Goal: Information Seeking & Learning: Learn about a topic

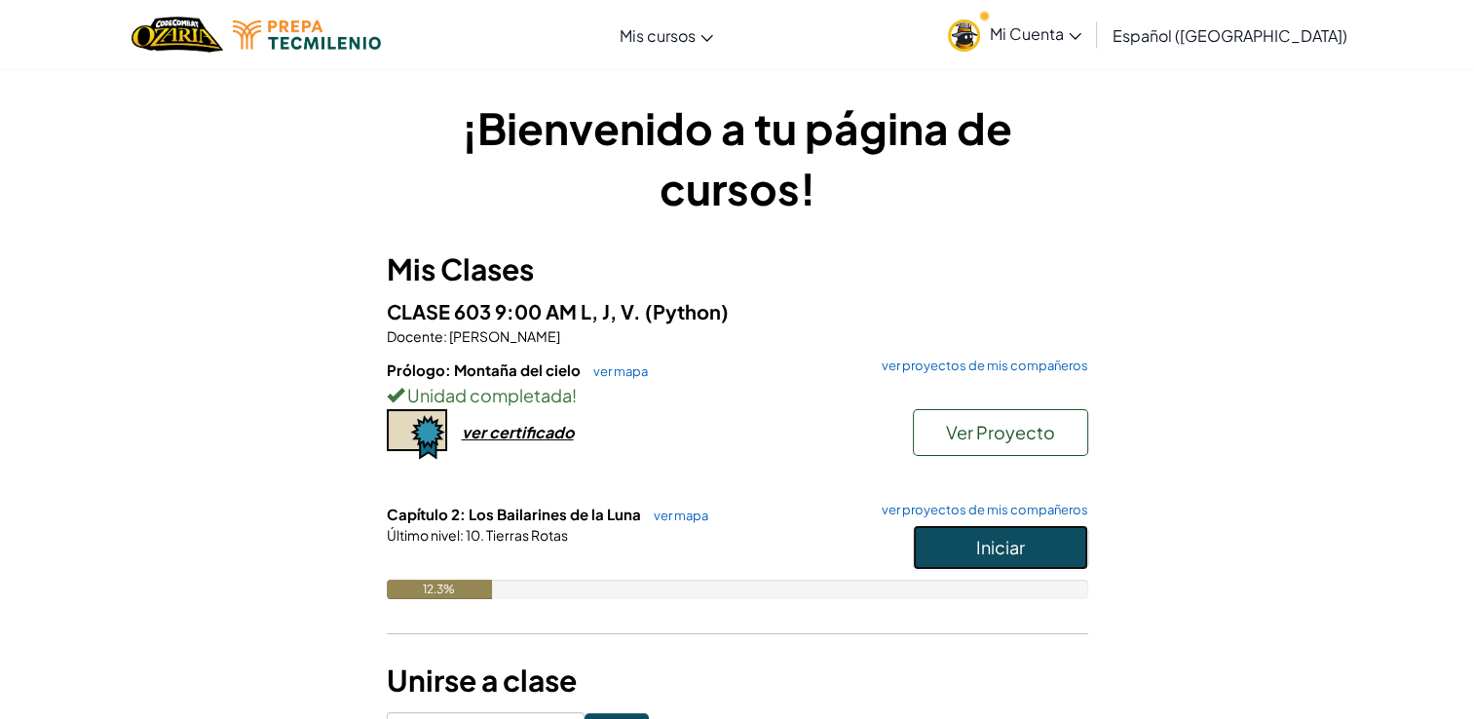
click at [1009, 548] on span "Iniciar" at bounding box center [1000, 547] width 49 height 22
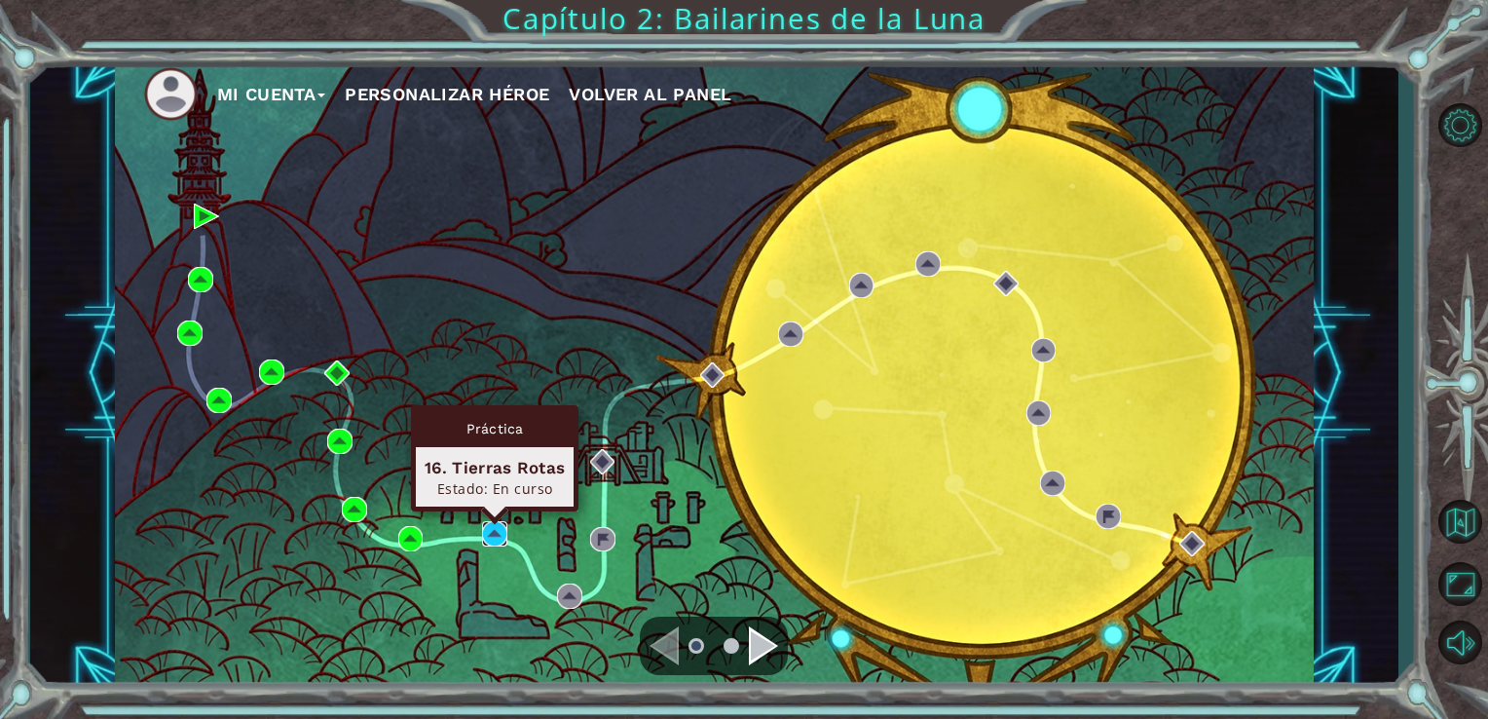
click at [487, 528] on img at bounding box center [494, 533] width 25 height 25
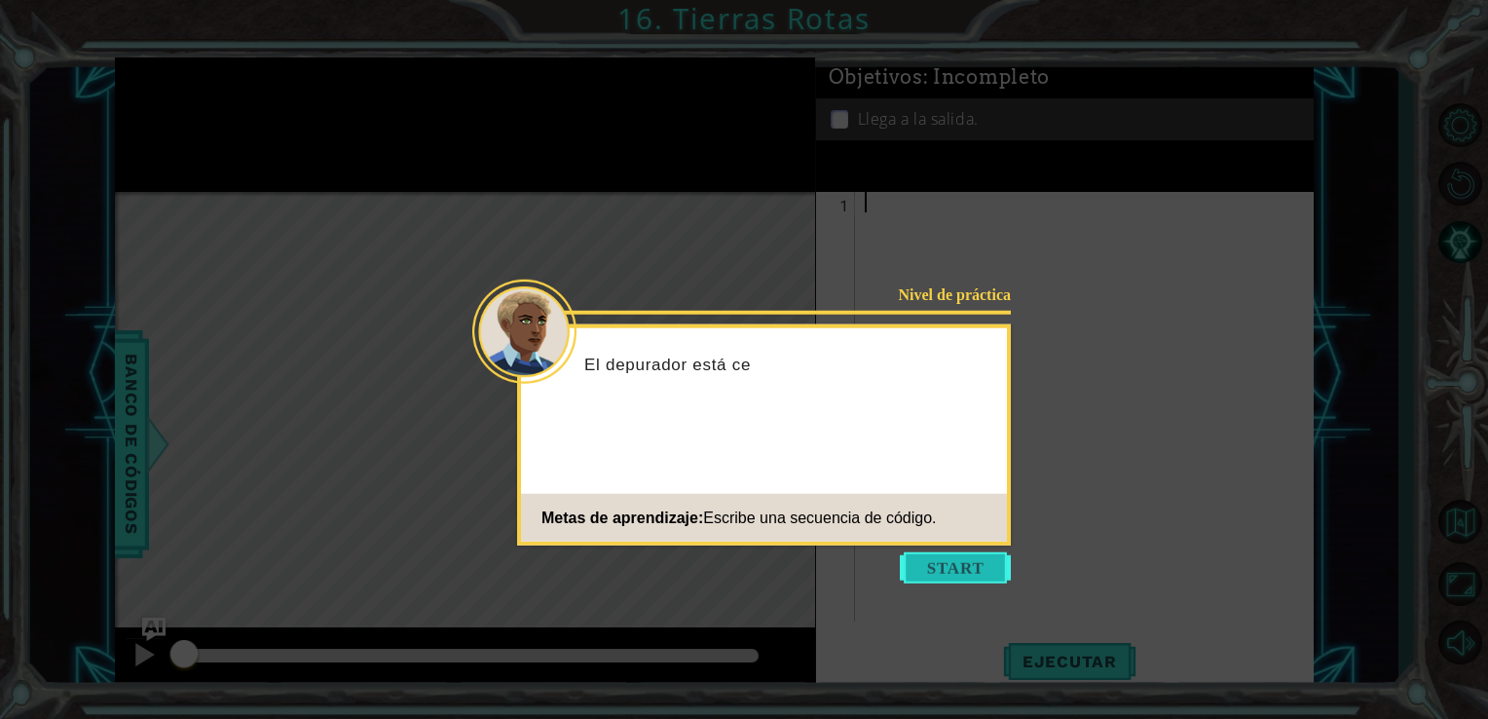
click at [969, 563] on button "Start" at bounding box center [955, 567] width 111 height 31
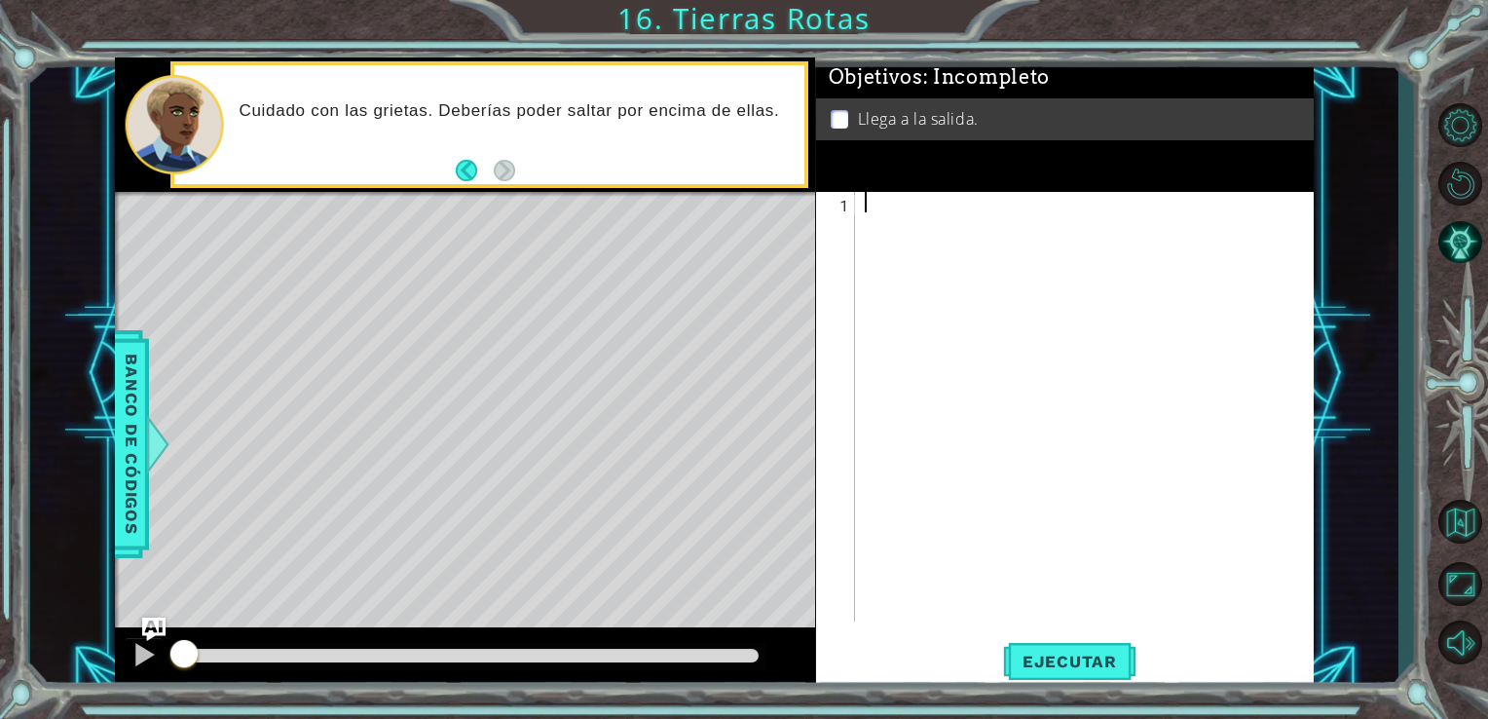
drag, startPoint x: 904, startPoint y: 217, endPoint x: 870, endPoint y: 213, distance: 34.3
click at [870, 213] on div at bounding box center [1090, 427] width 459 height 470
type textarea "h"
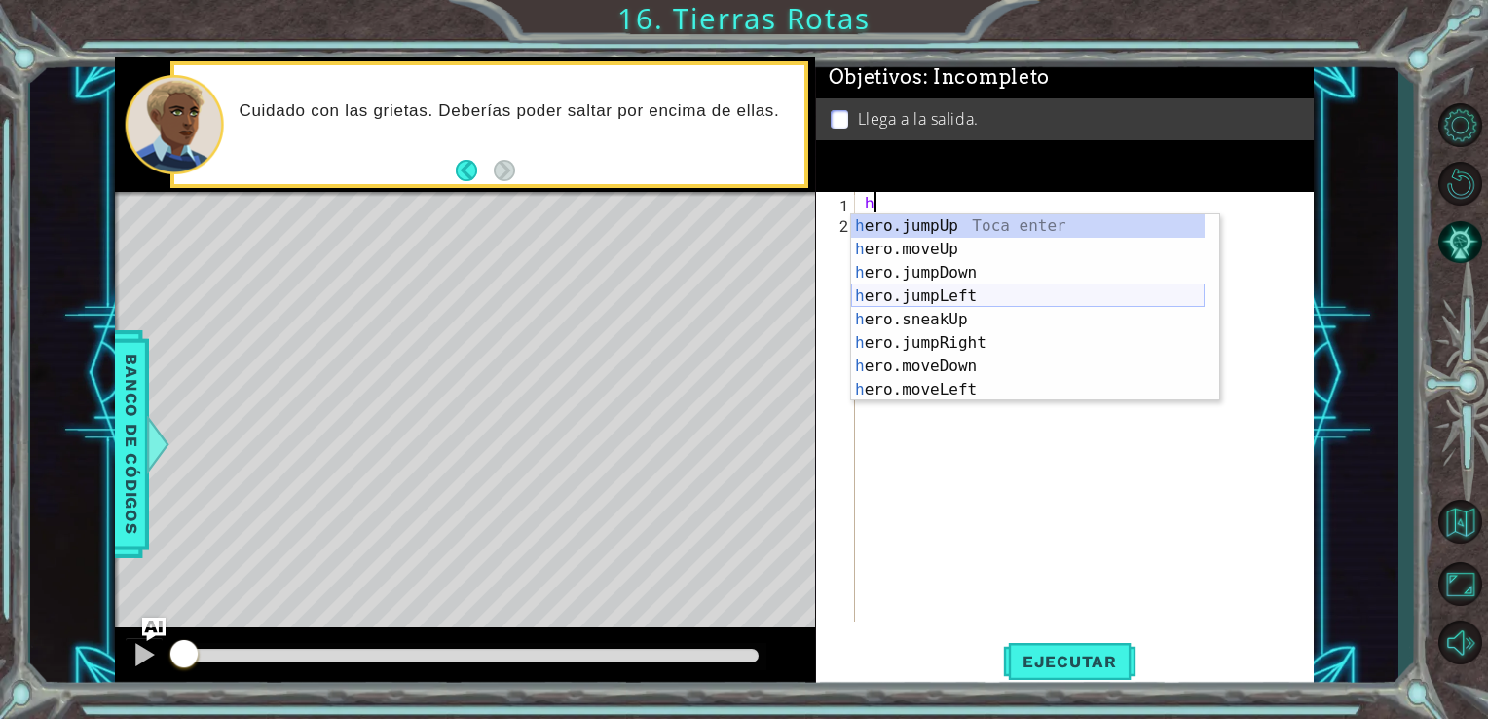
click at [958, 292] on div "h ero.jumpUp Toca enter h ero.moveUp Toca enter h ero.jumpDown Toca enter h ero…" at bounding box center [1028, 331] width 354 height 234
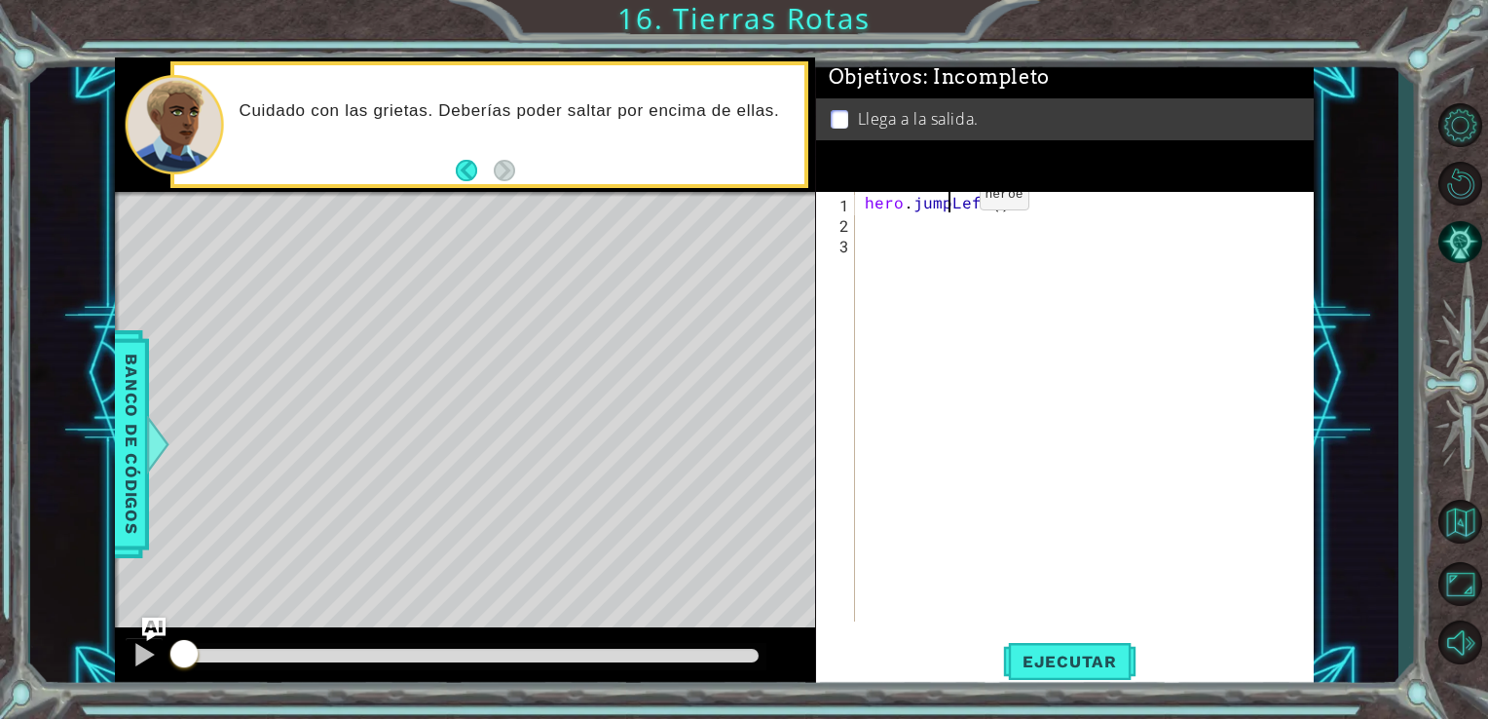
click at [946, 200] on div "hero . jumpLeft ( )" at bounding box center [1090, 427] width 459 height 470
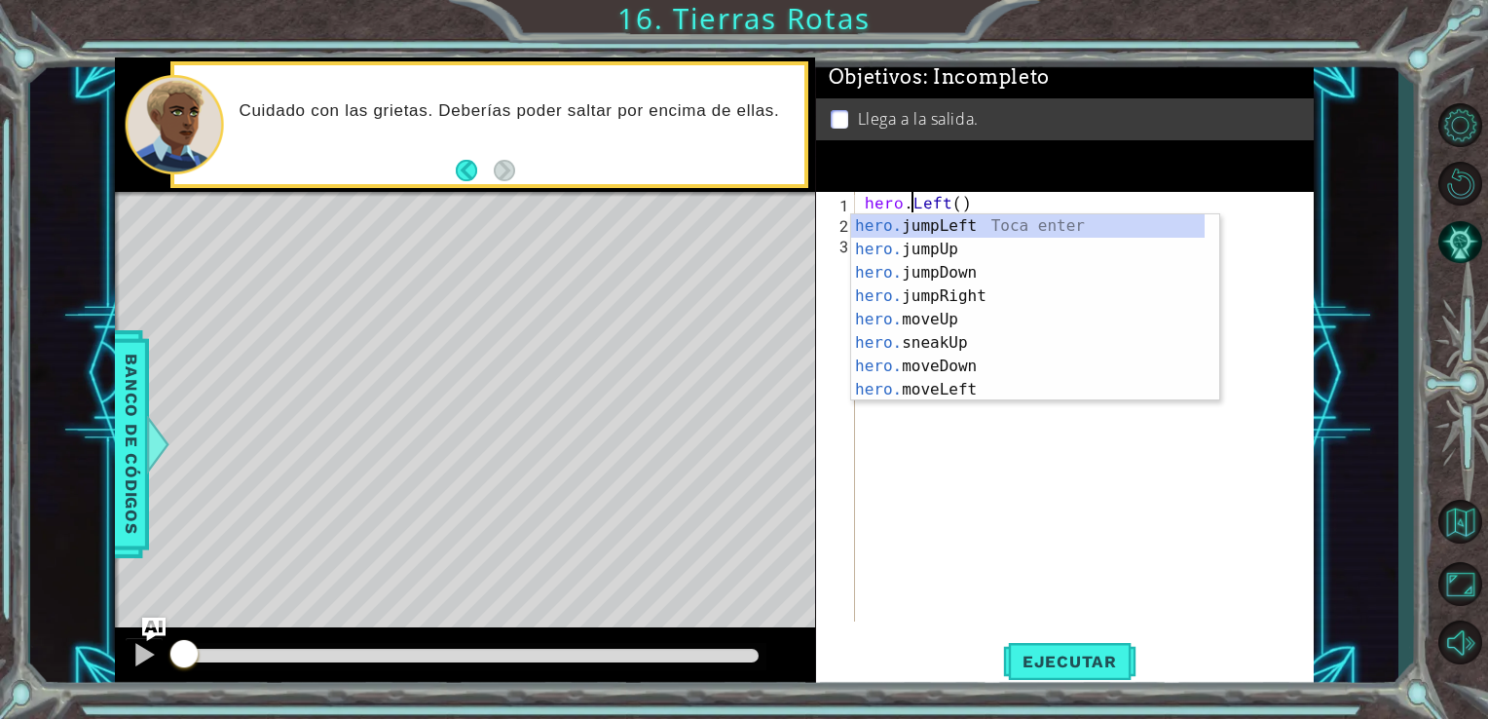
click at [970, 399] on div "hero. jumpLeft Toca enter hero. jumpUp Toca enter hero. jumpDown Toca enter her…" at bounding box center [1028, 331] width 354 height 234
type textarea "hero.moveLeft(1)"
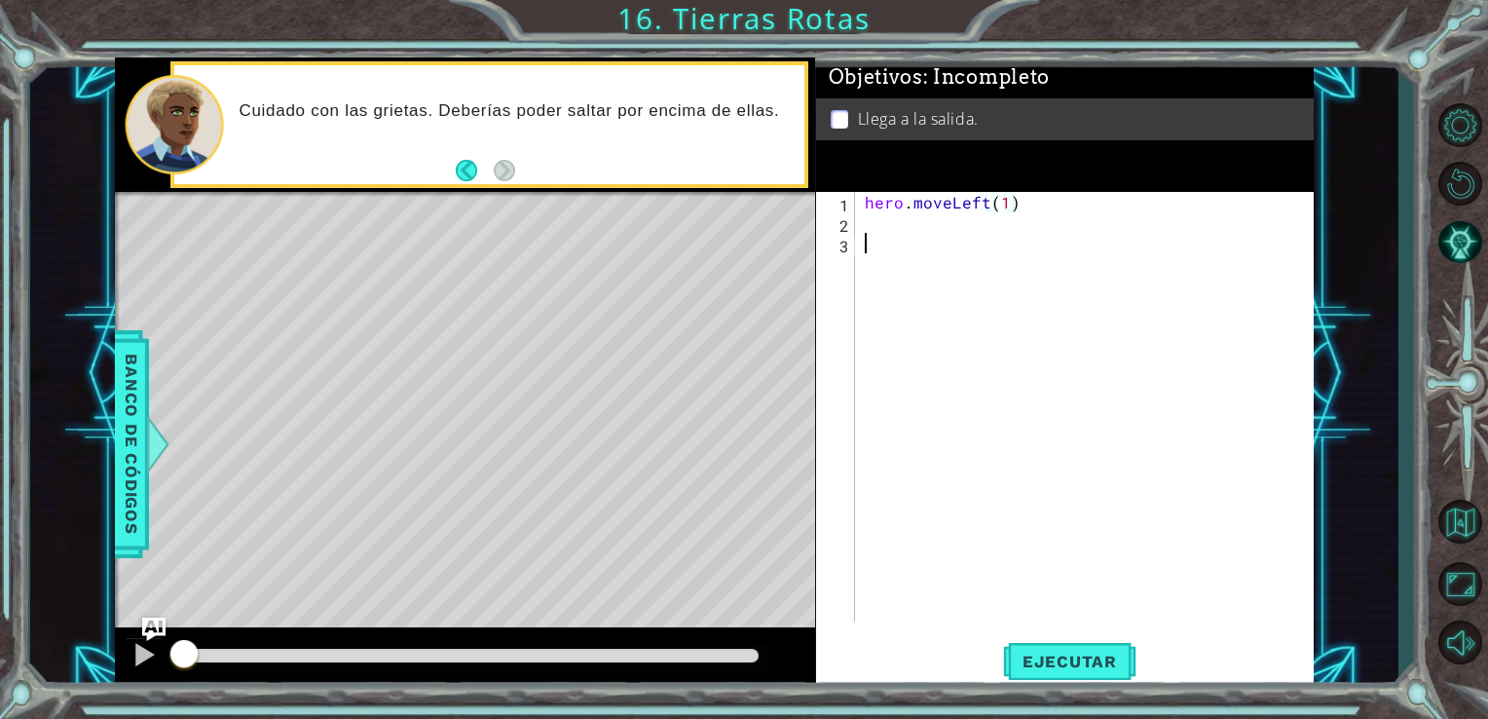
click at [879, 234] on div "hero . moveLeft ( 1 )" at bounding box center [1090, 427] width 459 height 470
click at [877, 217] on div "hero . moveLeft ( 1 )" at bounding box center [1090, 427] width 459 height 470
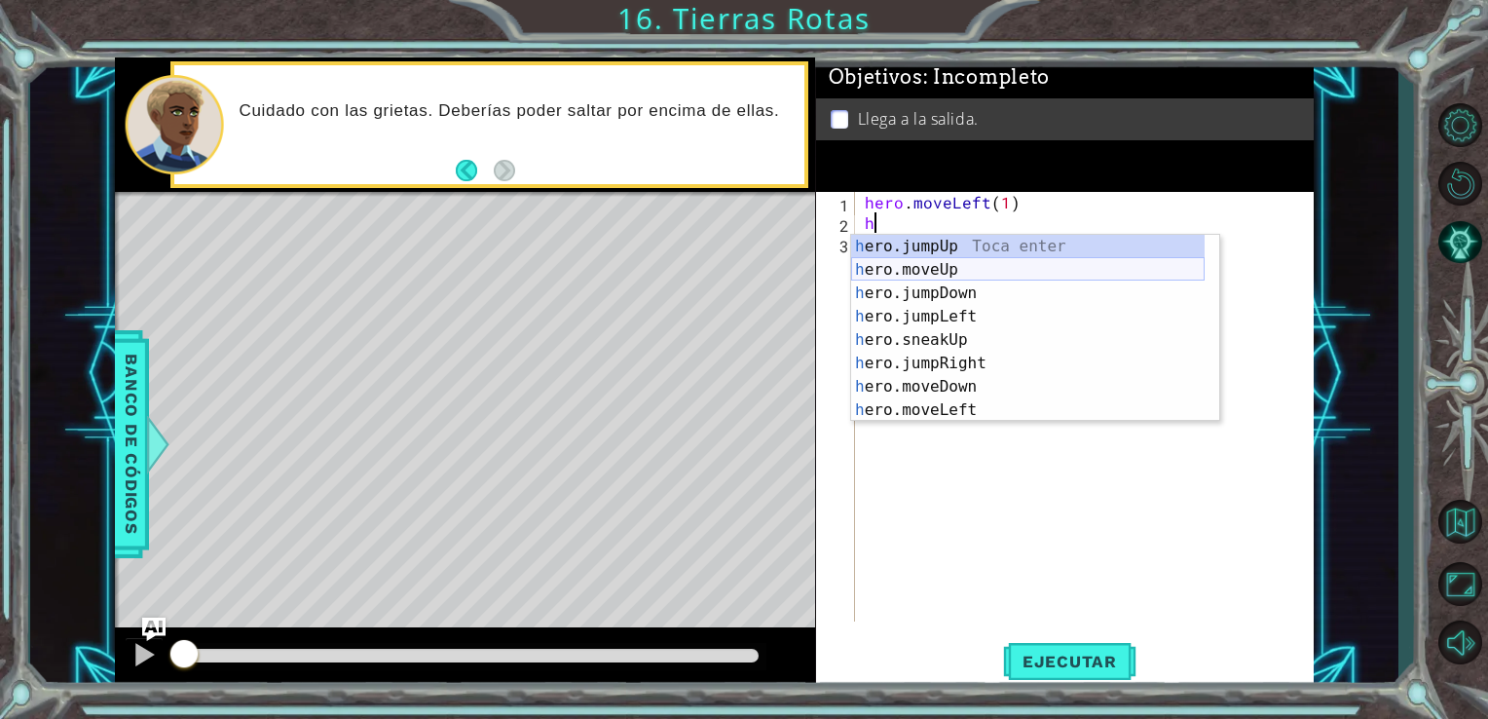
click at [990, 271] on div "h ero.jumpUp Toca enter h ero.moveUp Toca enter h ero.jumpDown Toca enter h ero…" at bounding box center [1028, 352] width 354 height 234
type textarea "hero.moveUp(1)"
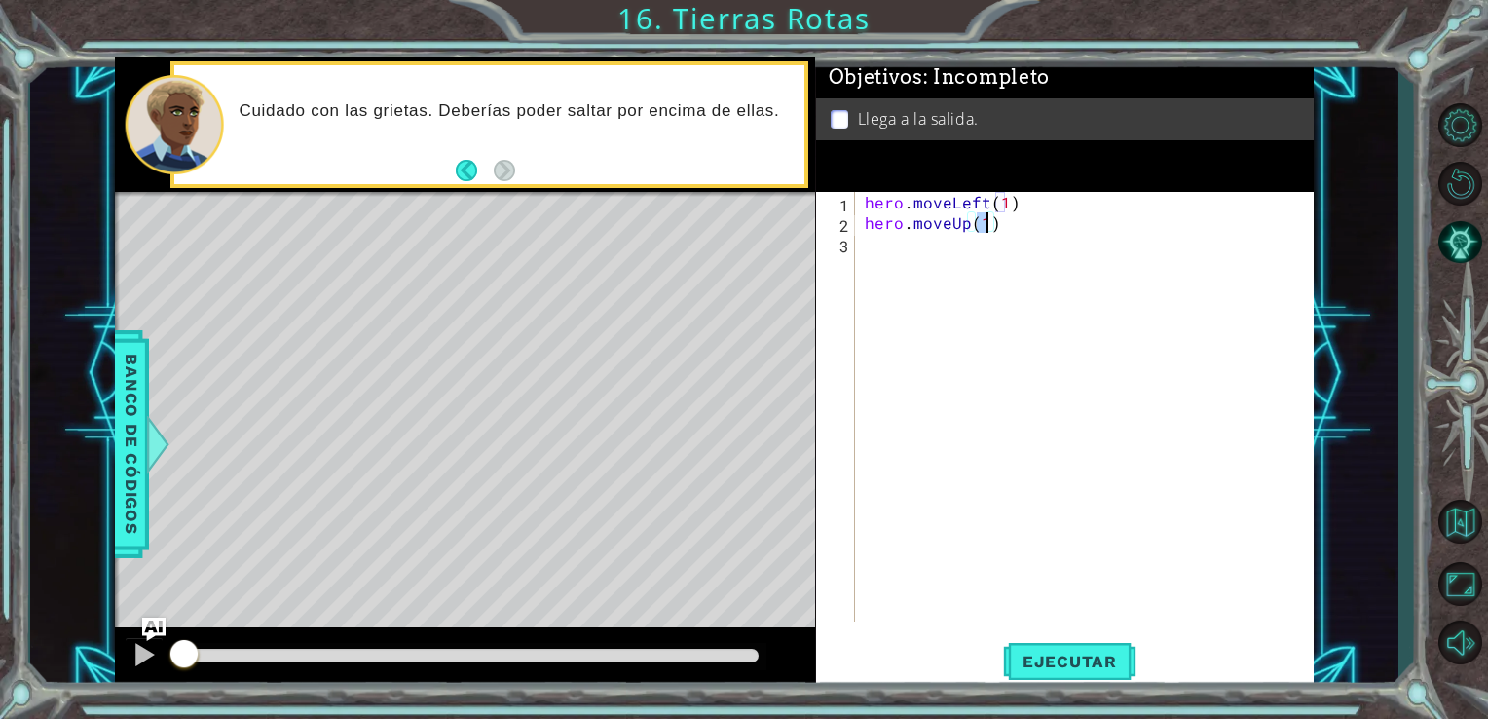
click at [879, 251] on div "hero . moveLeft ( 1 ) hero . moveUp ( 1 )" at bounding box center [1090, 427] width 459 height 470
type textarea "h"
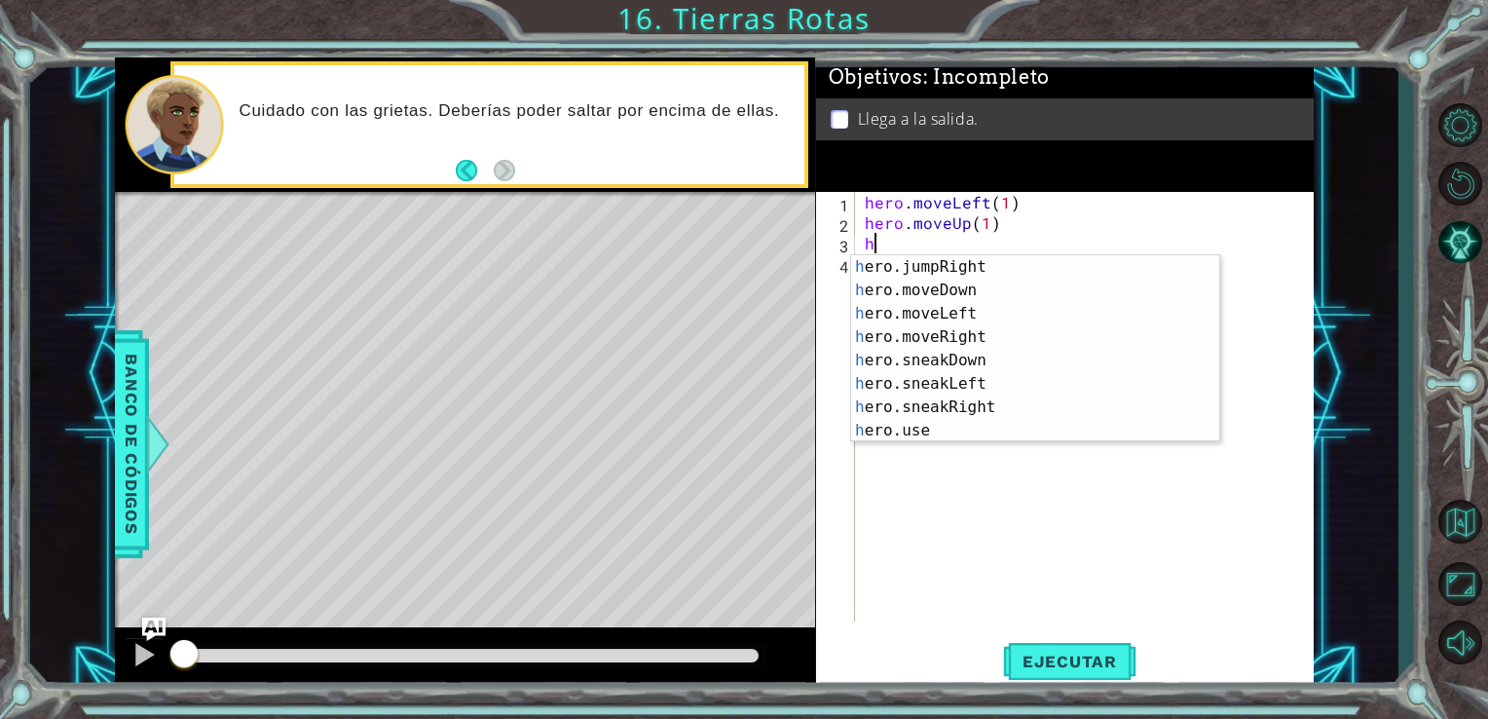
scroll to position [117, 0]
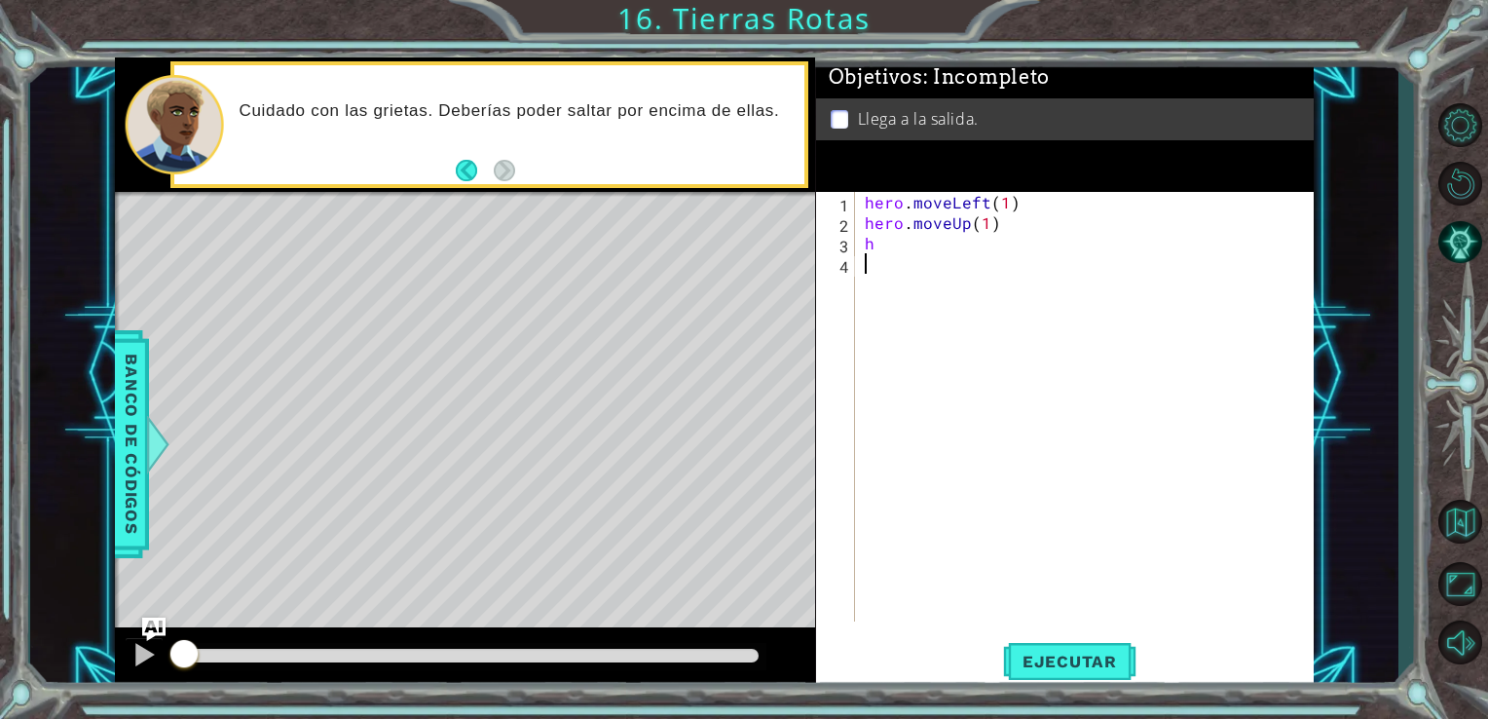
drag, startPoint x: 1223, startPoint y: 397, endPoint x: 1223, endPoint y: 319, distance: 78.9
click at [1223, 319] on div "hero . moveLeft ( 1 ) hero . moveUp ( 1 ) h" at bounding box center [1090, 427] width 459 height 470
click at [906, 249] on div "hero . moveLeft ( 1 ) hero . moveUp ( 1 ) h" at bounding box center [1090, 427] width 459 height 470
type textarea "h"
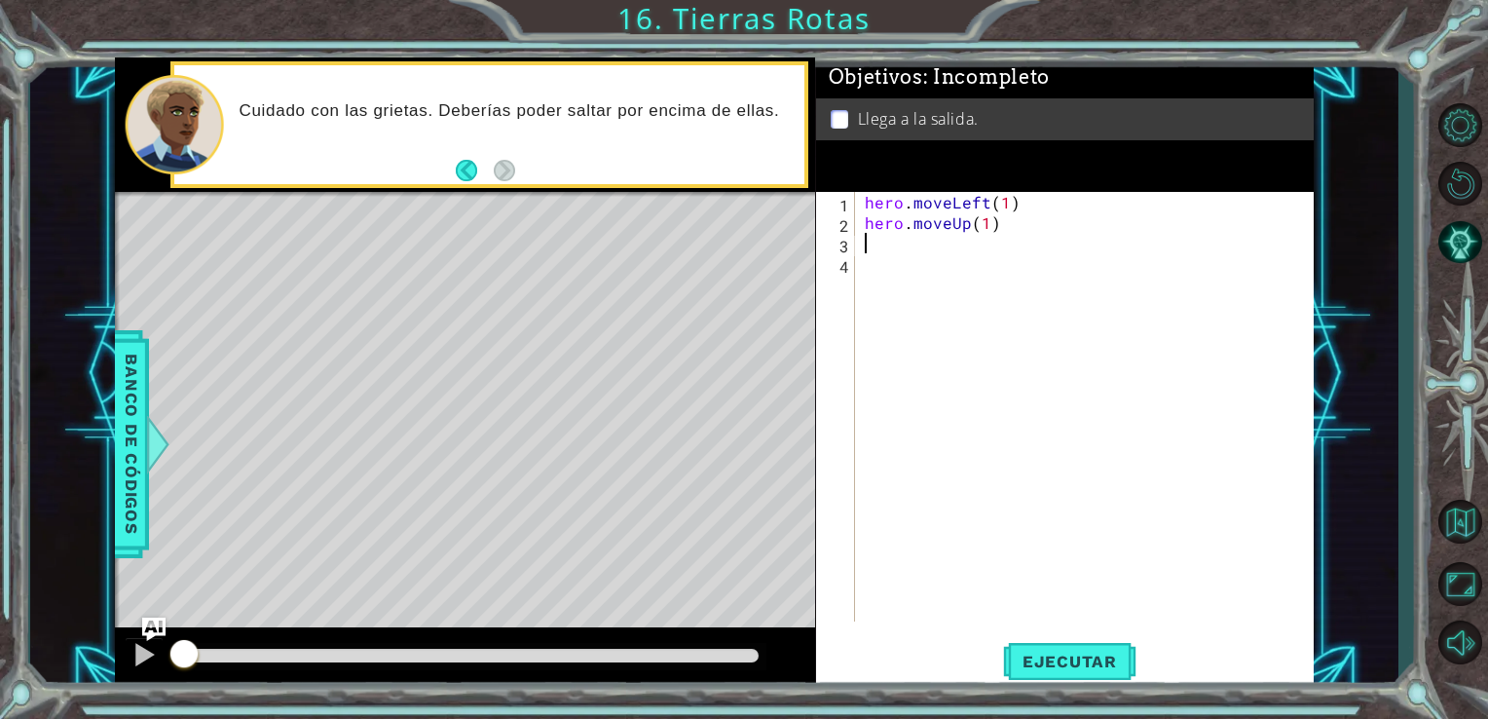
scroll to position [0, 0]
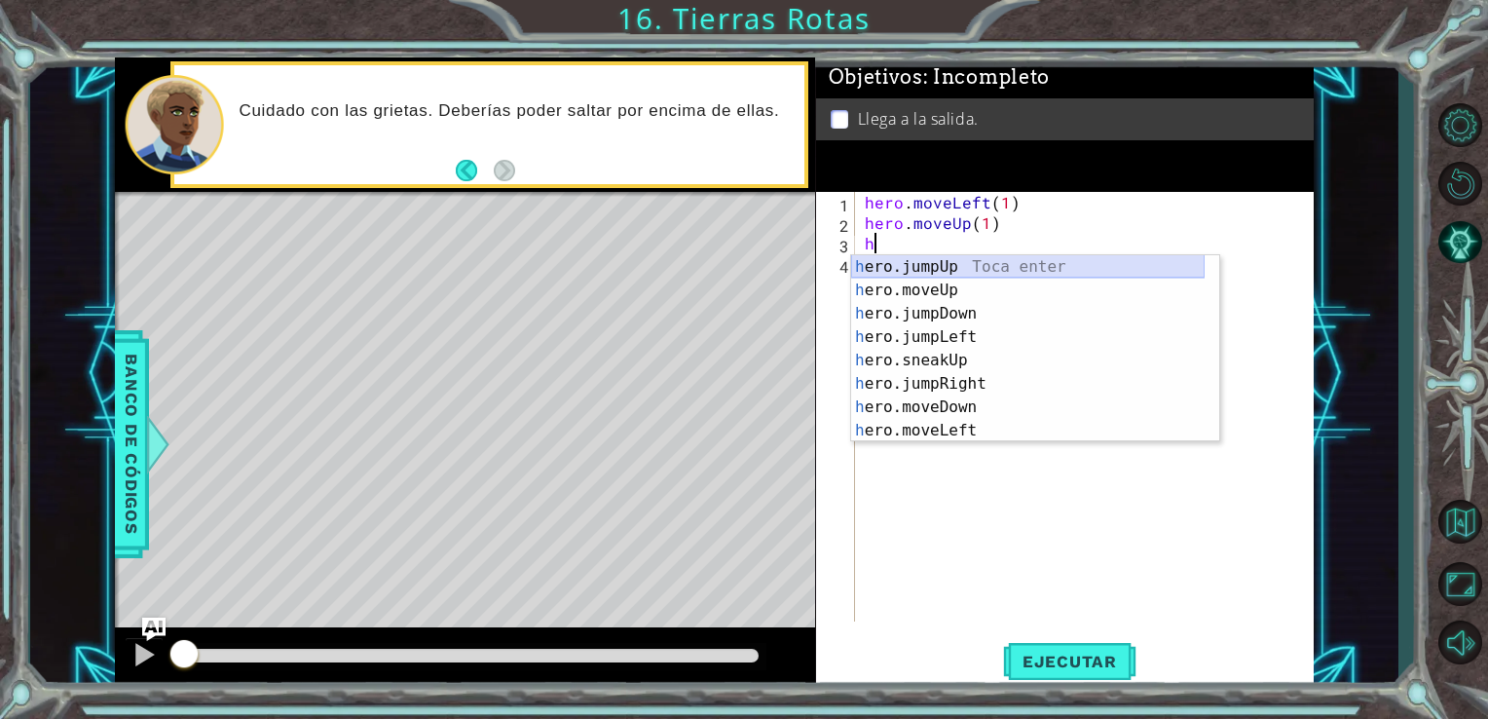
click at [986, 263] on div "h ero.jumpUp Toca enter h ero.moveUp Toca enter h ero.jumpDown Toca enter h ero…" at bounding box center [1028, 372] width 354 height 234
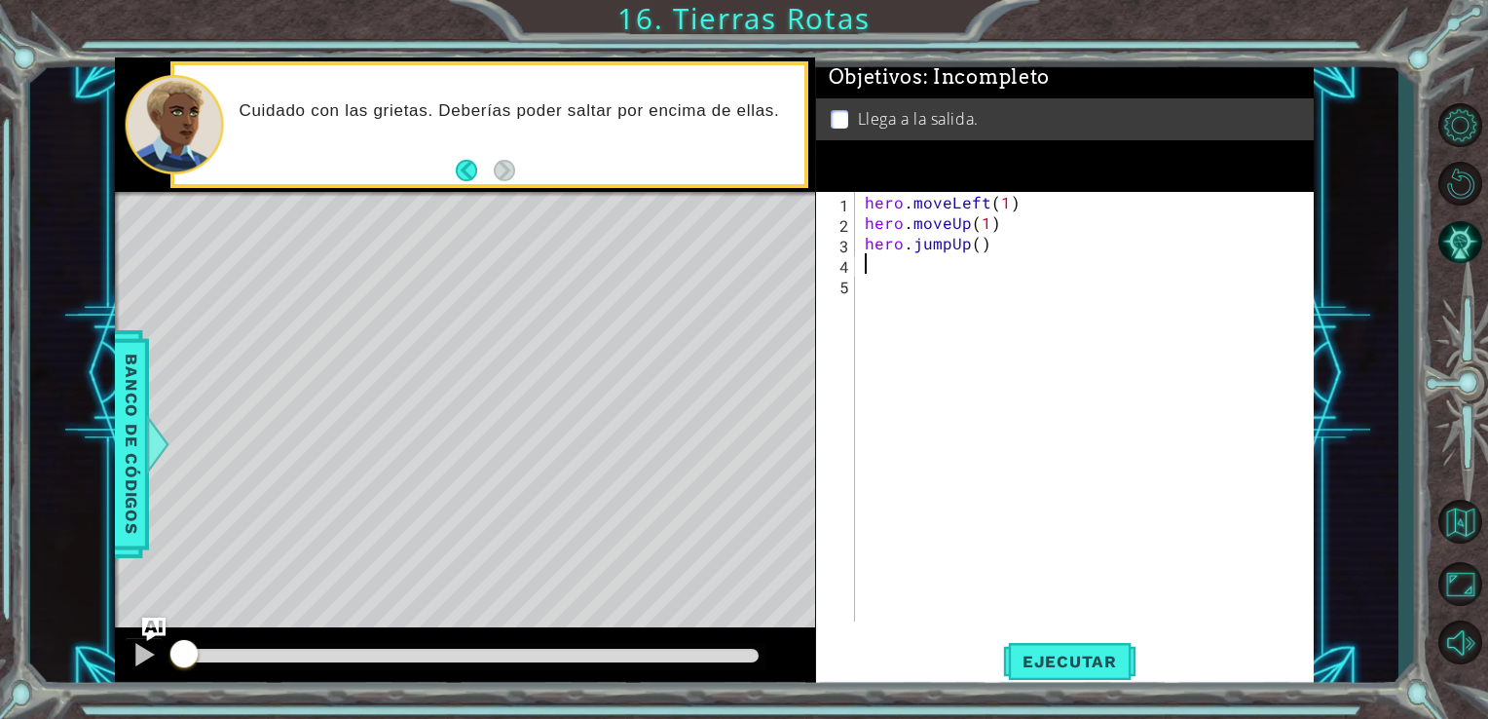
type textarea "h"
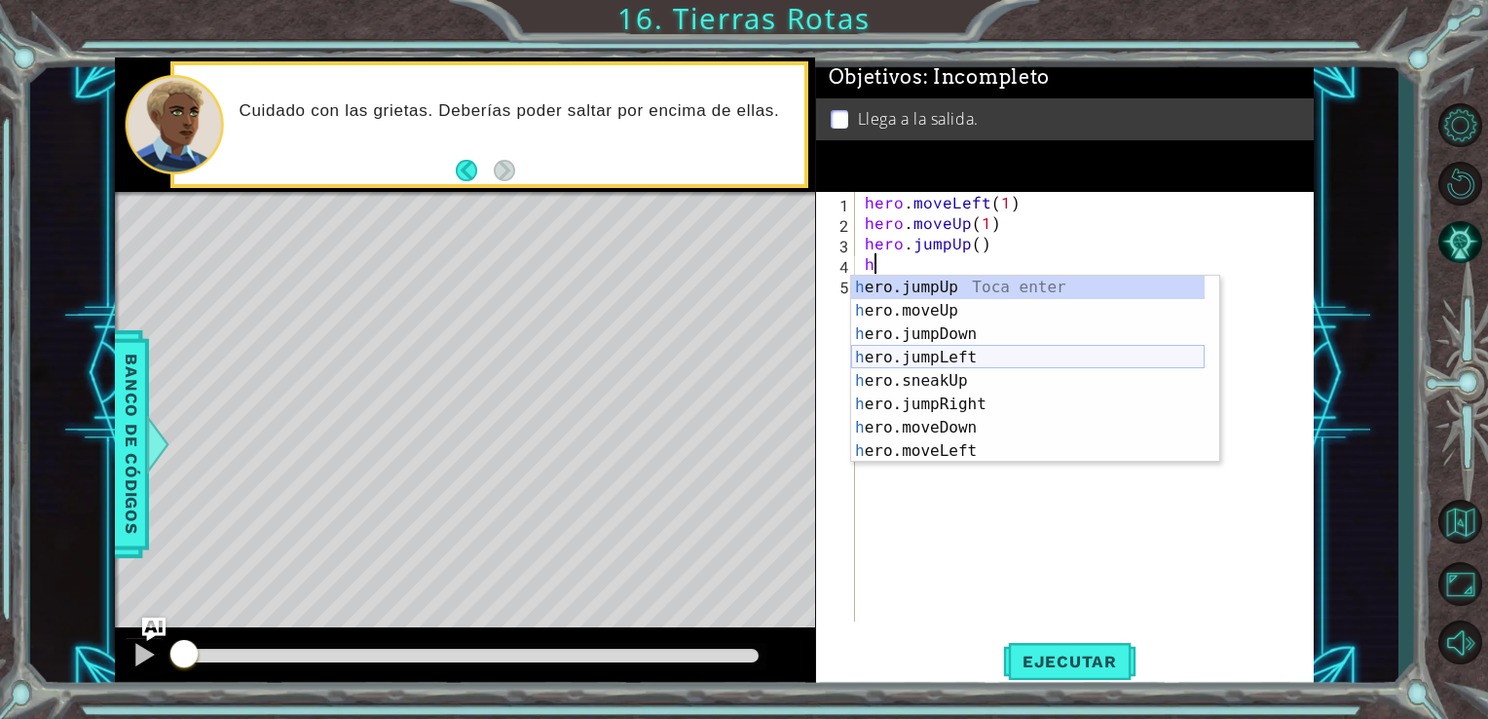
click at [974, 360] on div "h ero.jumpUp Toca enter h ero.moveUp Toca enter h ero.jumpDown Toca enter h ero…" at bounding box center [1028, 393] width 354 height 234
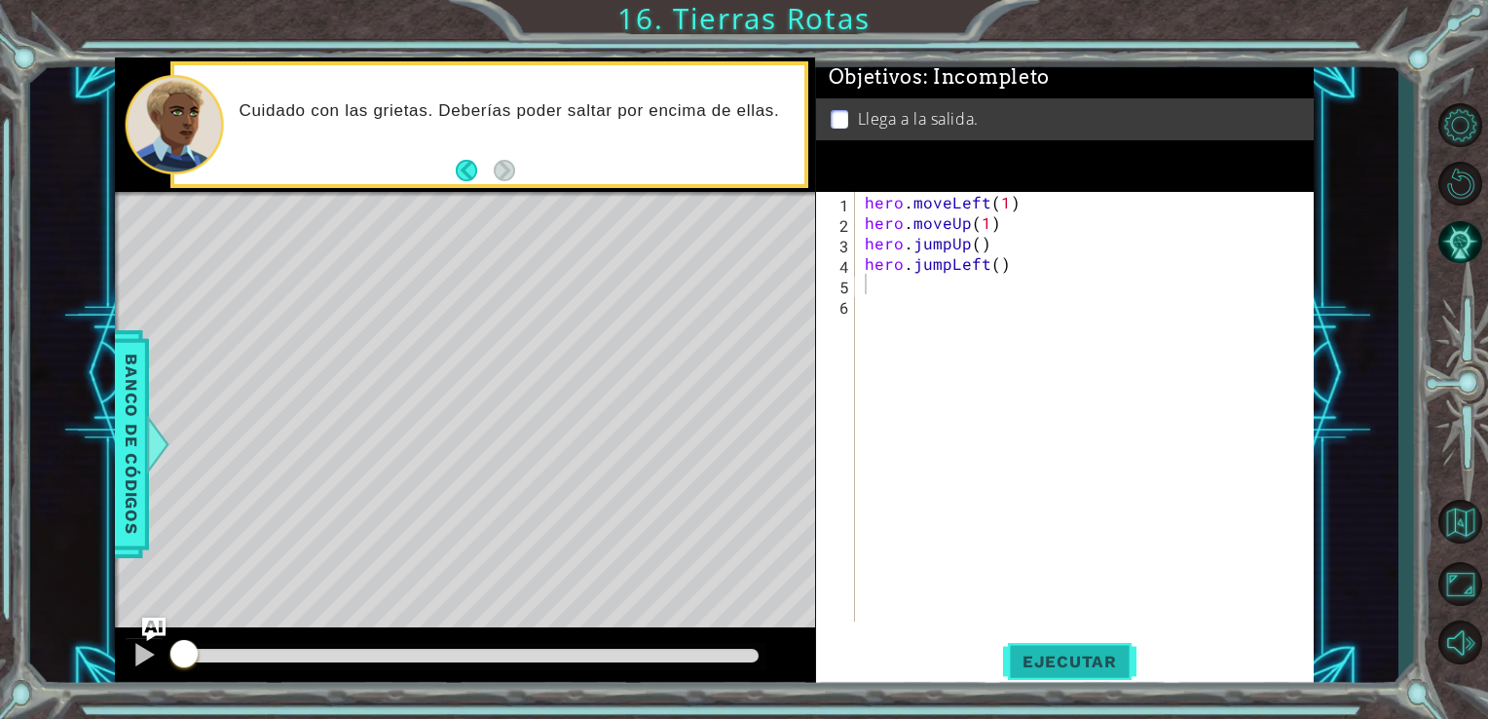
click at [1068, 657] on span "Ejecutar" at bounding box center [1069, 661] width 133 height 19
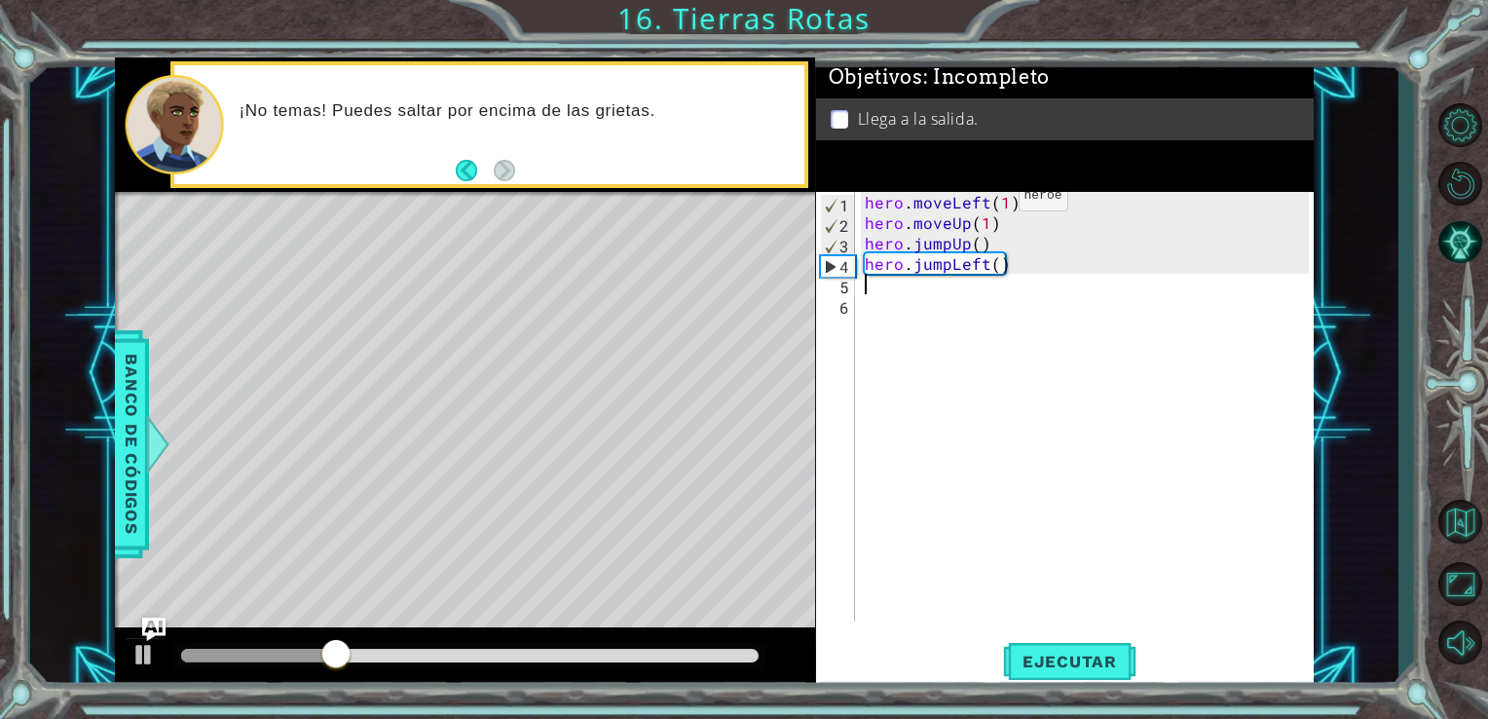
click at [985, 201] on div "hero . moveLeft ( 1 ) hero . moveUp ( 1 ) hero . jumpUp ( ) hero . jumpLeft ( )" at bounding box center [1090, 427] width 459 height 470
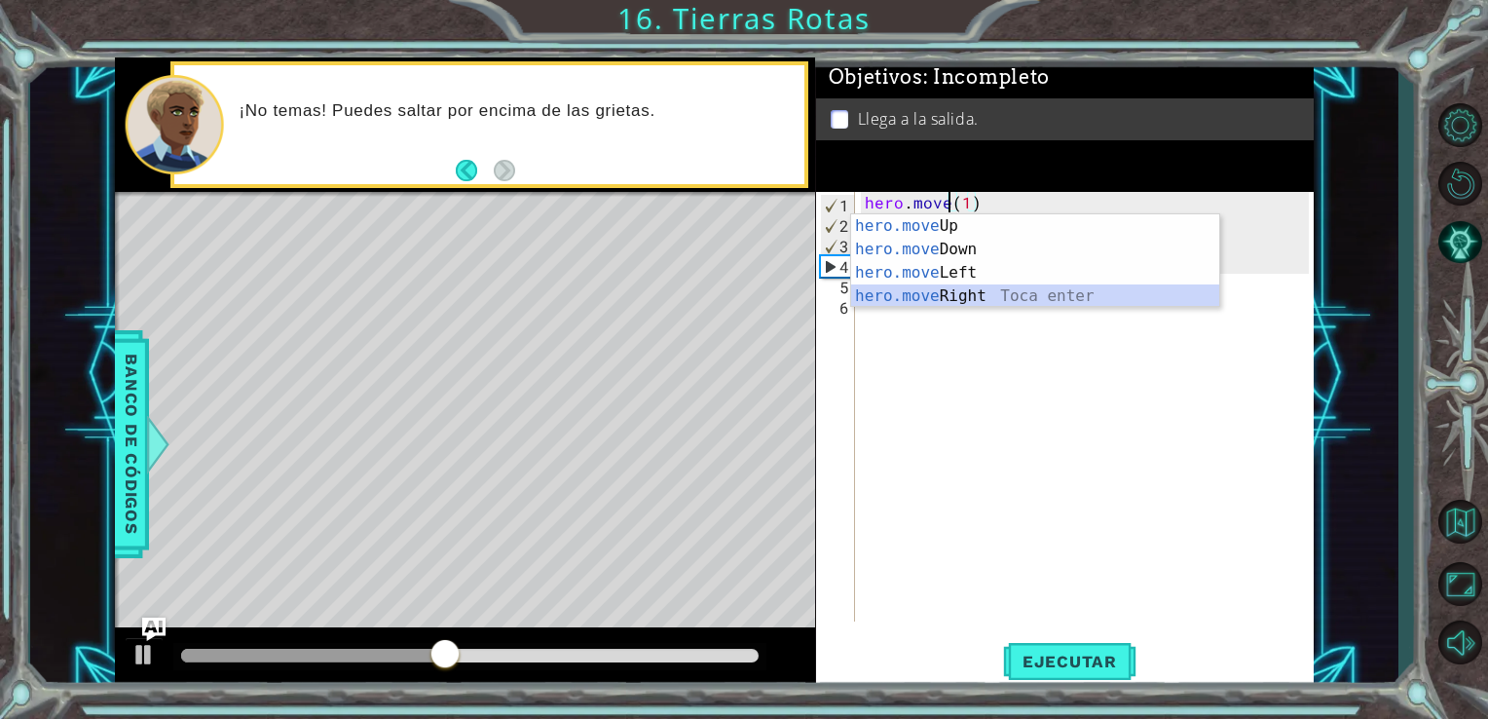
click at [965, 286] on div "hero.move Up Toca enter hero.move Down Toca enter hero.move Left Toca enter her…" at bounding box center [1035, 284] width 368 height 140
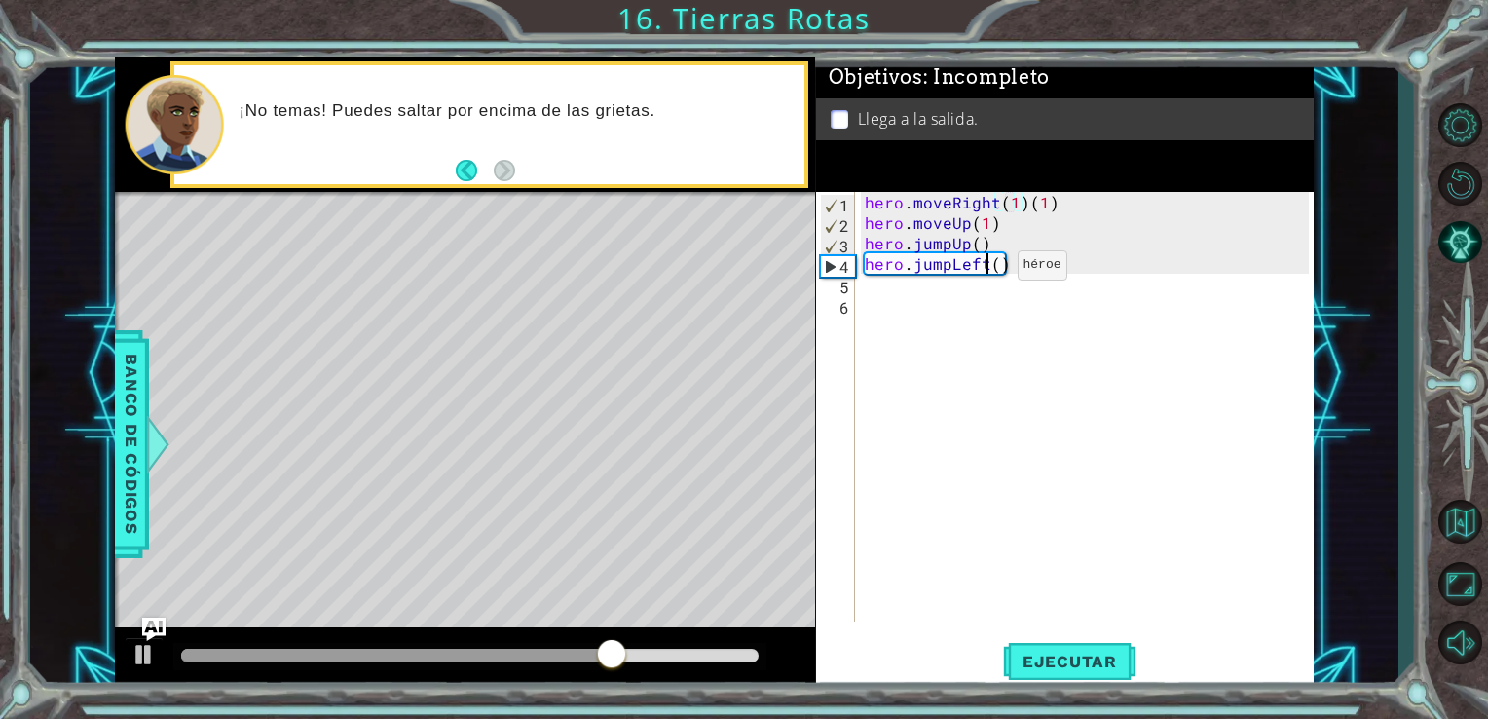
click at [984, 270] on div "hero . moveRight ( 1 ) ( 1 ) hero . moveUp ( 1 ) hero . jumpUp ( ) hero . jumpL…" at bounding box center [1090, 427] width 459 height 470
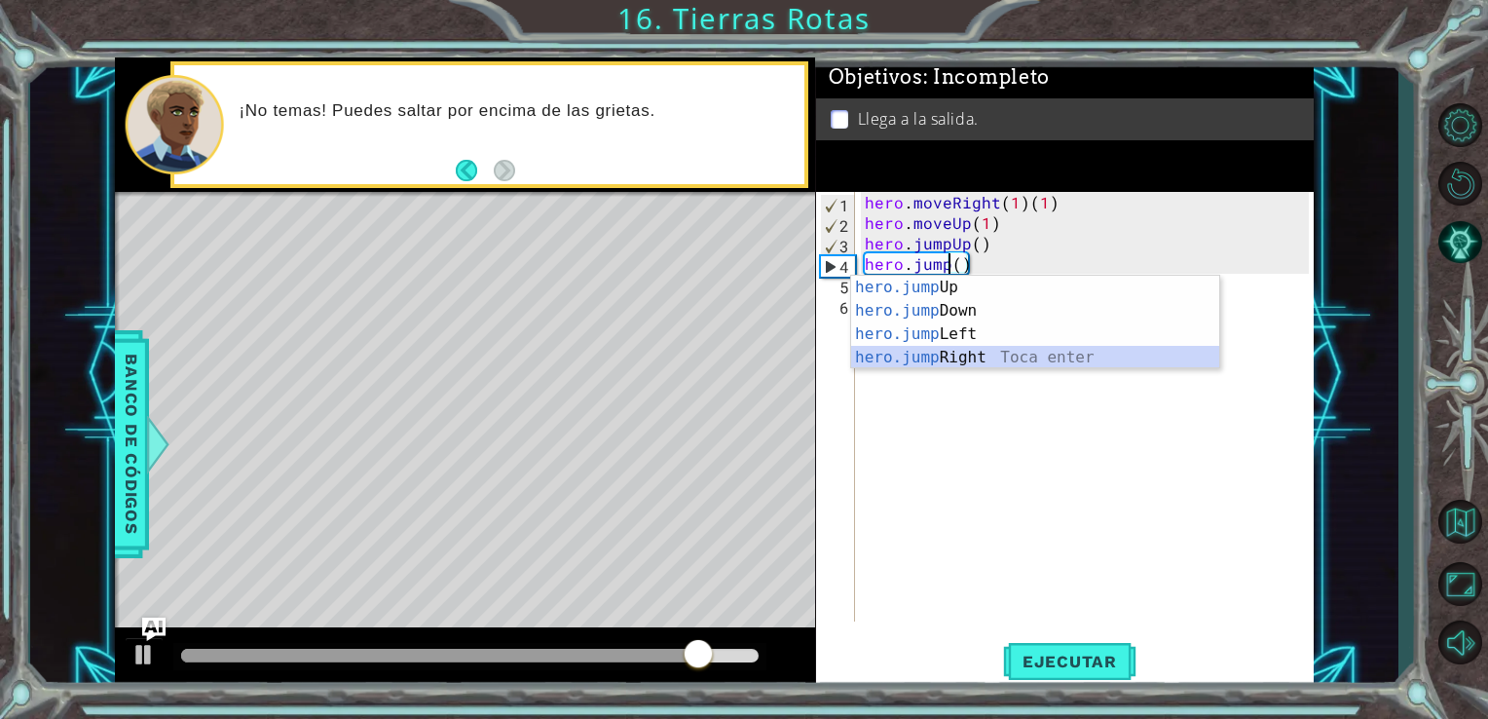
click at [979, 359] on div "hero.jump Up Toca enter hero.jump Down Toca enter hero.jump Left Toca enter her…" at bounding box center [1035, 346] width 368 height 140
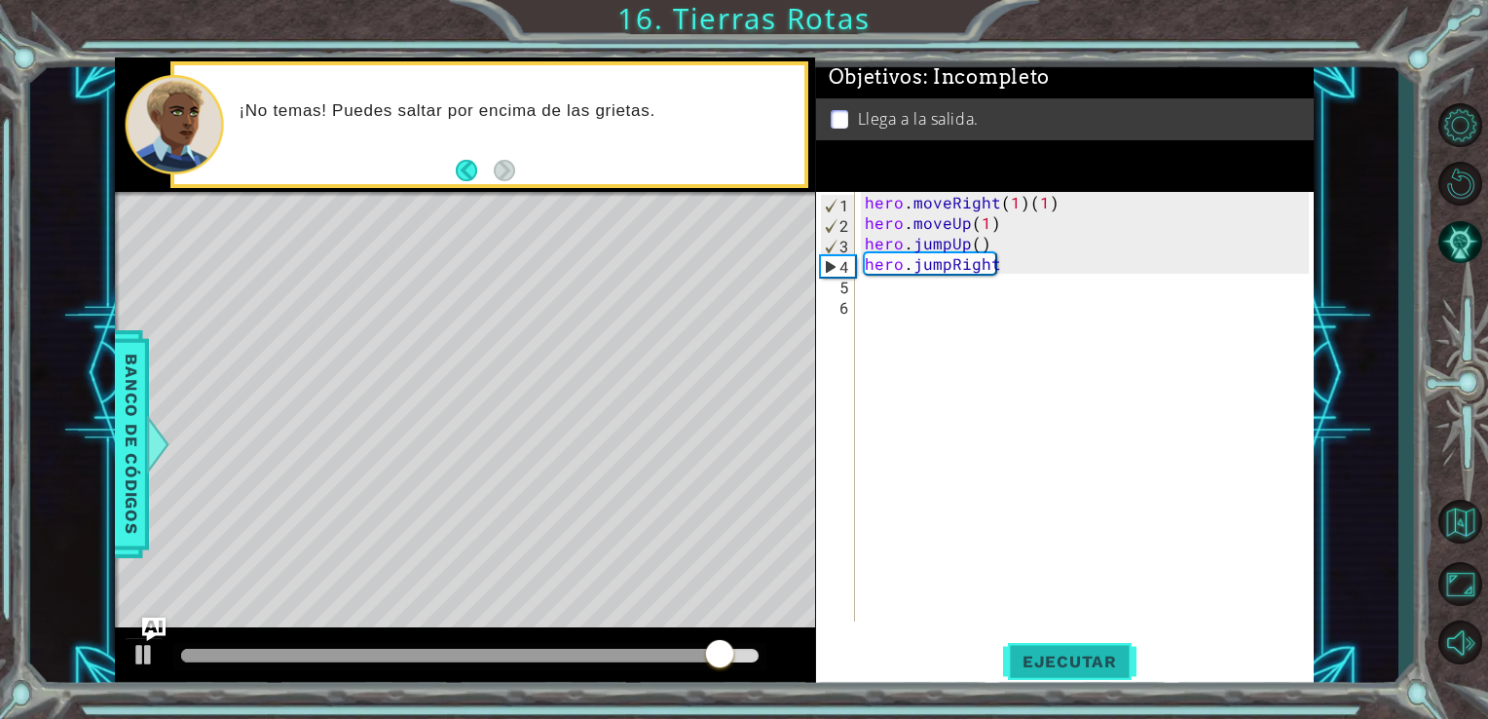
click at [1107, 654] on span "Ejecutar" at bounding box center [1069, 661] width 133 height 19
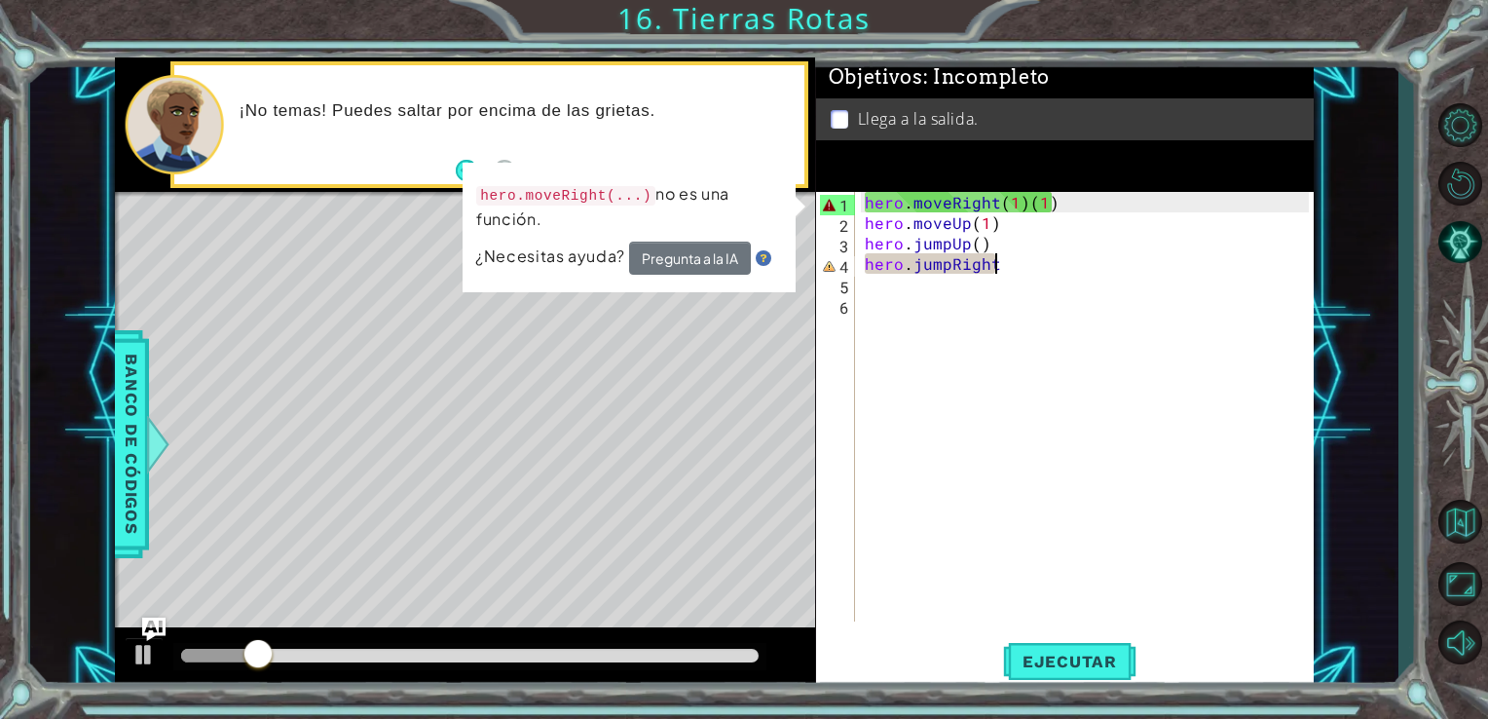
click at [1056, 205] on div "hero . moveRight ( 1 ) ( 1 ) hero . moveUp ( 1 ) hero . jumpUp ( ) hero . jumpR…" at bounding box center [1090, 427] width 459 height 470
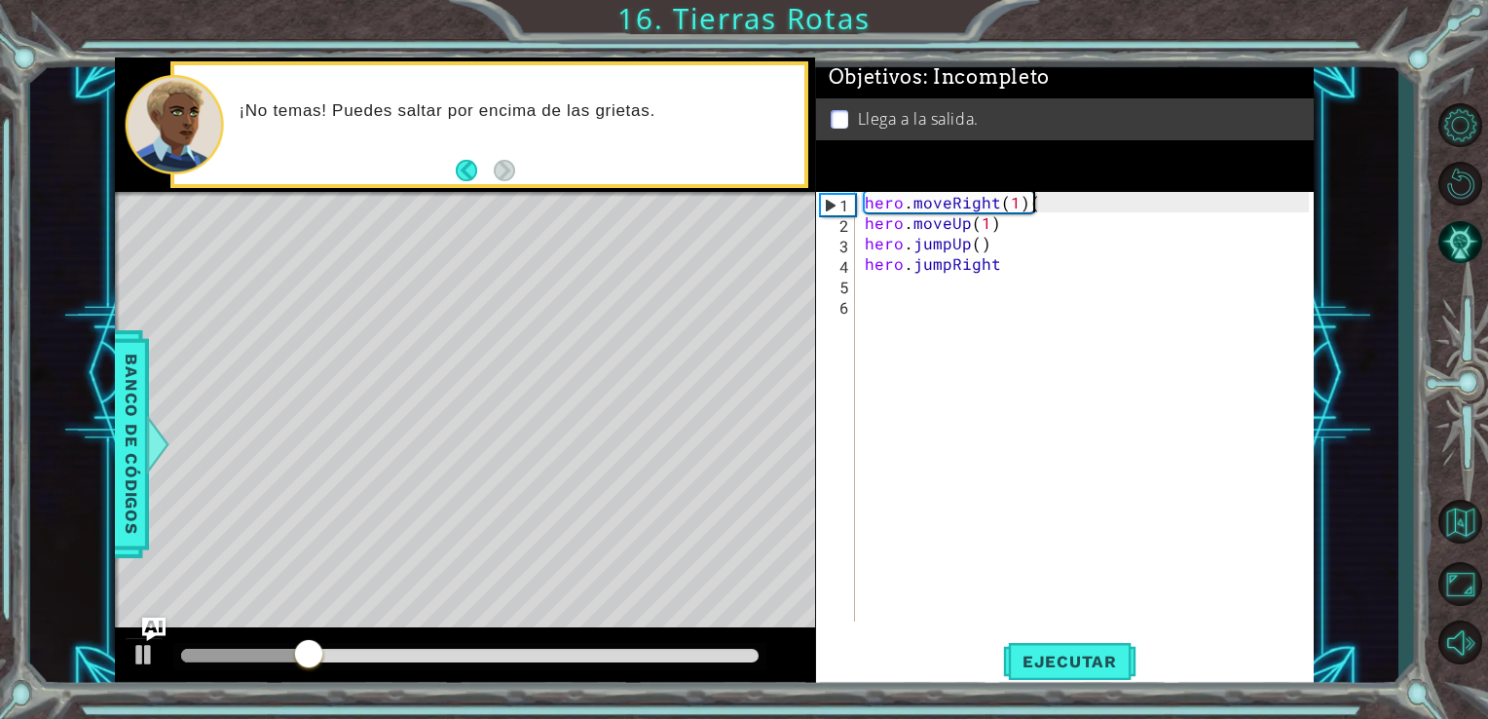
type textarea "hero.moveRight(1)"
click at [1019, 276] on div "hero . moveRight ( 1 ) hero . moveUp ( 1 ) hero . jumpUp ( ) hero . jumpRight" at bounding box center [1090, 427] width 459 height 470
click at [1018, 266] on div "hero . moveRight ( 1 ) hero . moveUp ( 1 ) hero . jumpUp ( ) hero . jumpRight" at bounding box center [1090, 427] width 459 height 470
type textarea "hero.jumpRight(1)"
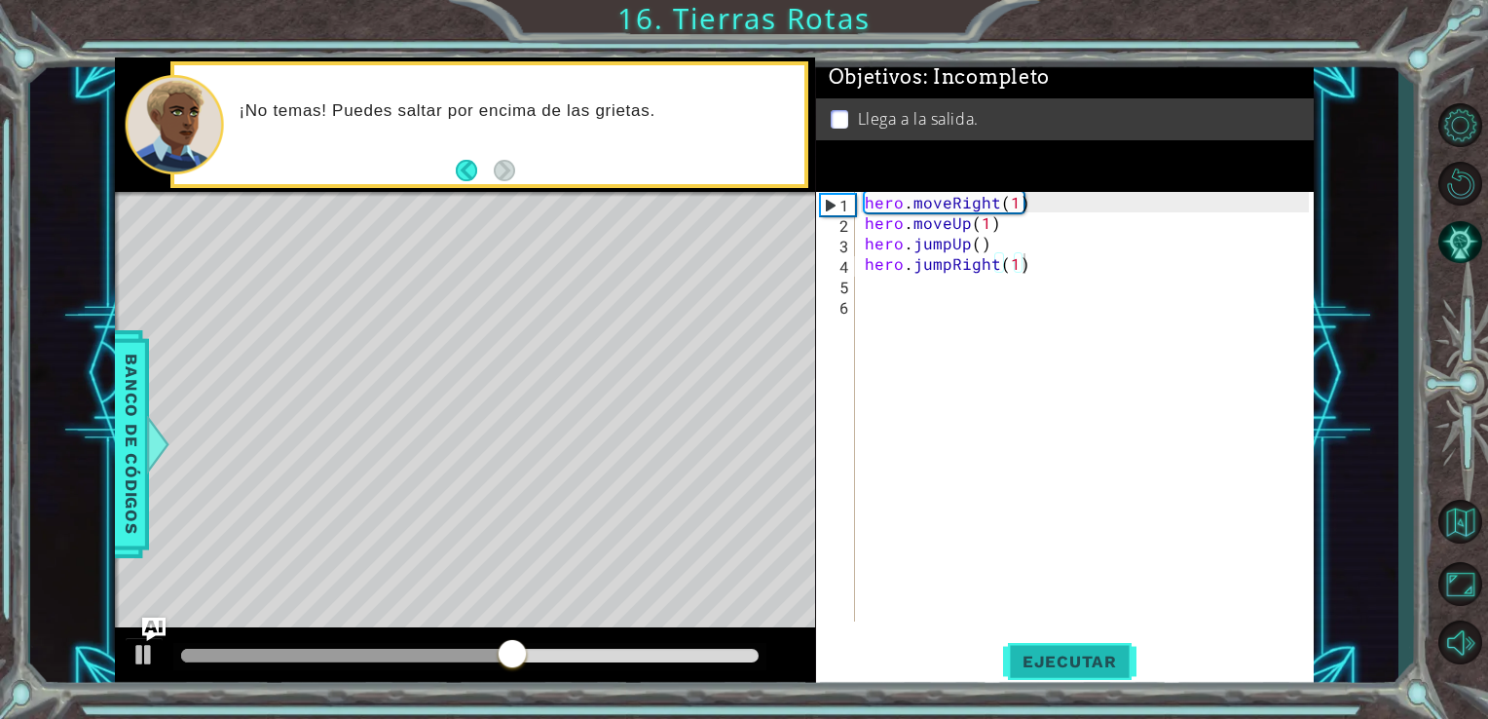
click at [1095, 664] on span "Ejecutar" at bounding box center [1069, 661] width 133 height 19
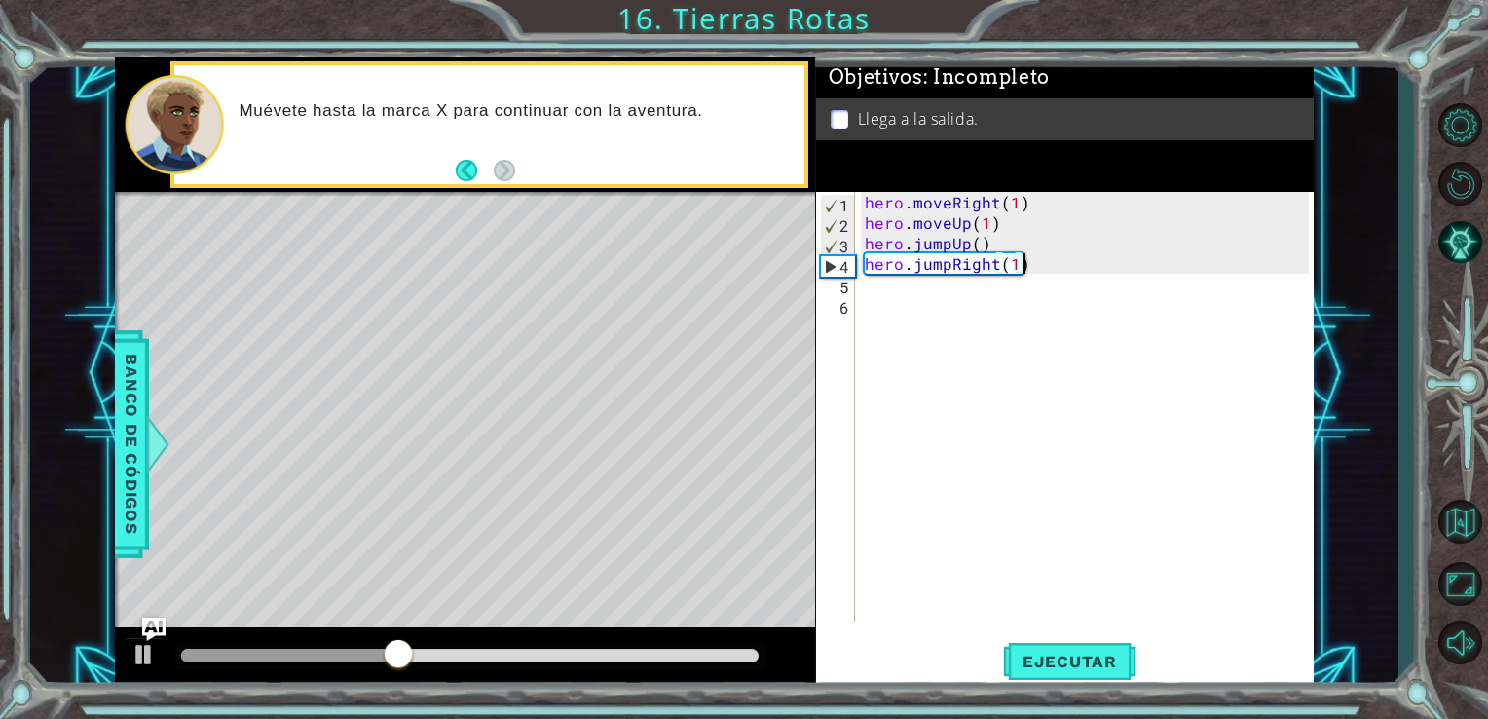
click at [908, 303] on div "hero . moveRight ( 1 ) hero . moveUp ( 1 ) hero . jumpUp ( ) hero . jumpRight (…" at bounding box center [1090, 427] width 459 height 470
click at [898, 295] on div "hero . moveRight ( 1 ) hero . moveUp ( 1 ) hero . jumpUp ( ) hero . jumpRight (…" at bounding box center [1090, 427] width 459 height 470
type textarea "h"
click at [890, 283] on div "hero . moveRight ( 1 ) hero . moveUp ( 1 ) hero . jumpUp ( ) hero . jumpRight (…" at bounding box center [1090, 427] width 459 height 470
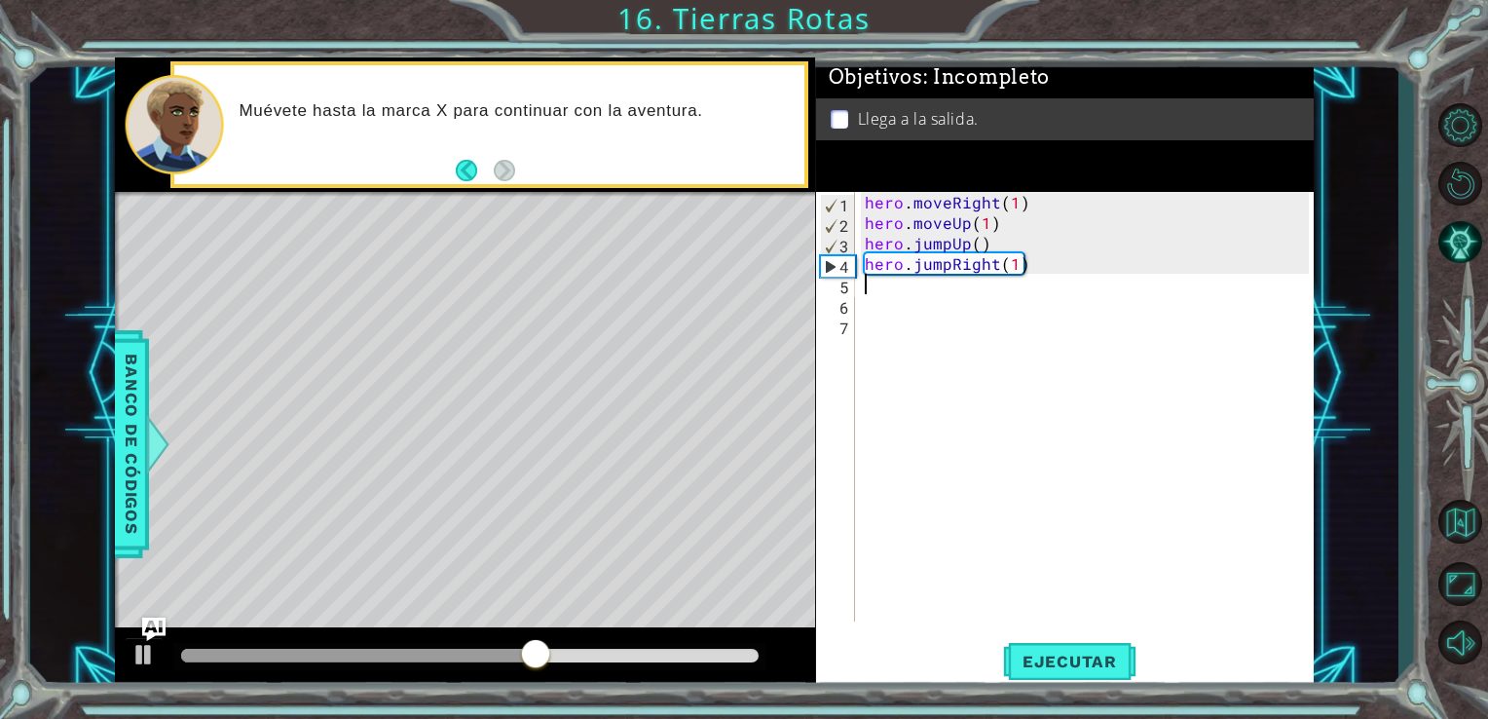
type textarea "h"
drag, startPoint x: 1234, startPoint y: 329, endPoint x: 1233, endPoint y: 403, distance: 74.0
click at [1233, 403] on div "hero . moveRight ( 1 ) hero . moveUp ( 1 ) hero . jumpUp ( ) hero . jumpRight (…" at bounding box center [1090, 427] width 459 height 470
click at [881, 289] on div "hero . moveRight ( 1 ) hero . moveUp ( 1 ) hero . jumpUp ( ) hero . jumpRight (…" at bounding box center [1090, 427] width 459 height 470
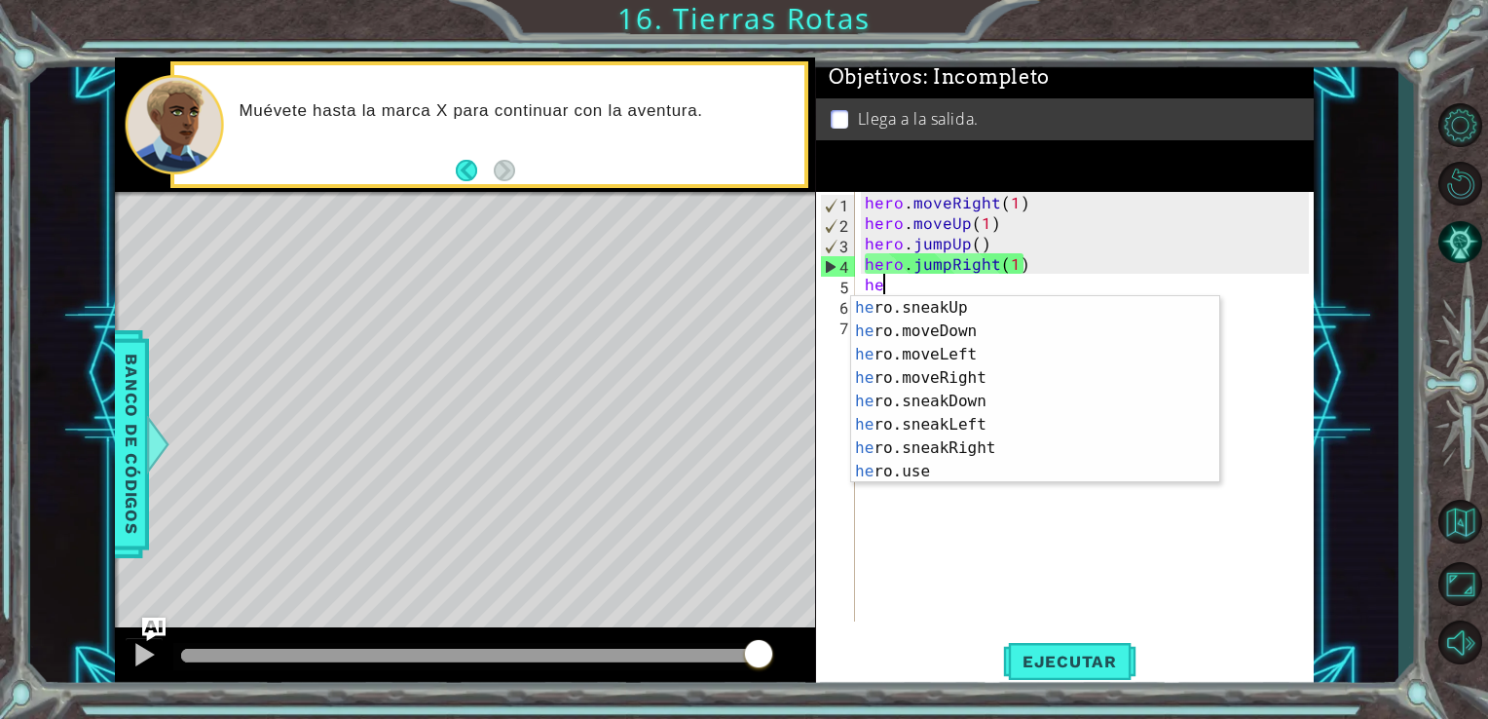
scroll to position [117, 0]
click at [1036, 380] on div "he ro.sneakUp Toca enter he ro.moveDown Toca enter he ro.moveLeft Toca enter he…" at bounding box center [1028, 413] width 354 height 234
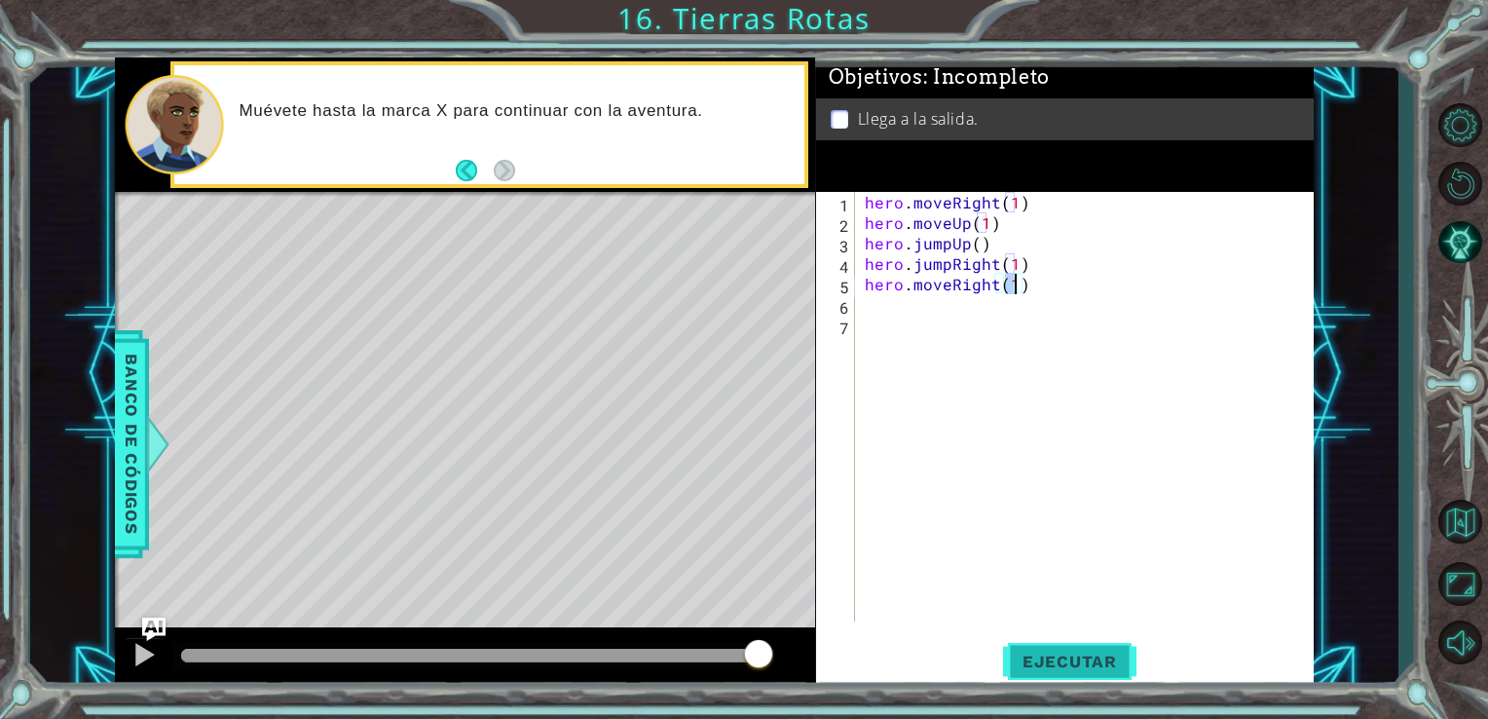
type textarea "hero.moveRight(1)"
click at [1075, 659] on span "Ejecutar" at bounding box center [1069, 661] width 133 height 19
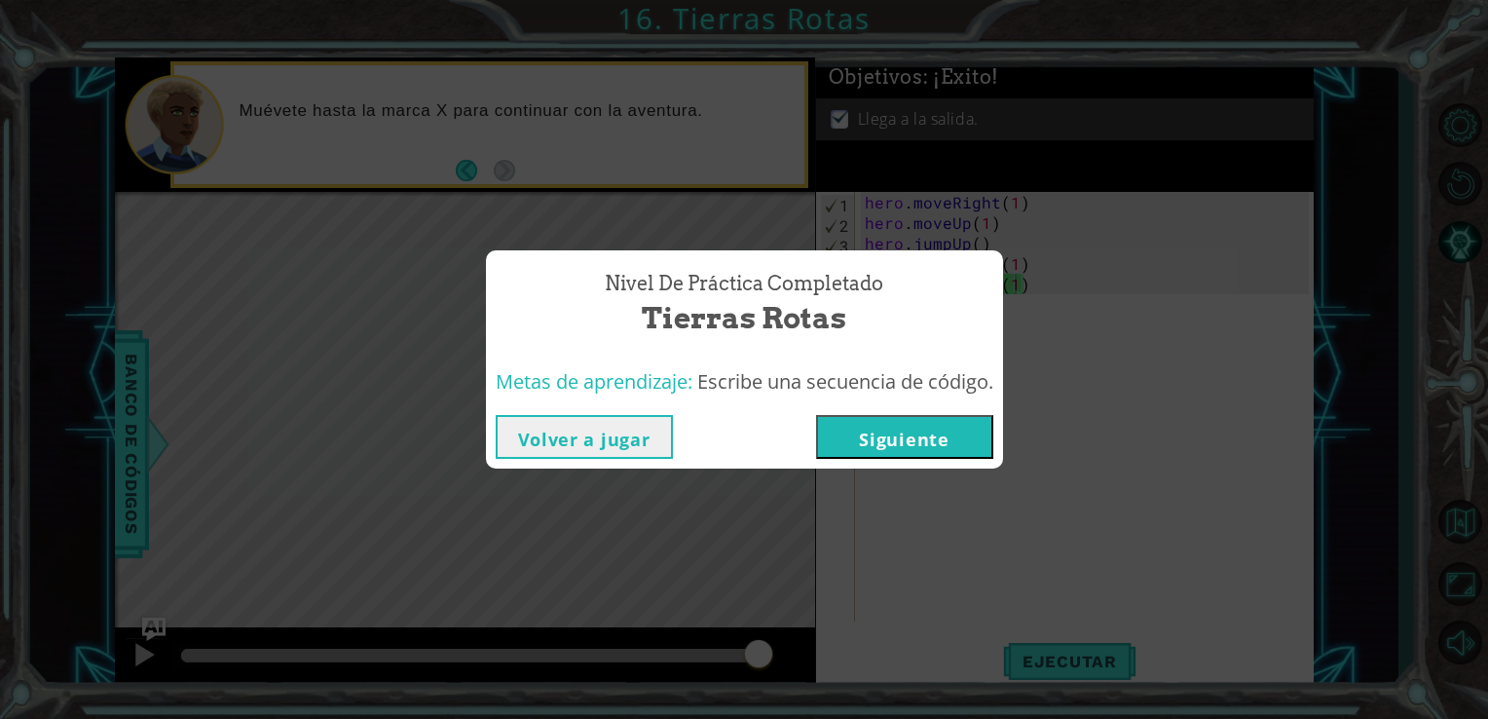
click at [950, 446] on button "Siguiente" at bounding box center [904, 437] width 177 height 44
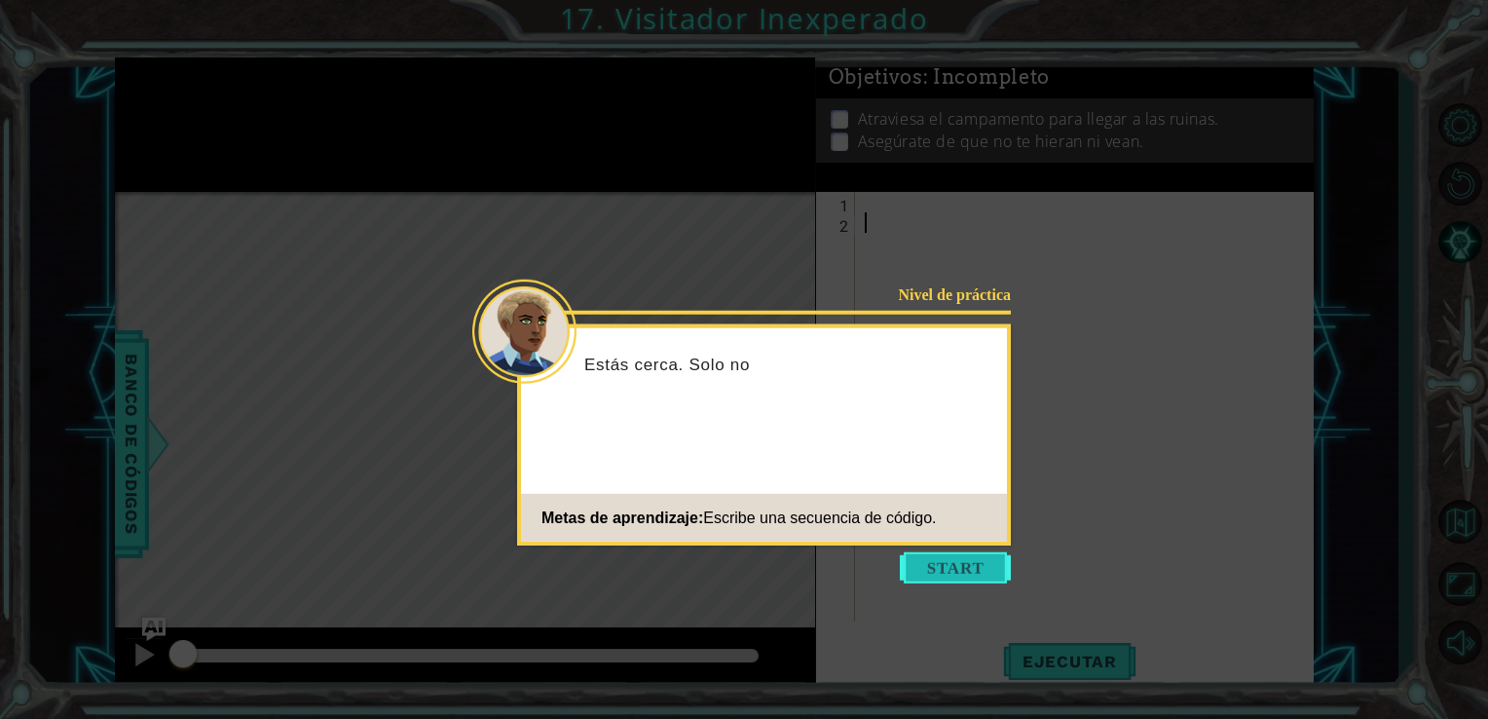
click at [965, 568] on button "Start" at bounding box center [955, 567] width 111 height 31
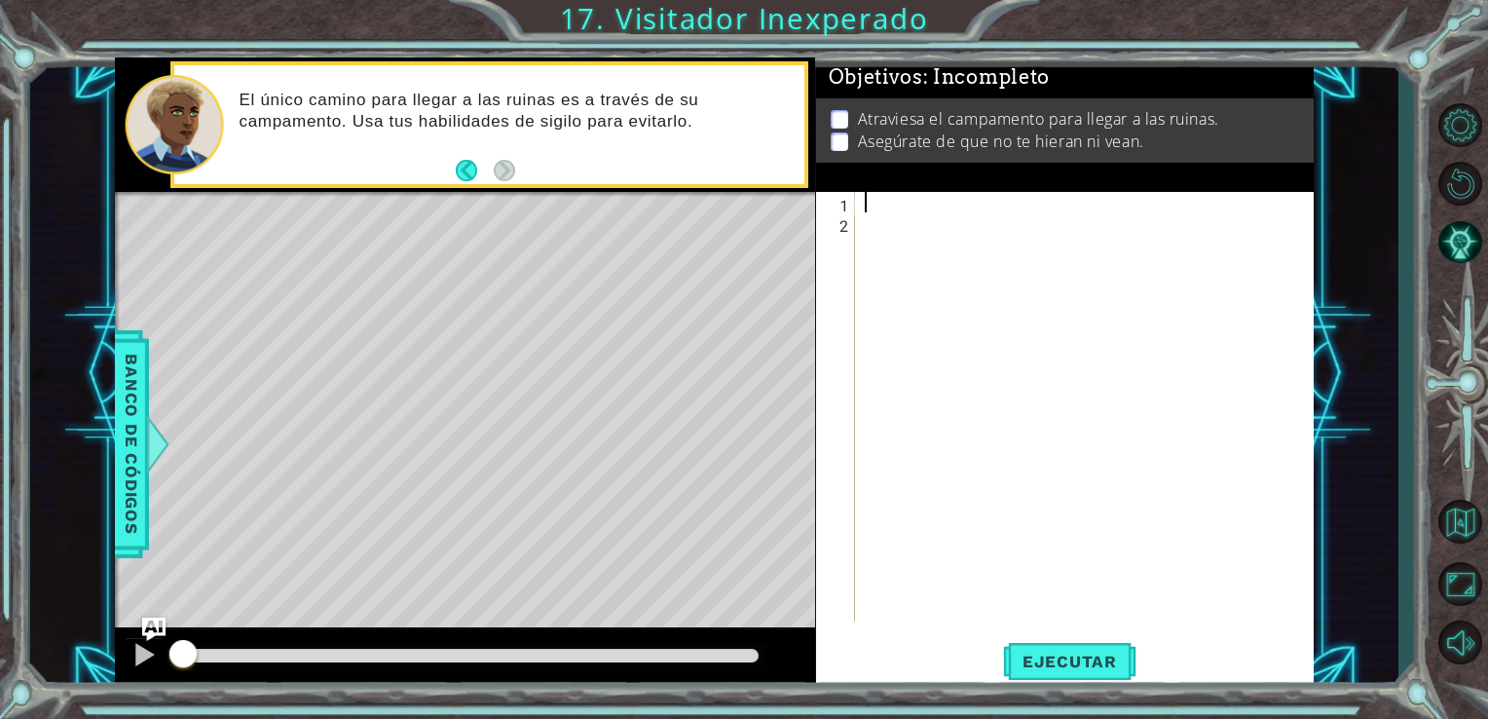
click at [901, 197] on div at bounding box center [1090, 427] width 459 height 470
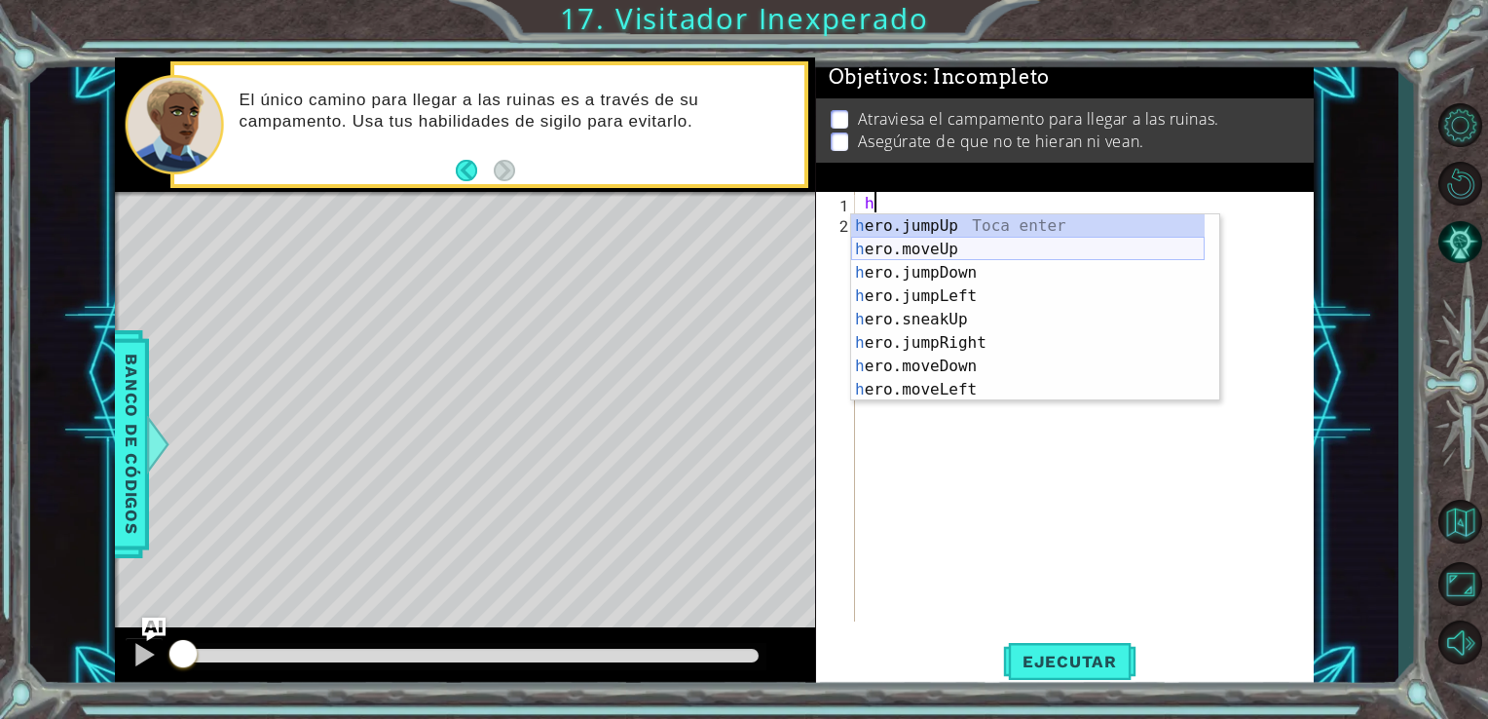
click at [936, 255] on div "h ero.jumpUp Toca enter h ero.moveUp Toca enter h ero.jumpDown Toca enter h ero…" at bounding box center [1028, 331] width 354 height 234
type textarea "hero.moveUp(1)"
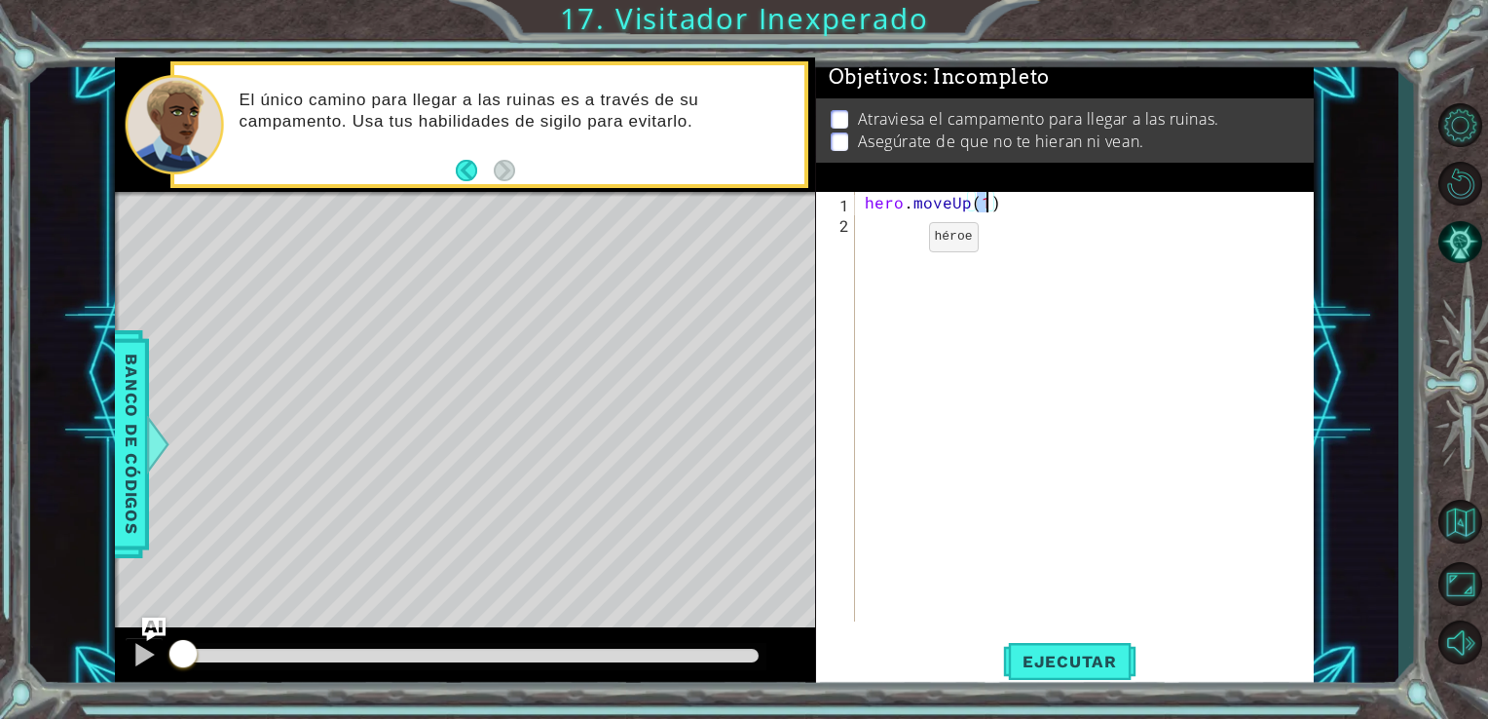
click at [895, 242] on div "hero . moveUp ( 1 )" at bounding box center [1090, 427] width 459 height 470
type textarea "h"
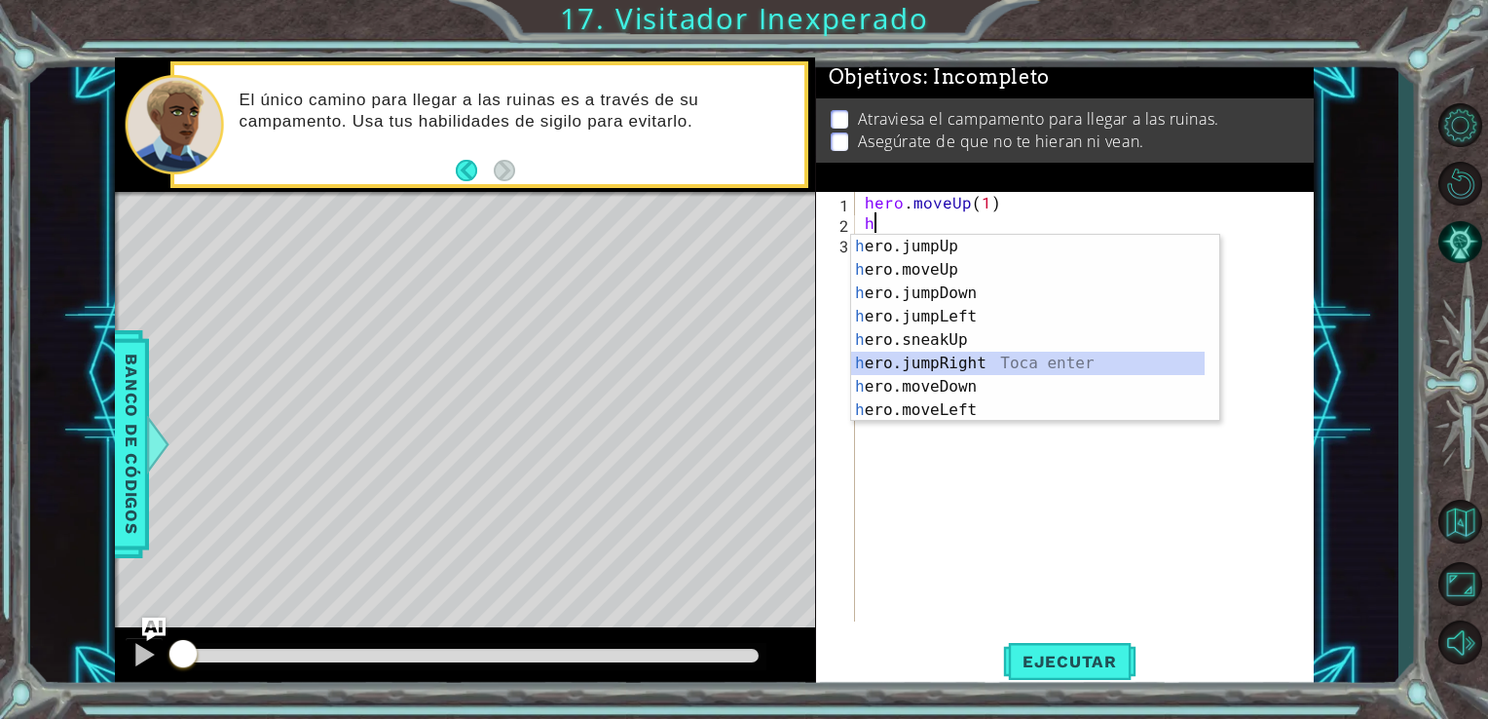
click at [977, 369] on div "h ero.jumpUp Toca enter h ero.moveUp Toca enter h ero.jumpDown Toca enter h ero…" at bounding box center [1028, 352] width 354 height 234
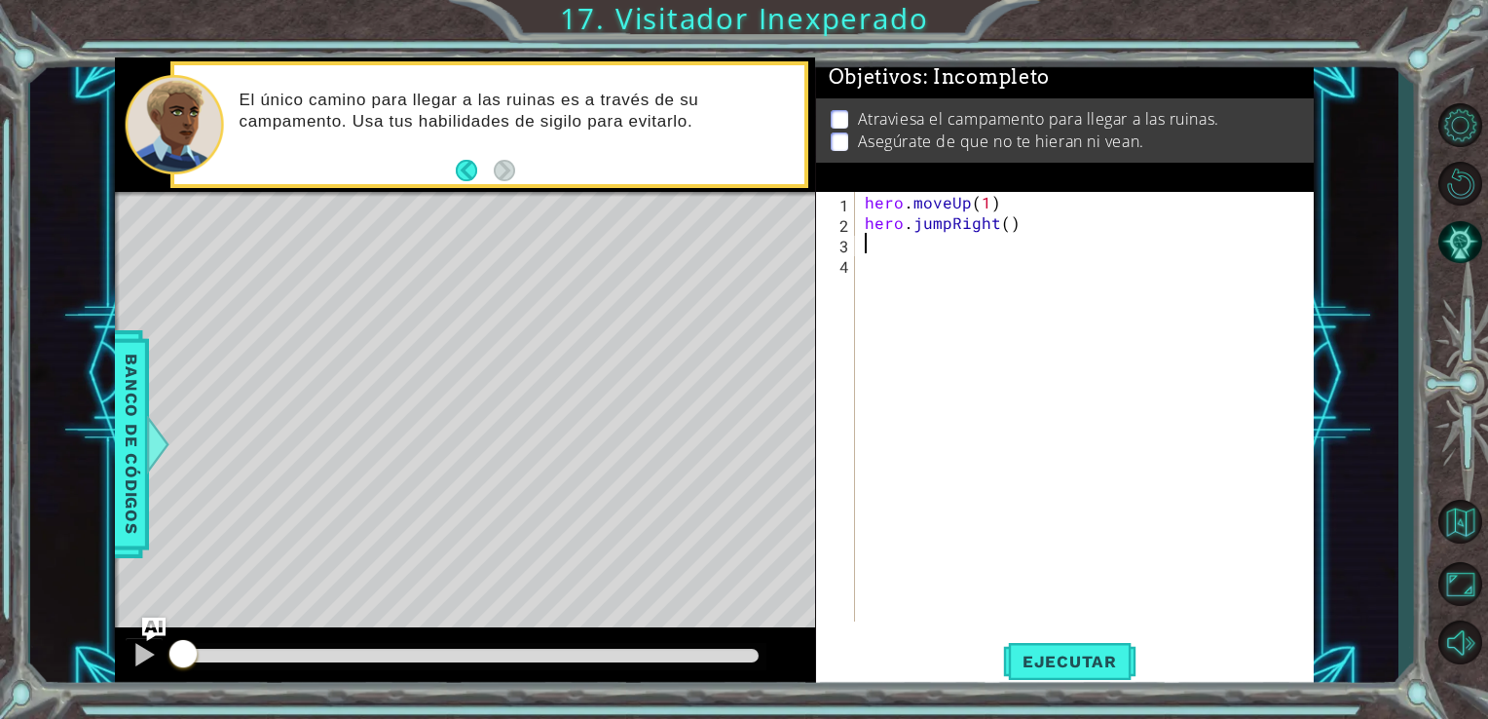
type textarea "h"
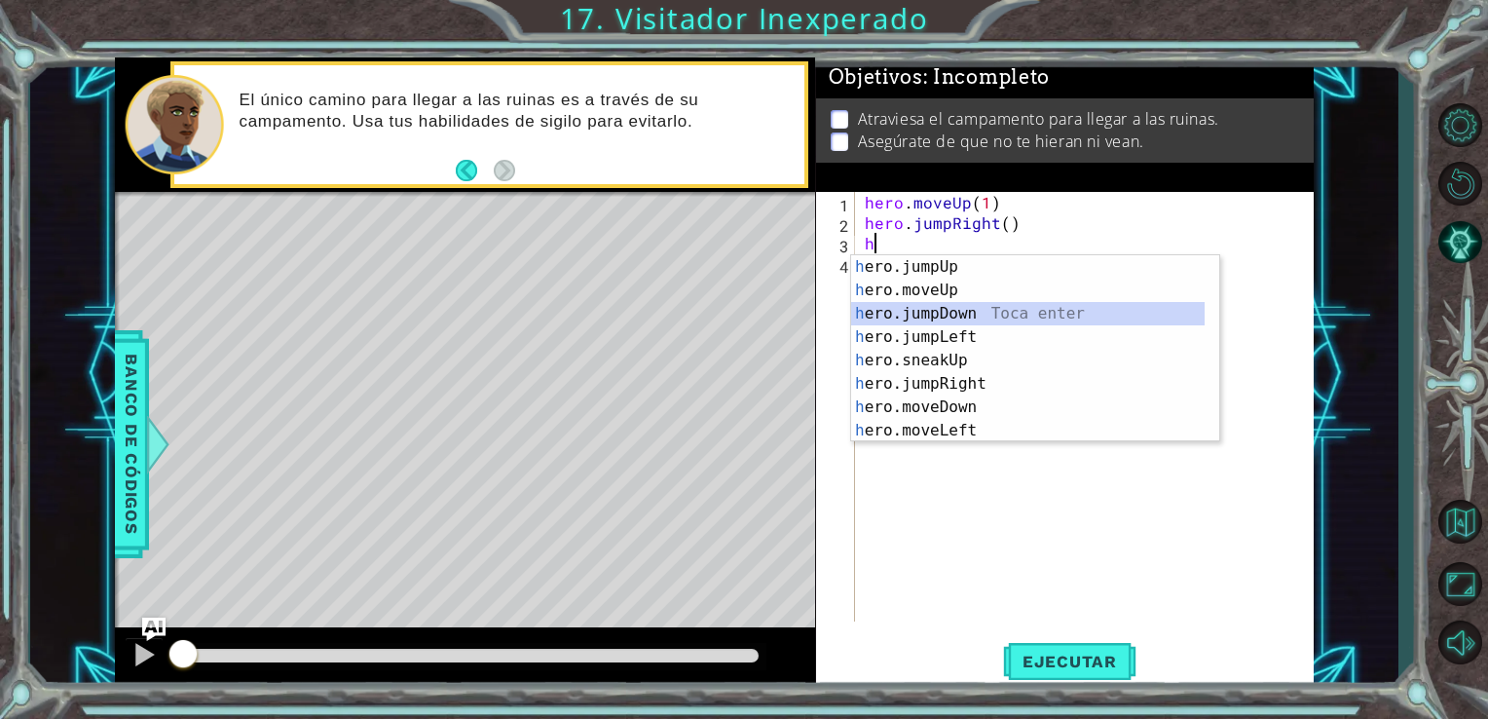
click at [960, 314] on div "h ero.jumpUp Toca enter h ero.moveUp Toca enter h ero.jumpDown Toca enter h ero…" at bounding box center [1028, 372] width 354 height 234
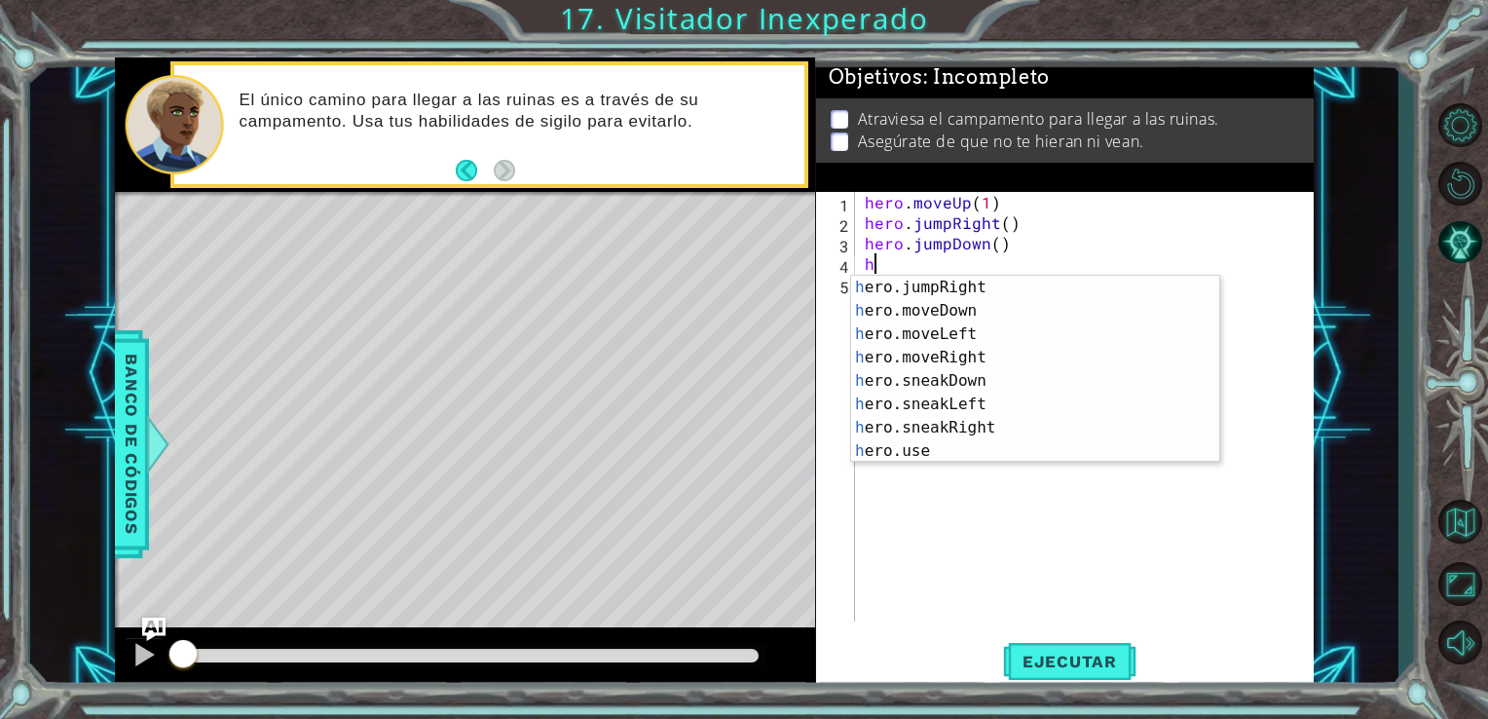
scroll to position [117, 0]
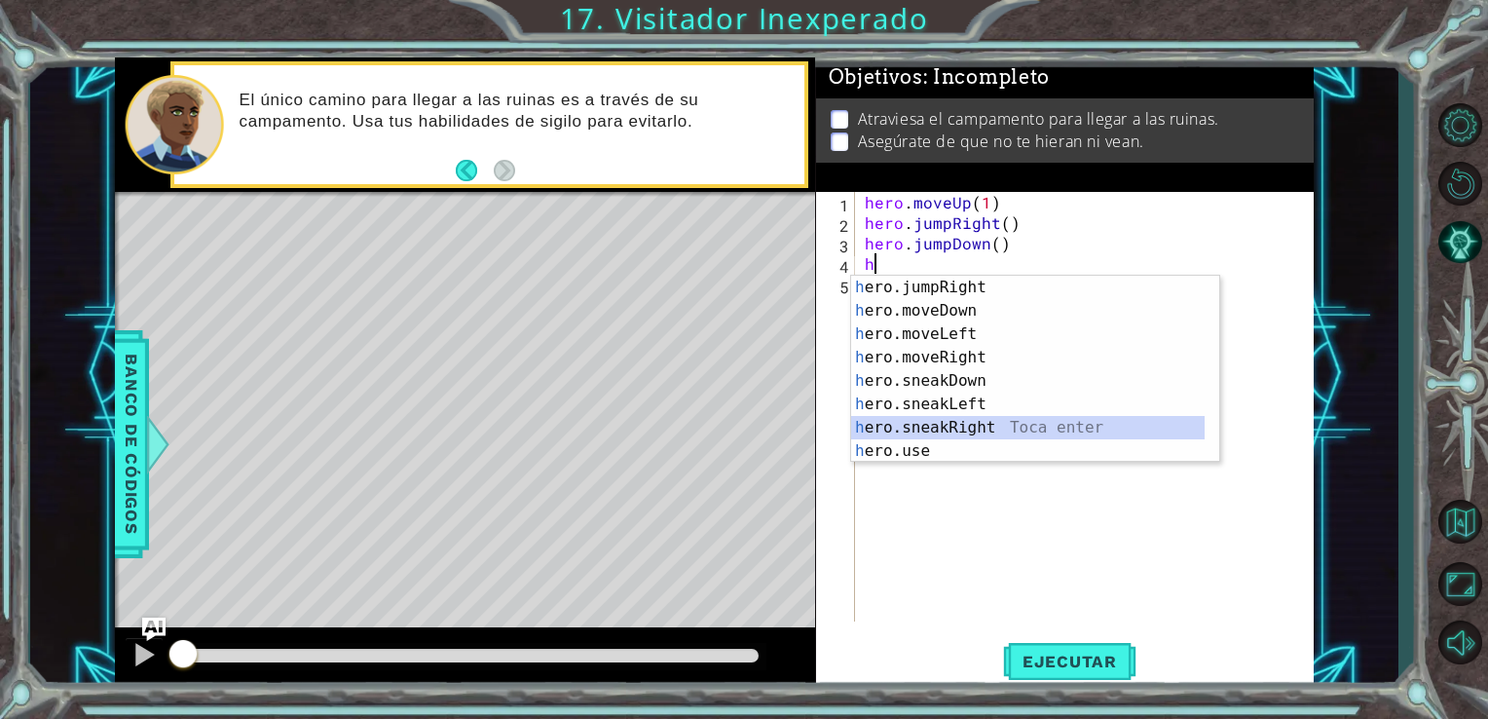
click at [979, 420] on div "h ero.jumpRight Toca enter h ero.moveDown Toca enter h ero.moveLeft Toca enter …" at bounding box center [1028, 393] width 354 height 234
type textarea "hero.sneakRight(1)"
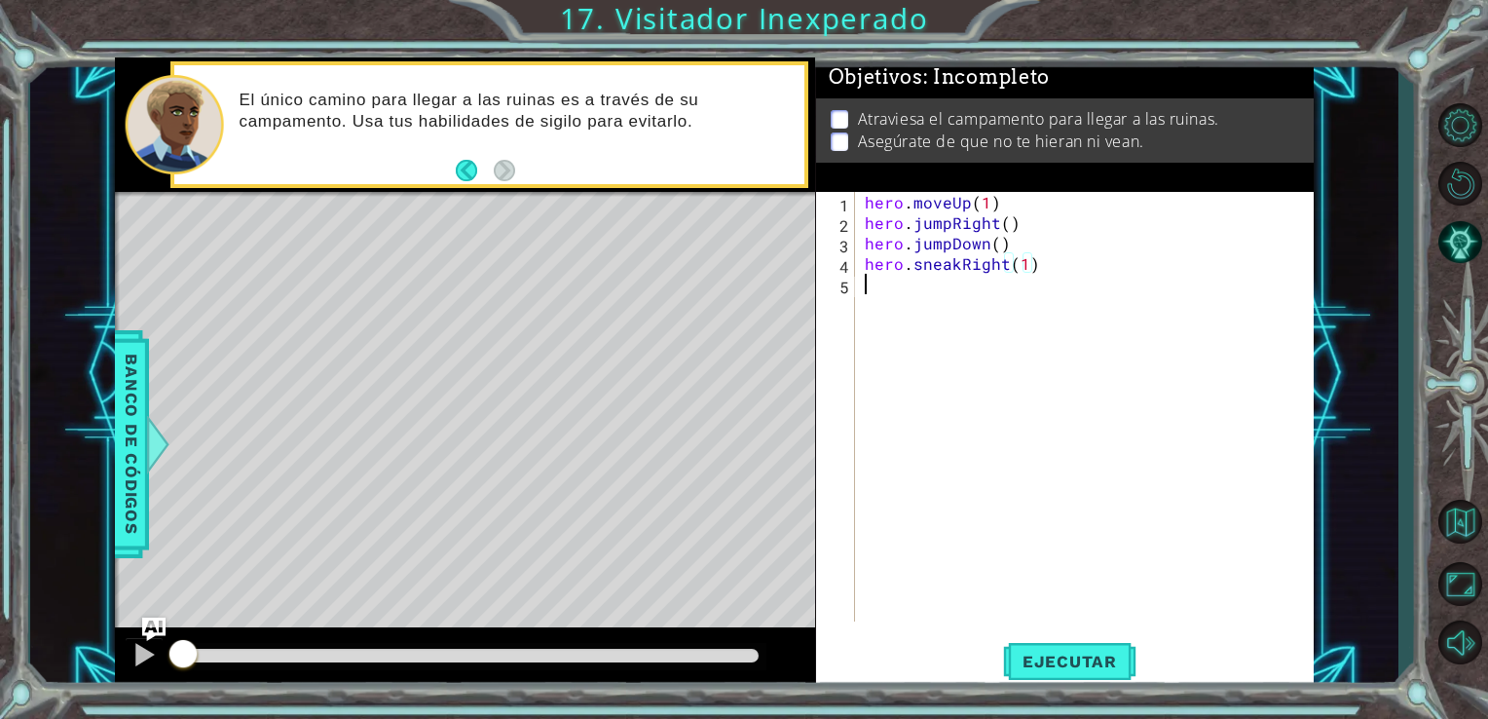
click at [873, 290] on div "hero . moveUp ( 1 ) hero . jumpRight ( ) hero . jumpDown ( ) hero . sneakRight …" at bounding box center [1090, 427] width 459 height 470
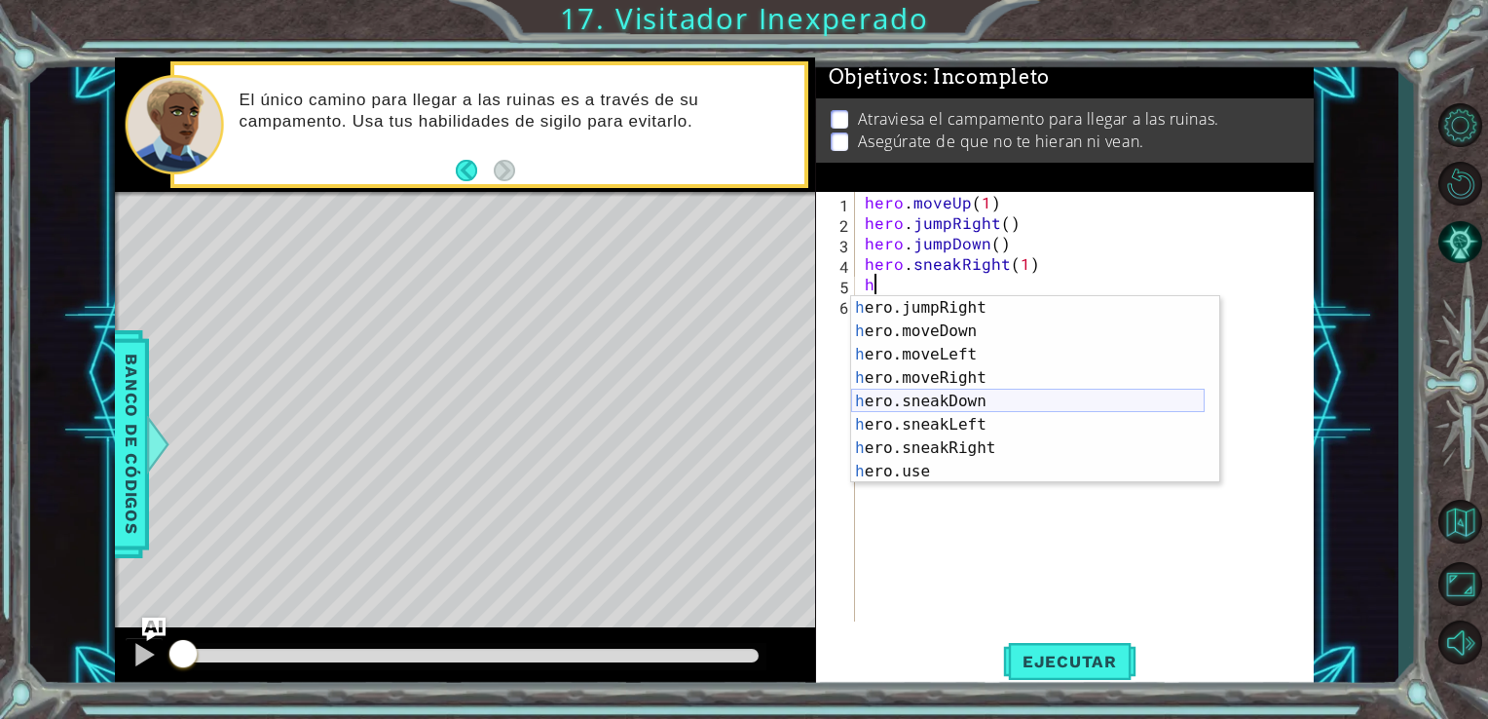
click at [989, 403] on div "h ero.jumpRight Toca enter h ero.moveDown Toca enter h ero.moveLeft Toca enter …" at bounding box center [1028, 413] width 354 height 234
type textarea "hero.sneakDown(1)"
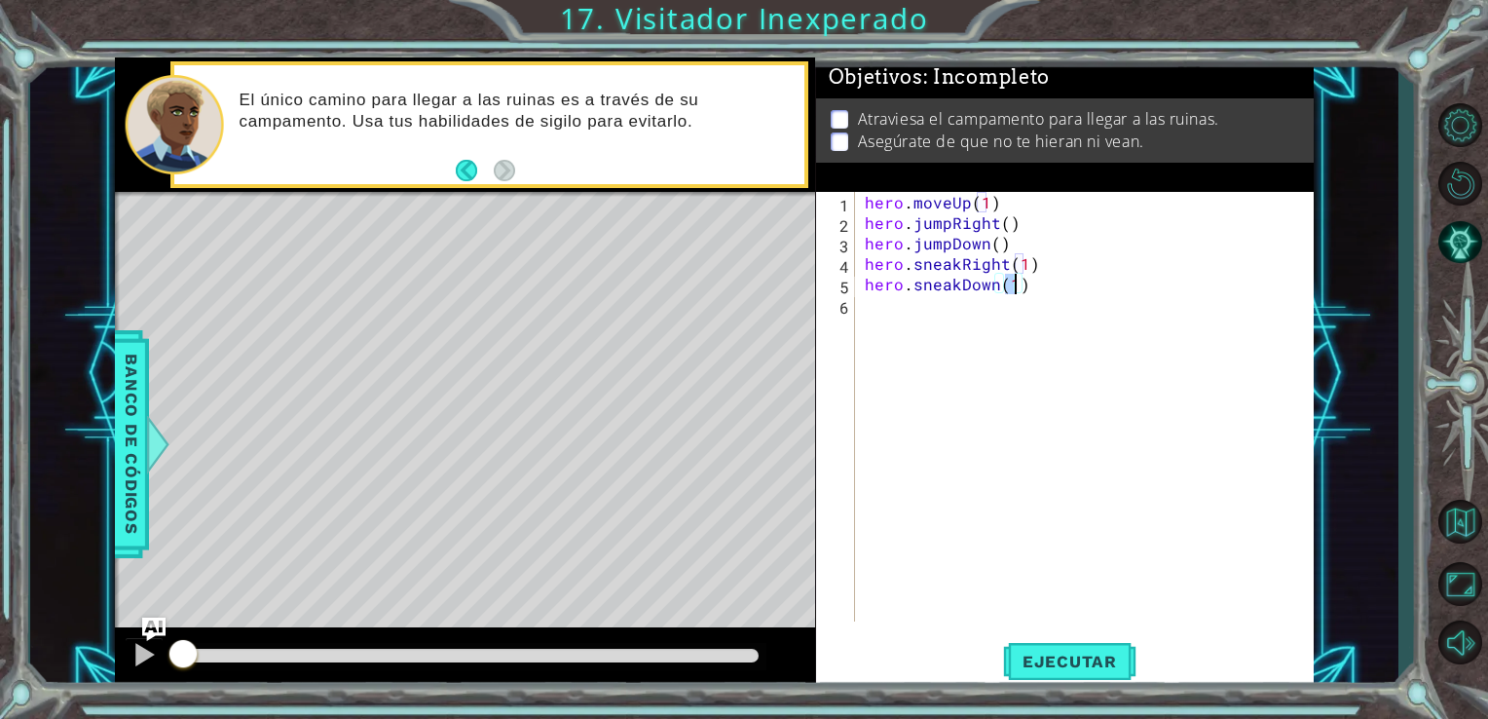
click at [861, 315] on div "hero . moveUp ( 1 ) hero . jumpRight ( ) hero . jumpDown ( ) hero . sneakRight …" at bounding box center [1090, 427] width 459 height 470
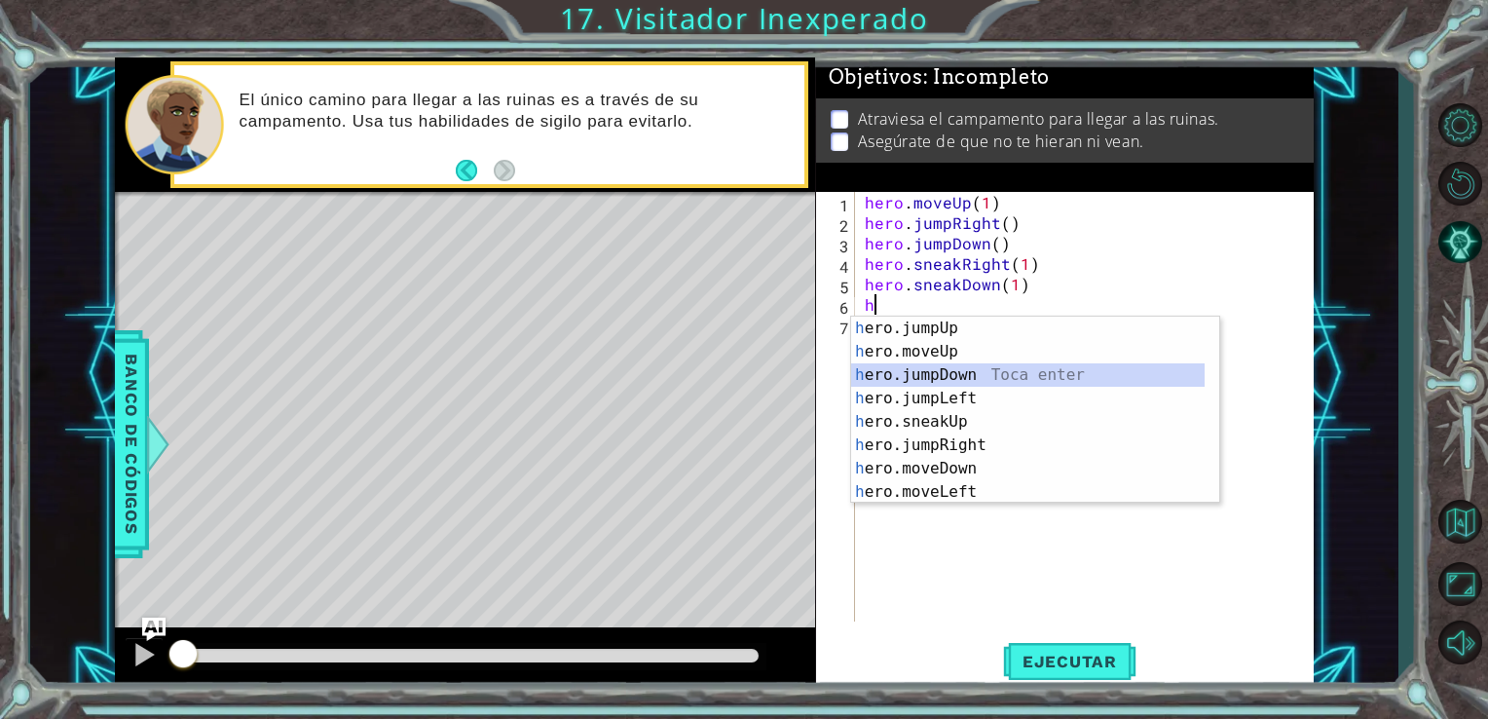
drag, startPoint x: 1212, startPoint y: 386, endPoint x: 1217, endPoint y: 477, distance: 91.7
click at [1217, 477] on div at bounding box center [1209, 409] width 19 height 185
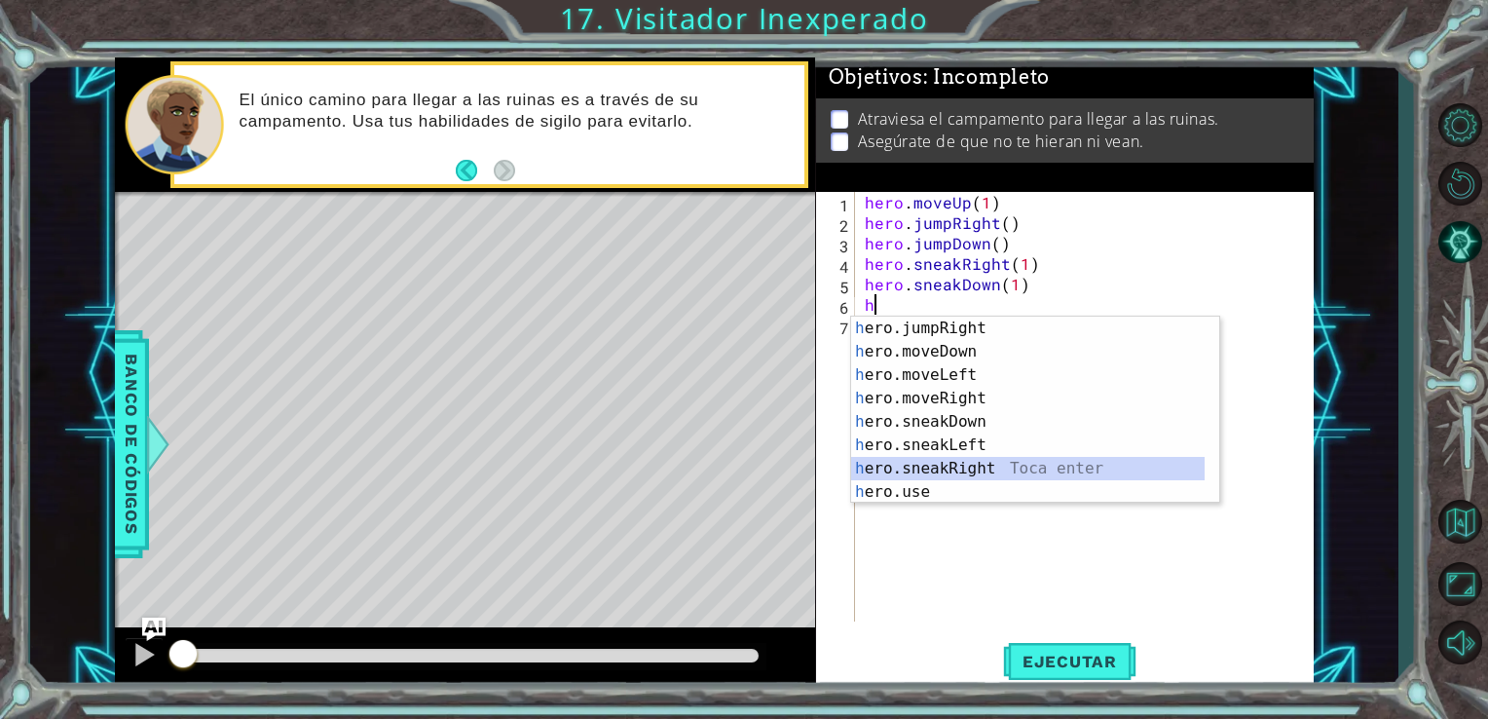
click at [1000, 459] on div "h ero.jumpRight Toca enter h ero.moveDown Toca enter h ero.moveLeft Toca enter …" at bounding box center [1028, 434] width 354 height 234
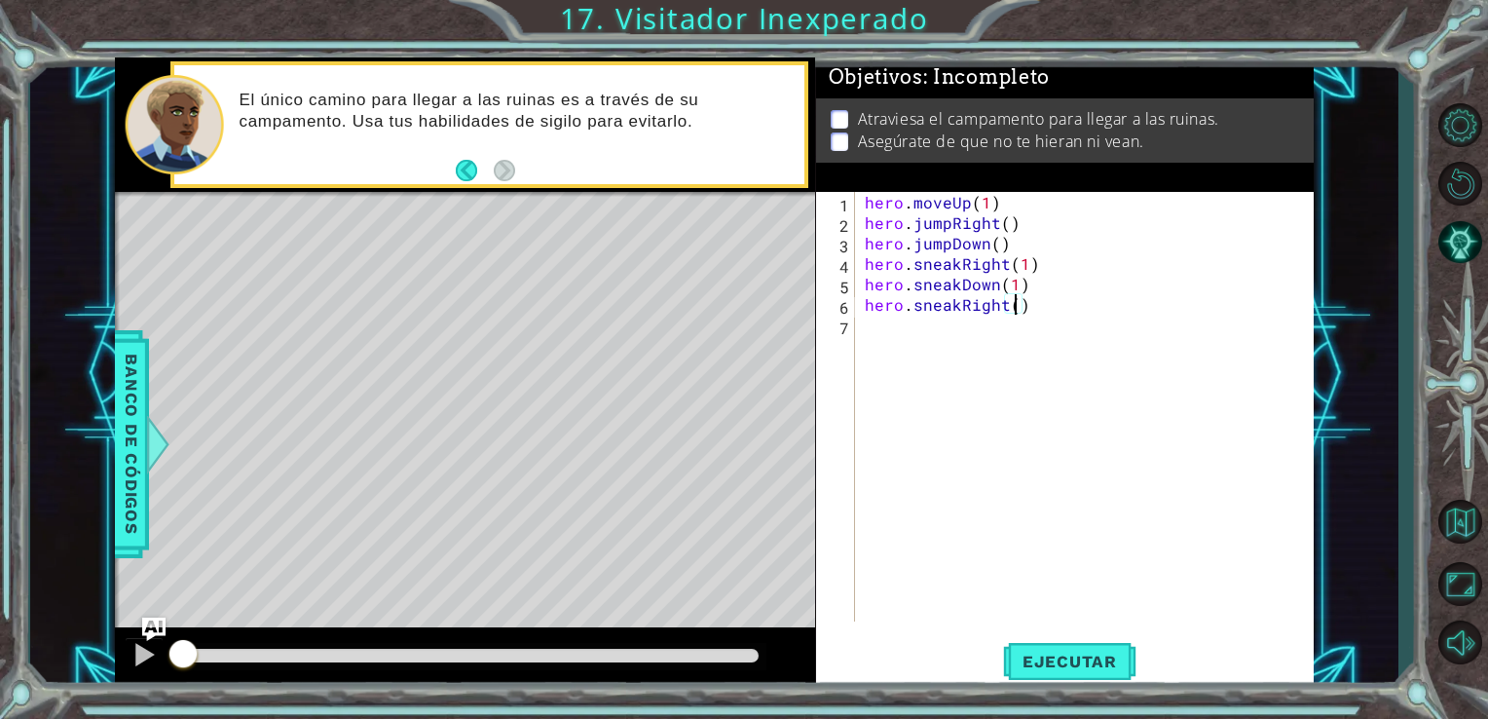
type textarea "hero.sneakRight(2)"
click at [883, 327] on div "hero . moveUp ( 1 ) hero . jumpRight ( ) hero . jumpDown ( ) hero . sneakRight …" at bounding box center [1090, 427] width 459 height 470
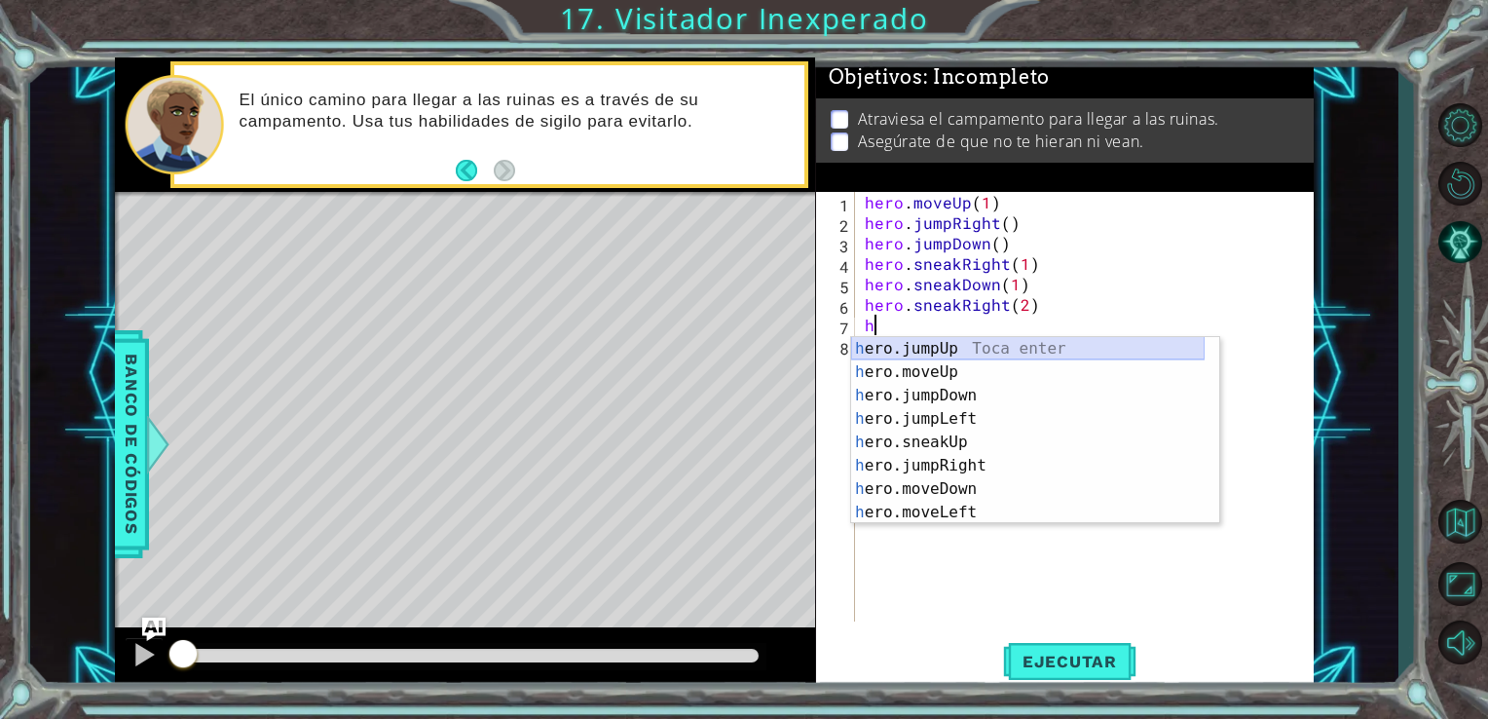
click at [961, 361] on div "h ero.jumpUp Toca enter h ero.moveUp Toca enter h ero.jumpDown Toca enter h ero…" at bounding box center [1028, 454] width 354 height 234
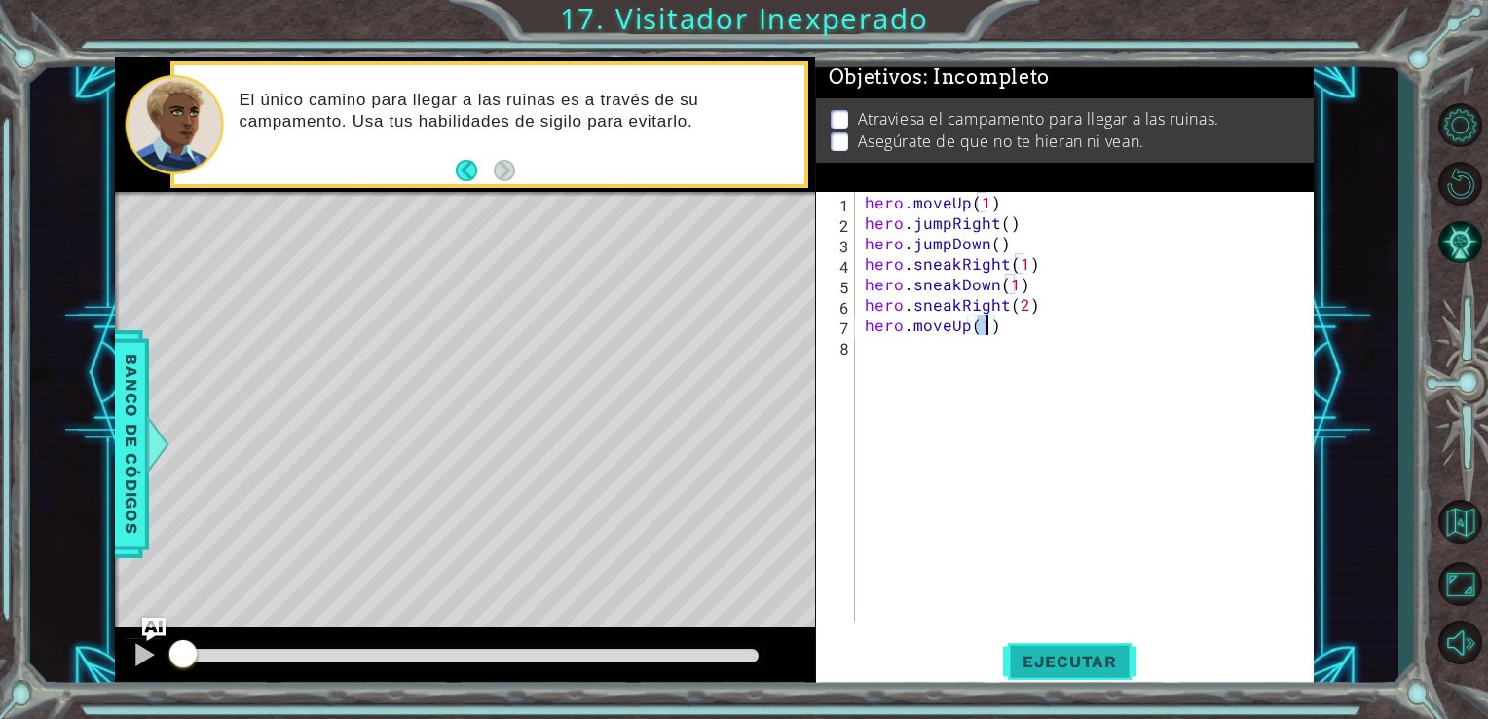
type textarea "hero.moveUp(1)"
click at [1087, 668] on span "Ejecutar" at bounding box center [1069, 661] width 133 height 19
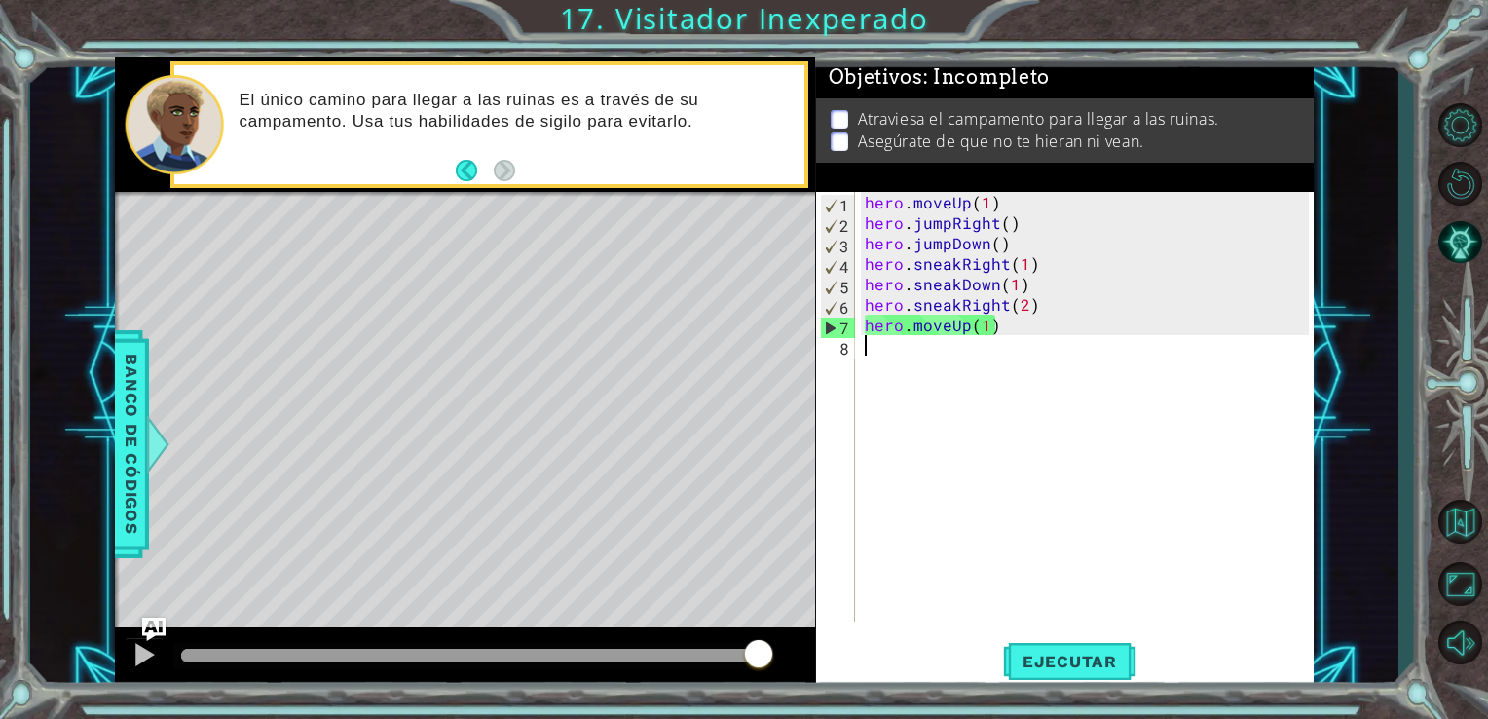
click at [950, 337] on div "hero . moveUp ( 1 ) hero . jumpRight ( ) hero . jumpDown ( ) hero . sneakRight …" at bounding box center [1090, 427] width 459 height 470
click at [952, 339] on div "hero . moveUp ( 1 ) hero . jumpRight ( ) hero . jumpDown ( ) hero . sneakRight …" at bounding box center [1090, 427] width 459 height 470
click at [950, 329] on div "hero . moveUp ( 1 ) hero . jumpRight ( ) hero . jumpDown ( ) hero . sneakRight …" at bounding box center [1090, 427] width 459 height 470
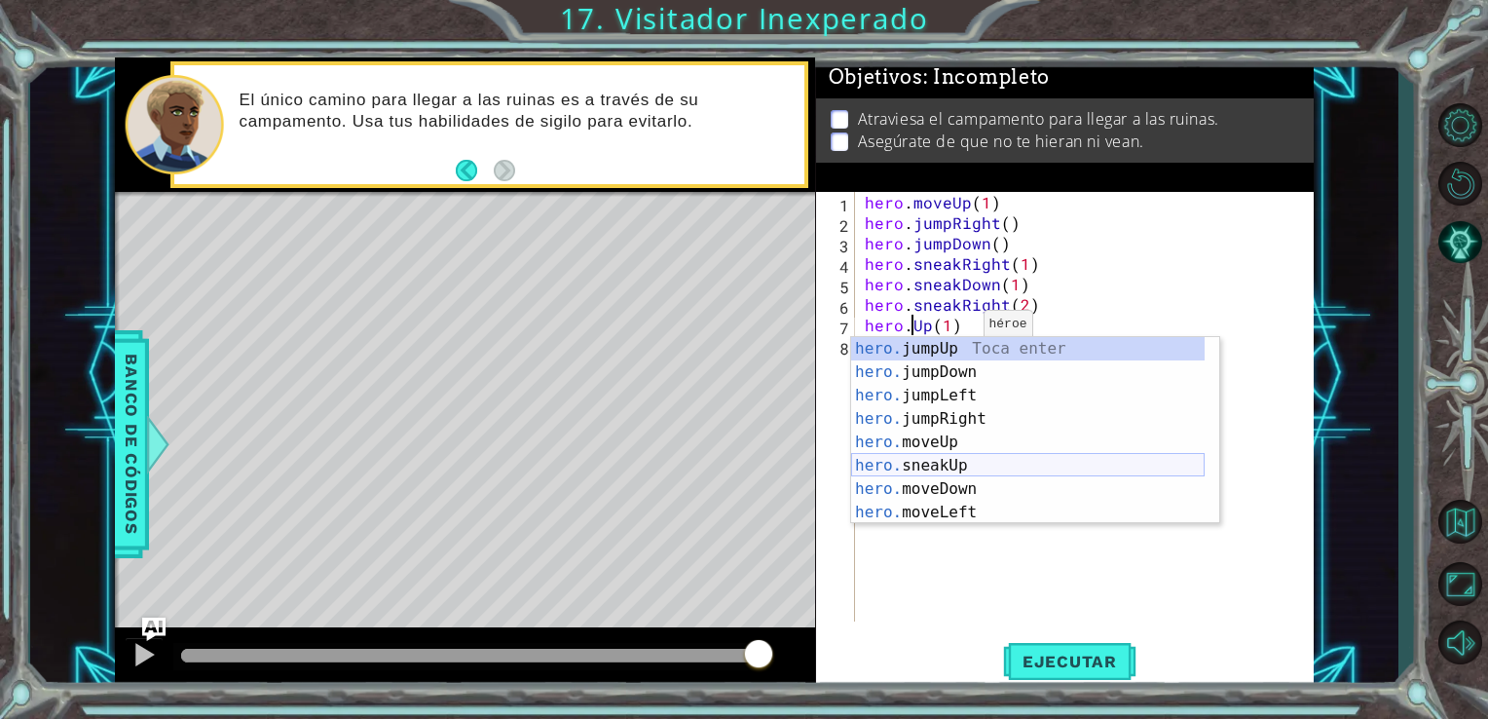
click at [928, 469] on div "hero. jumpUp Toca enter hero. jumpDown Toca enter hero. jumpLeft Toca enter her…" at bounding box center [1028, 454] width 354 height 234
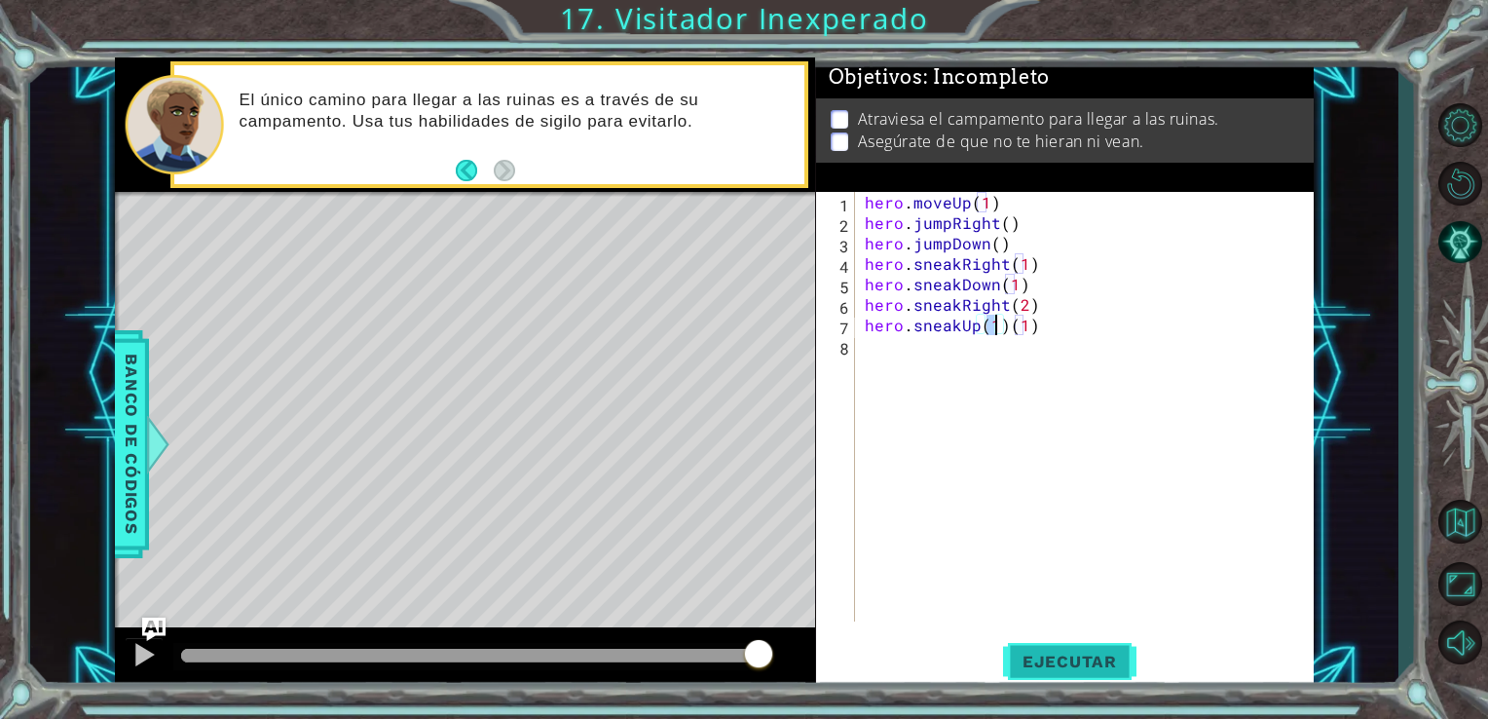
click at [1096, 658] on span "Ejecutar" at bounding box center [1069, 661] width 133 height 19
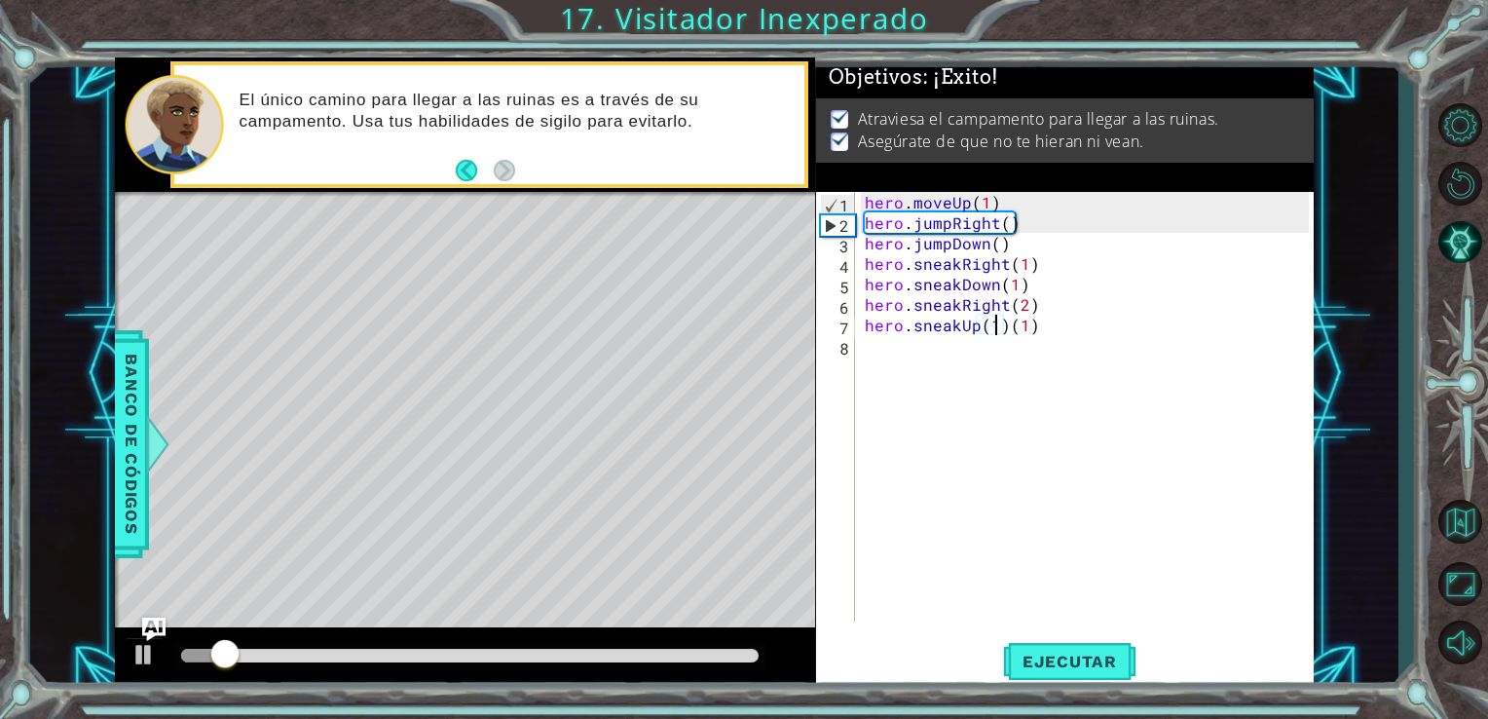
click at [1048, 331] on div "hero . moveUp ( 1 ) hero . jumpRight ( ) hero . jumpDown ( ) hero . sneakRight …" at bounding box center [1090, 427] width 459 height 470
type textarea "hero.sneakUp(1)"
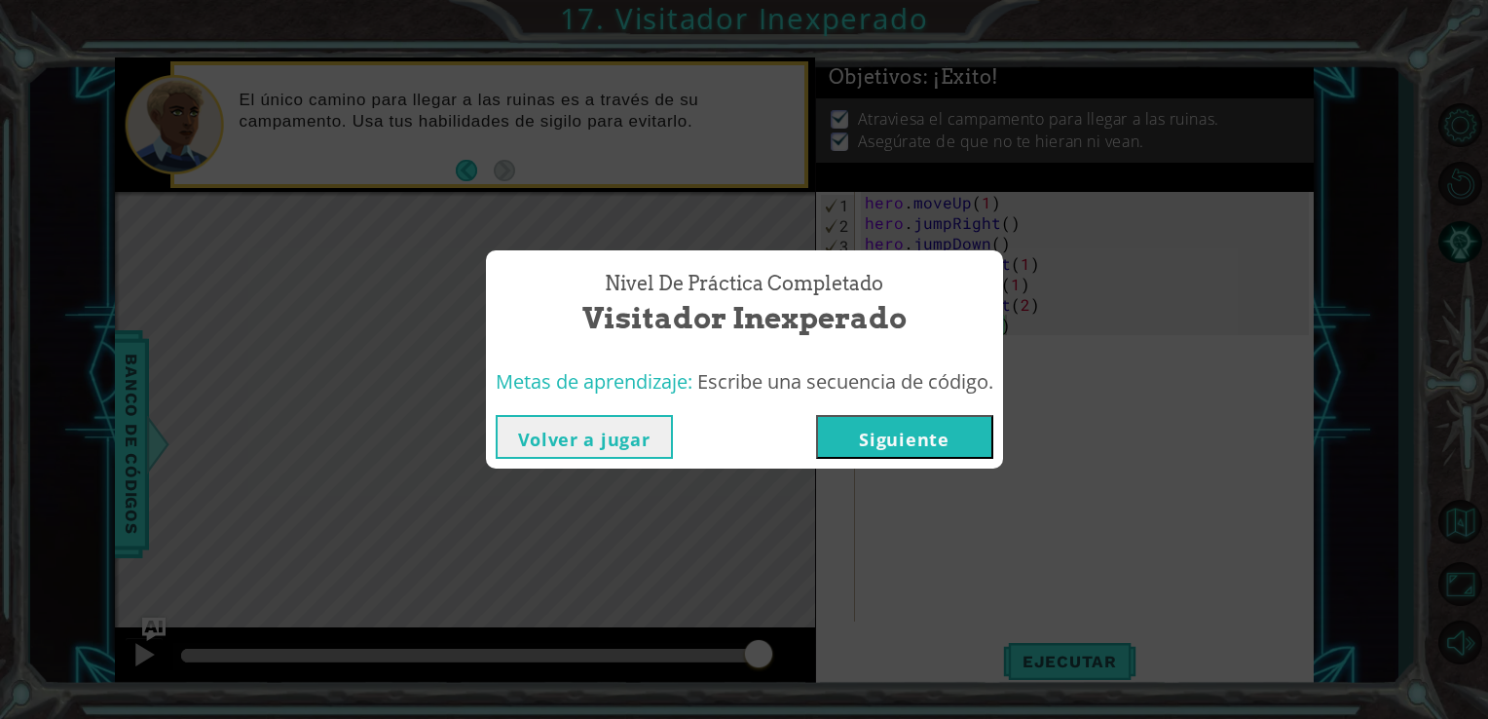
click at [915, 430] on button "Siguiente" at bounding box center [904, 437] width 177 height 44
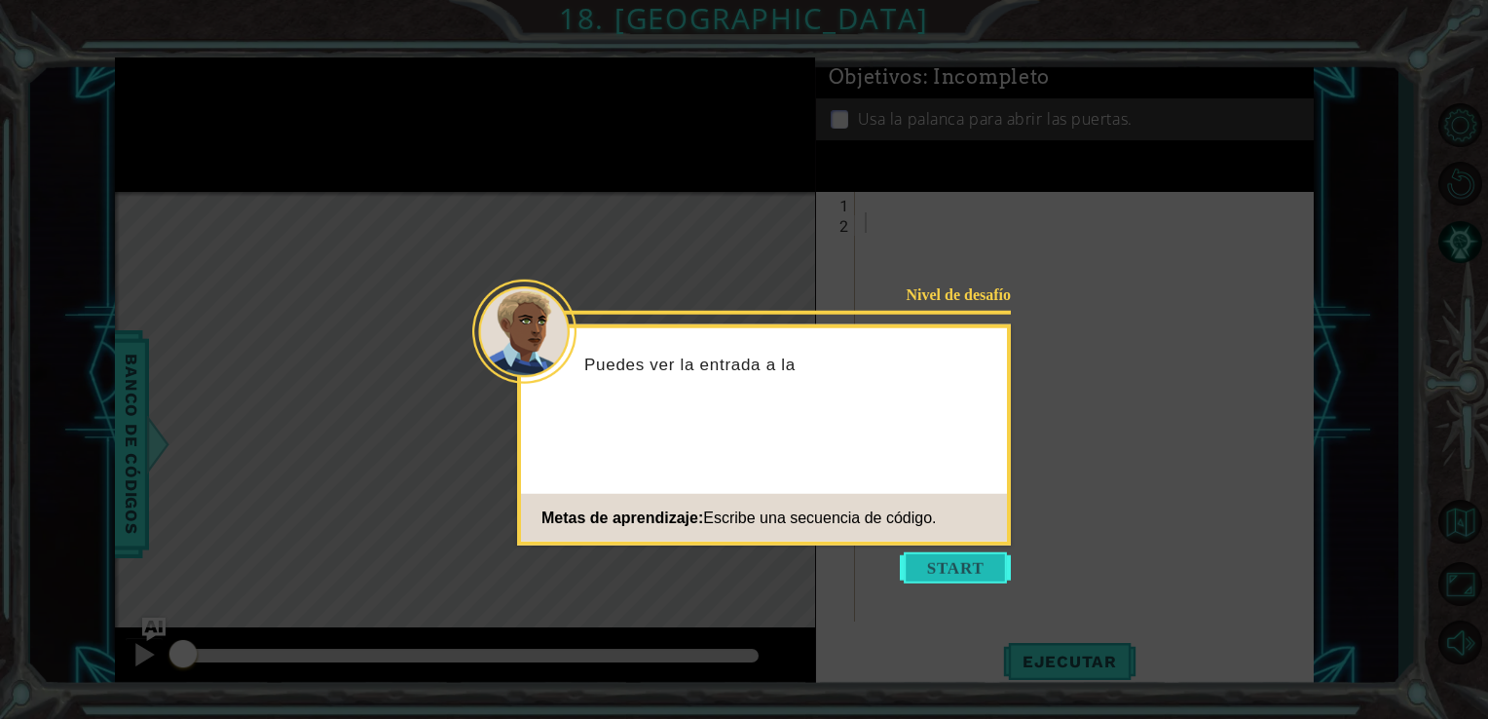
click at [974, 565] on button "Start" at bounding box center [955, 567] width 111 height 31
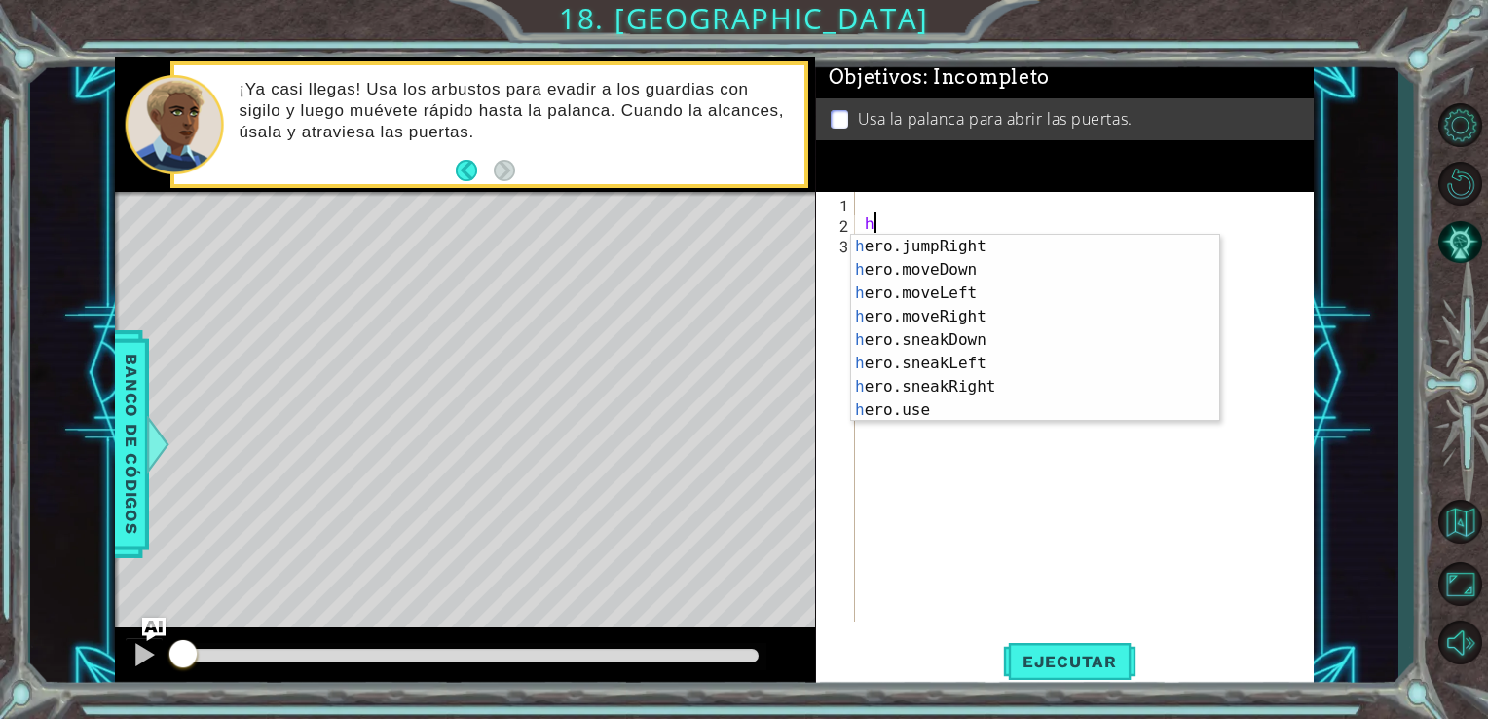
scroll to position [117, 0]
click at [955, 388] on div "h ero.jumpRight Toca enter h ero.moveDown Toca enter h ero.moveLeft Toca enter …" at bounding box center [1028, 352] width 354 height 234
type textarea "hero.sneakRight(1)"
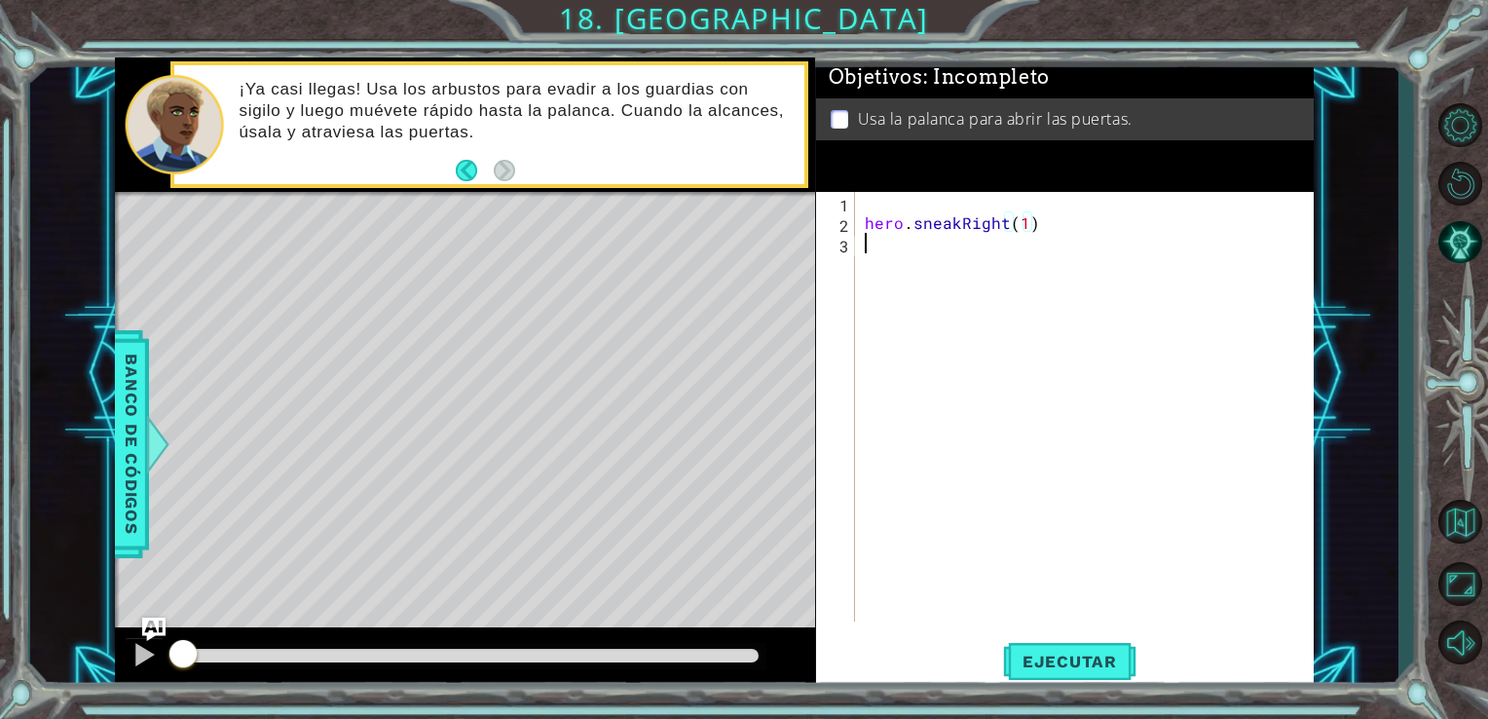
click at [877, 255] on div "hero . sneakRight ( 1 )" at bounding box center [1090, 427] width 459 height 470
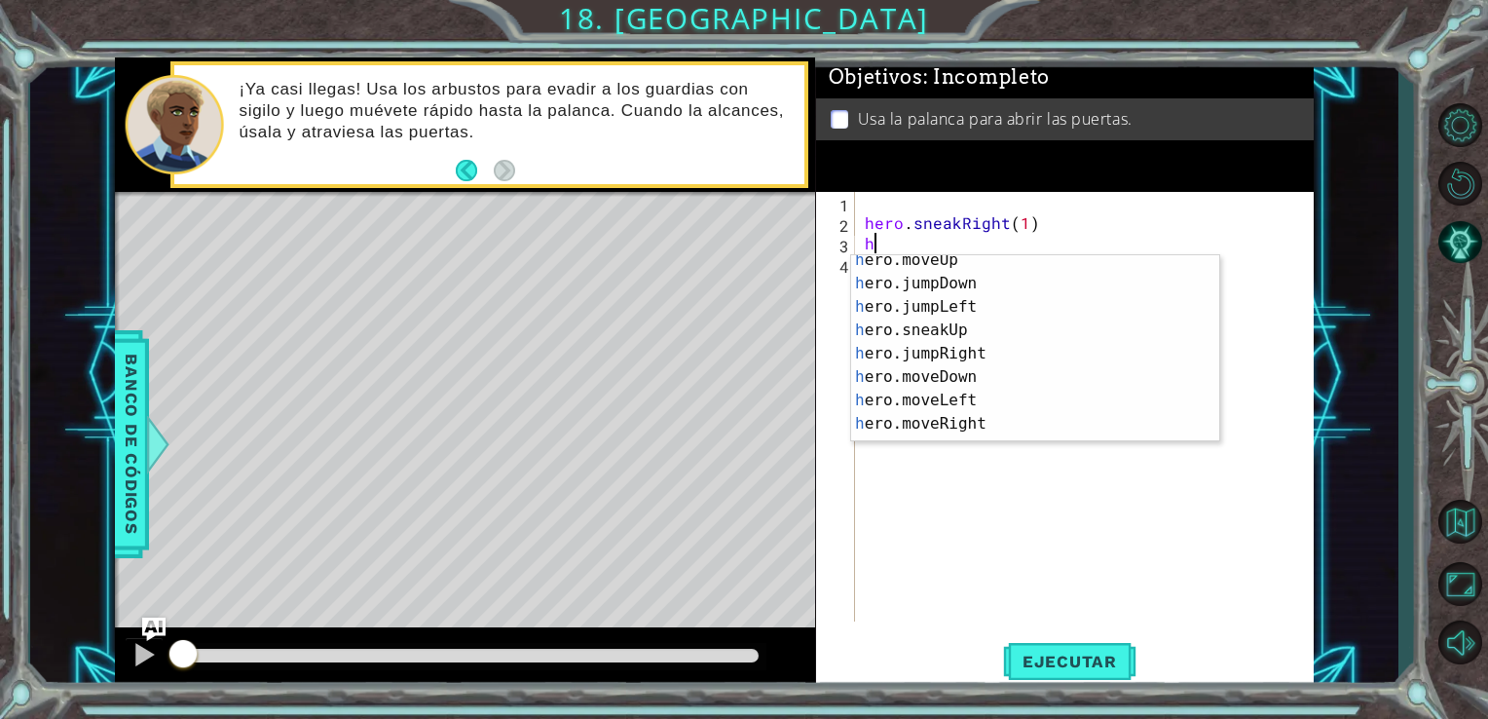
scroll to position [0, 0]
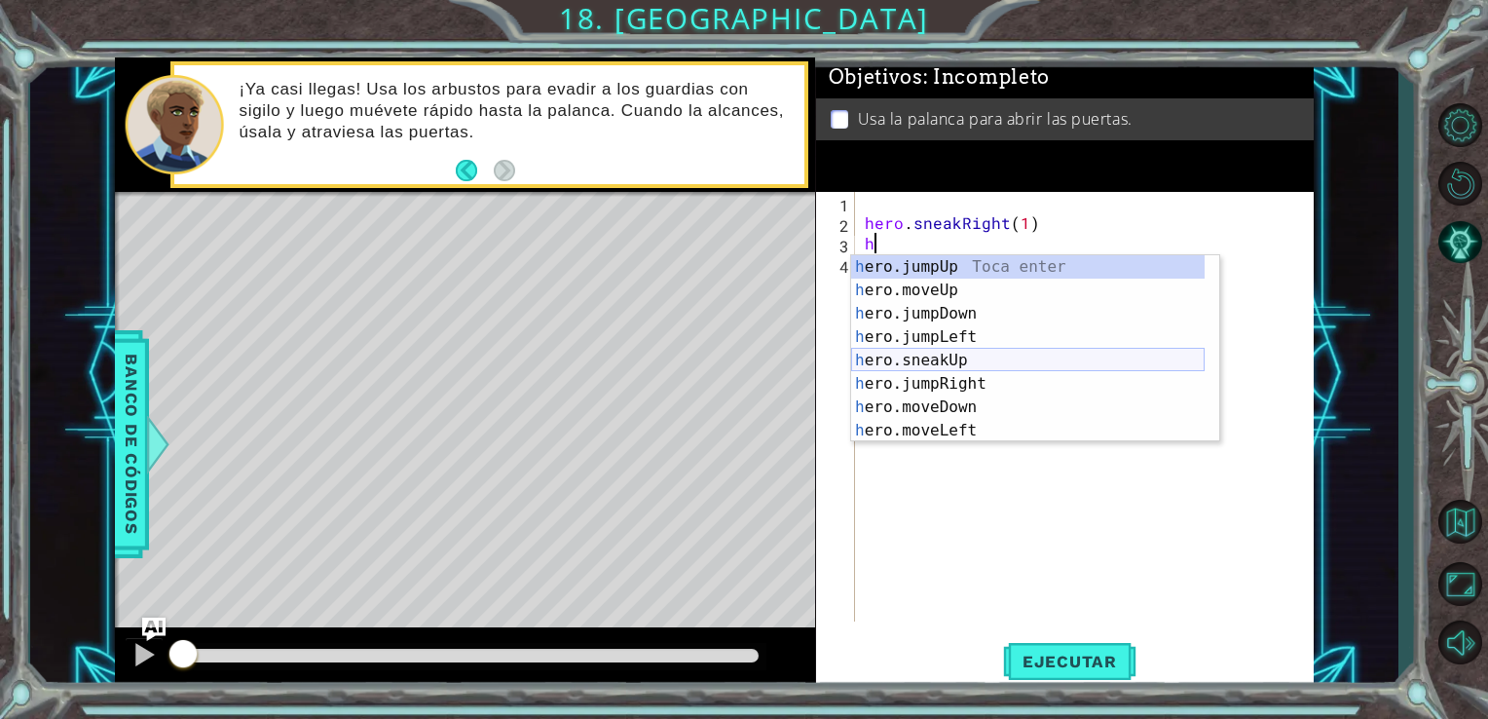
click at [1009, 360] on div "h ero.jumpUp Toca enter h ero.moveUp Toca enter h ero.jumpDown Toca enter h ero…" at bounding box center [1028, 372] width 354 height 234
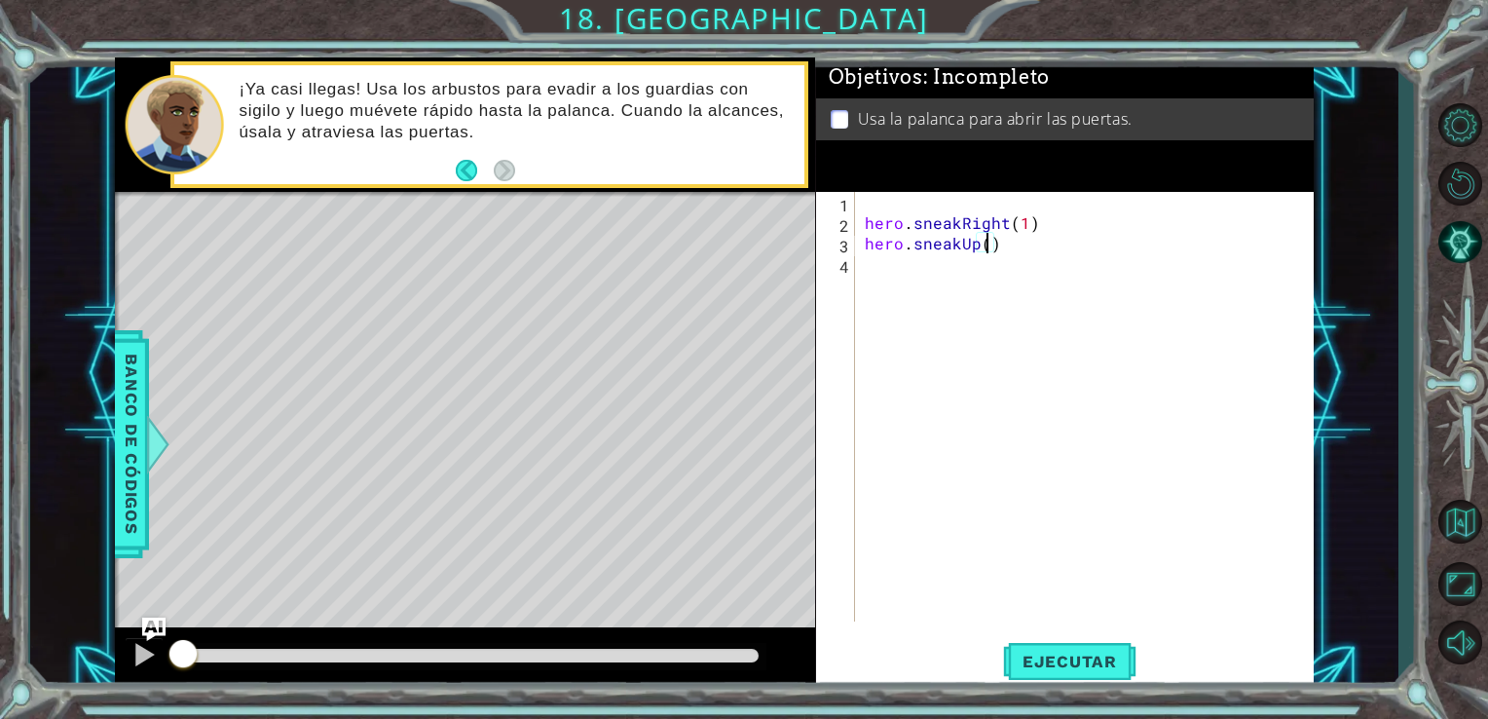
type textarea "hero.sneakUp(2)"
click at [898, 274] on div "hero . sneakRight ( 1 ) hero . sneakUp ( 2 )" at bounding box center [1090, 427] width 459 height 470
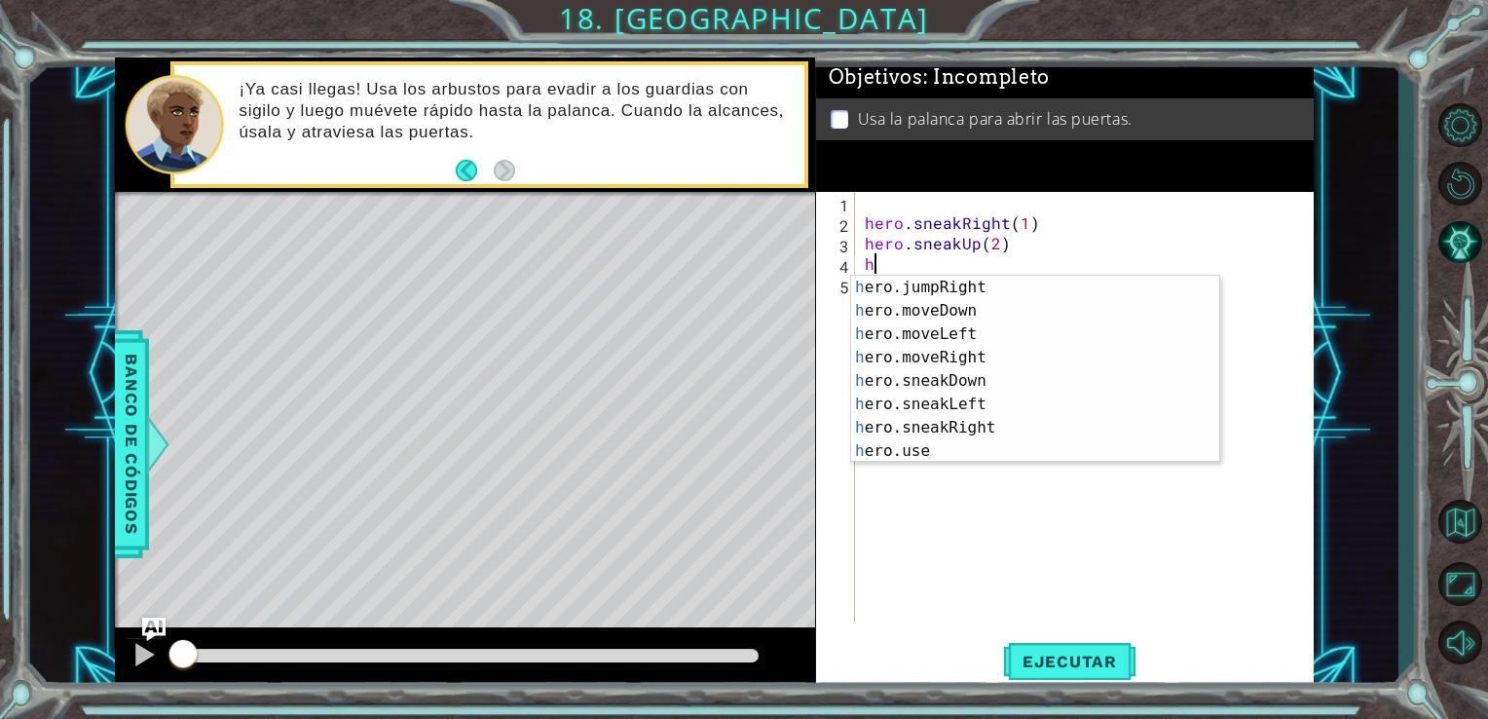
scroll to position [117, 0]
click at [958, 427] on div "h ero.jumpRight Toca enter h ero.moveDown Toca enter h ero.moveLeft Toca enter …" at bounding box center [1028, 393] width 354 height 234
type textarea "hero.sneakRight(1)"
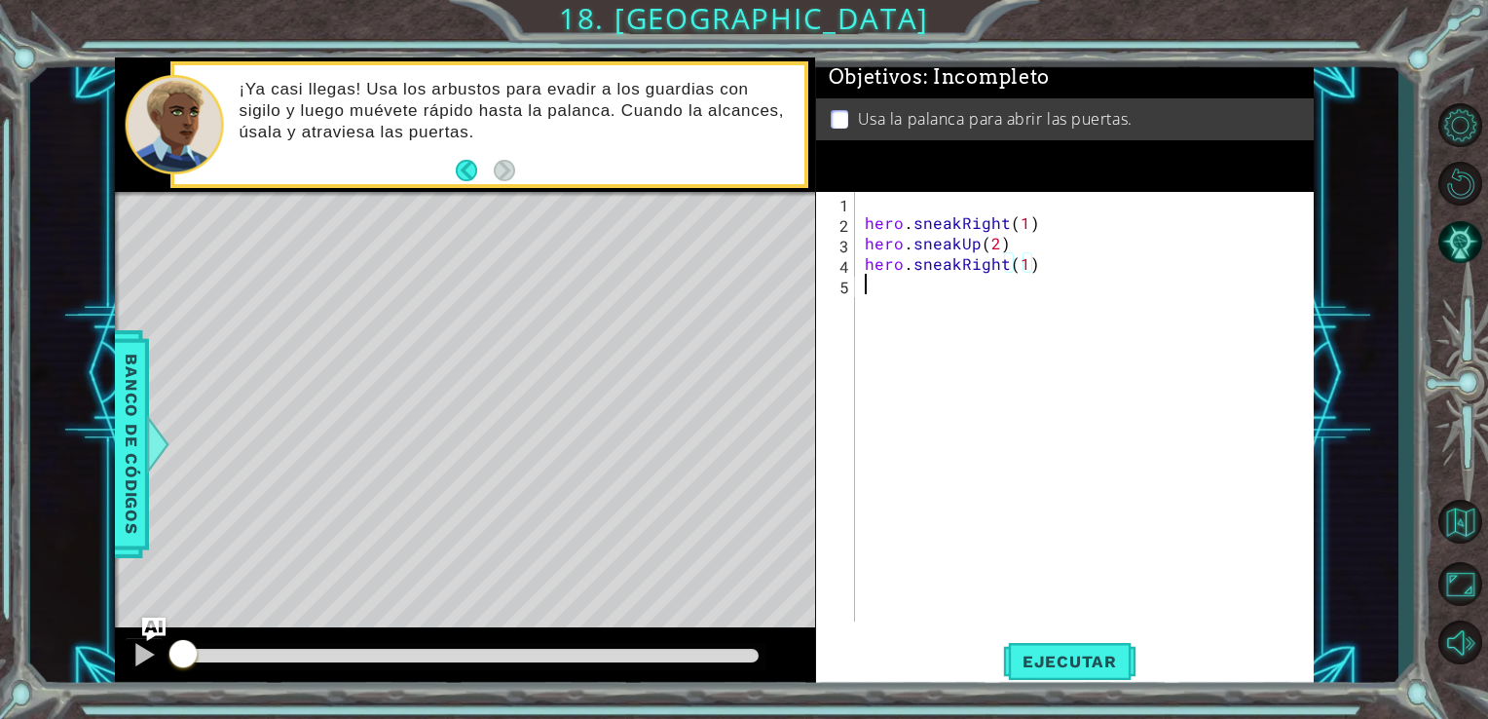
click at [879, 295] on div "hero . sneakRight ( 1 ) hero . sneakUp ( 2 ) hero . sneakRight ( 1 )" at bounding box center [1090, 427] width 459 height 470
type textarea "h"
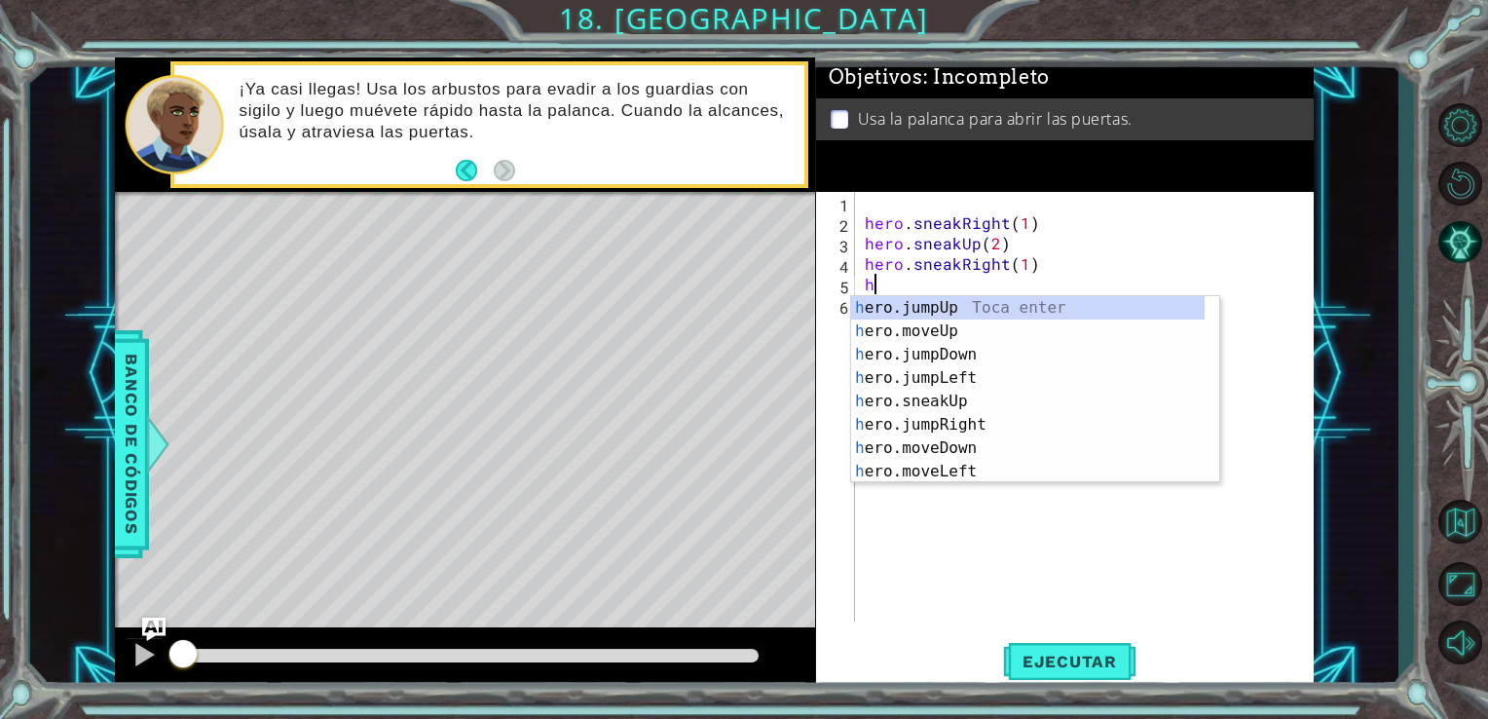
scroll to position [0, 0]
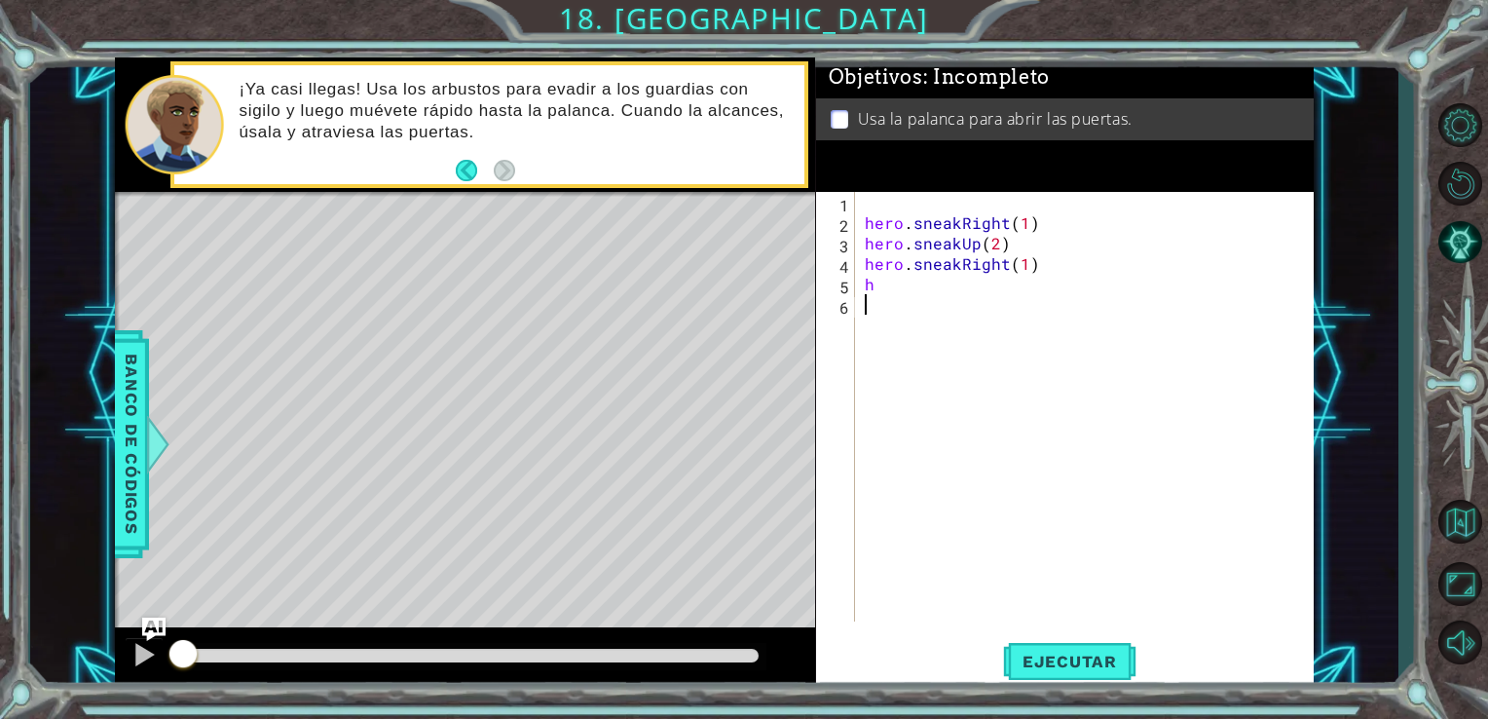
drag, startPoint x: 1221, startPoint y: 368, endPoint x: 1221, endPoint y: 425, distance: 56.5
click at [1221, 425] on div "hero . sneakRight ( 1 ) hero . sneakUp ( 2 ) hero . sneakRight ( 1 ) h" at bounding box center [1090, 427] width 459 height 470
click at [953, 279] on div "hero . sneakRight ( 1 ) hero . sneakUp ( 2 ) hero . sneakRight ( 1 ) h" at bounding box center [1090, 427] width 459 height 470
type textarea "he"
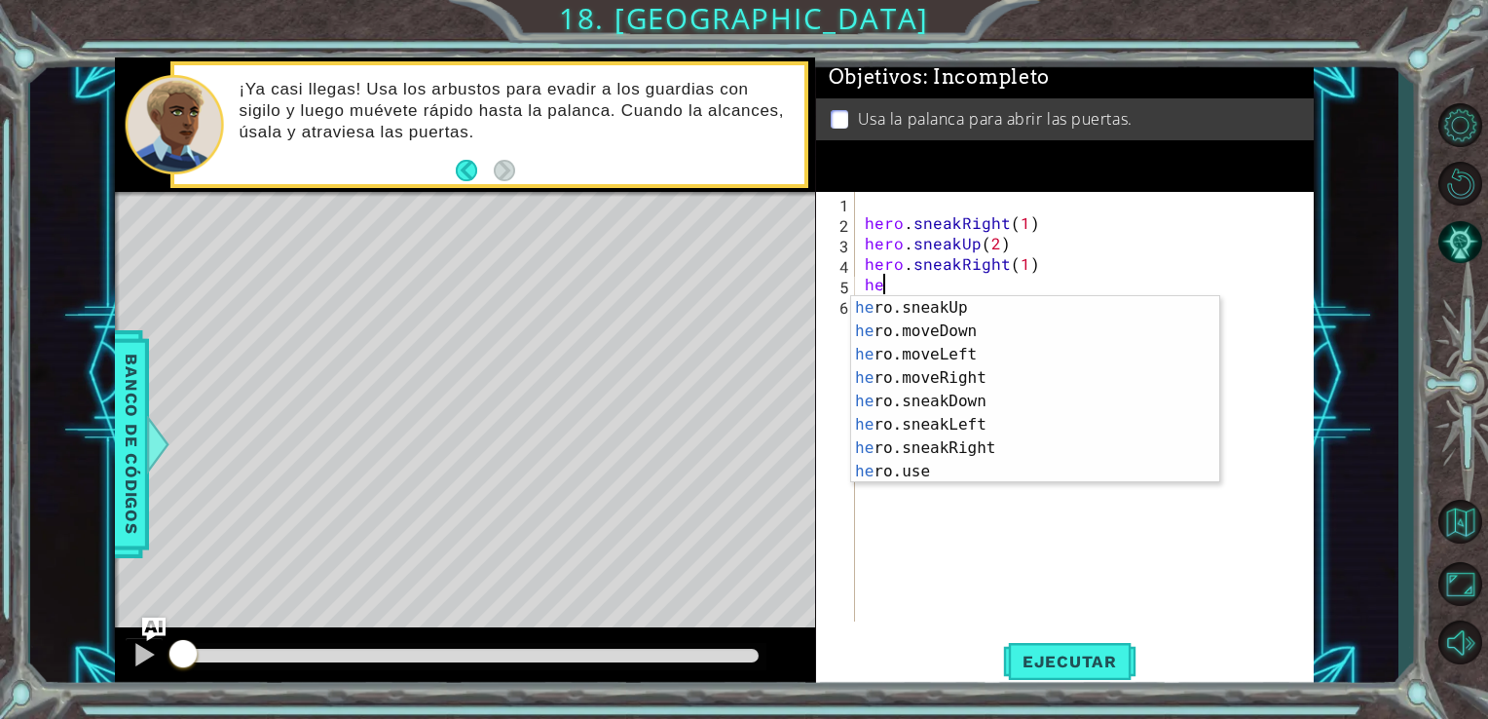
scroll to position [117, 0]
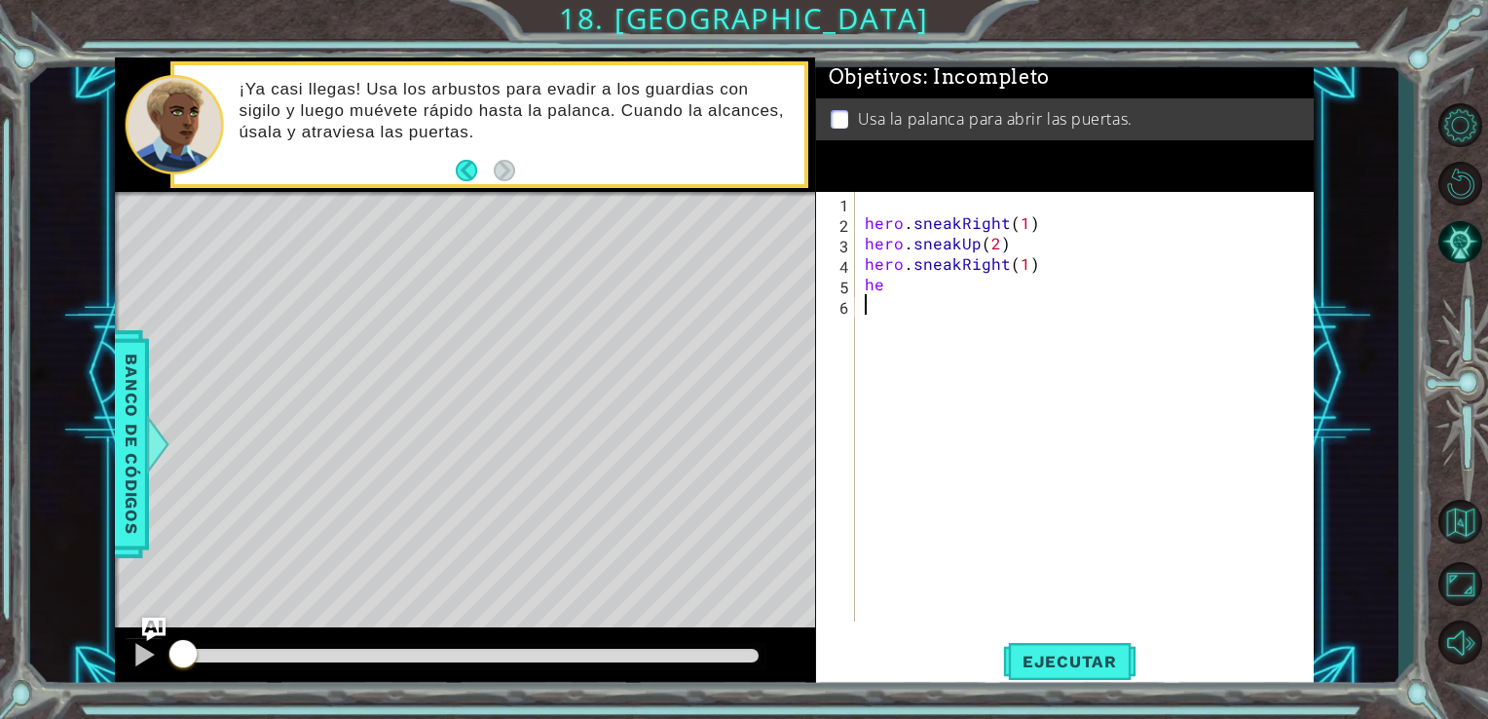
drag, startPoint x: 1222, startPoint y: 442, endPoint x: 916, endPoint y: 305, distance: 336.2
click at [916, 305] on div "hero . sneakRight ( 1 ) hero . sneakUp ( 2 ) hero . sneakRight ( 1 ) he" at bounding box center [1090, 427] width 459 height 470
click at [911, 298] on div "hero . sneakRight ( 1 ) hero . sneakUp ( 2 ) hero . sneakRight ( 1 ) he" at bounding box center [1090, 427] width 459 height 470
click at [896, 290] on div "hero . sneakRight ( 1 ) hero . sneakUp ( 2 ) hero . sneakRight ( 1 ) he" at bounding box center [1090, 427] width 459 height 470
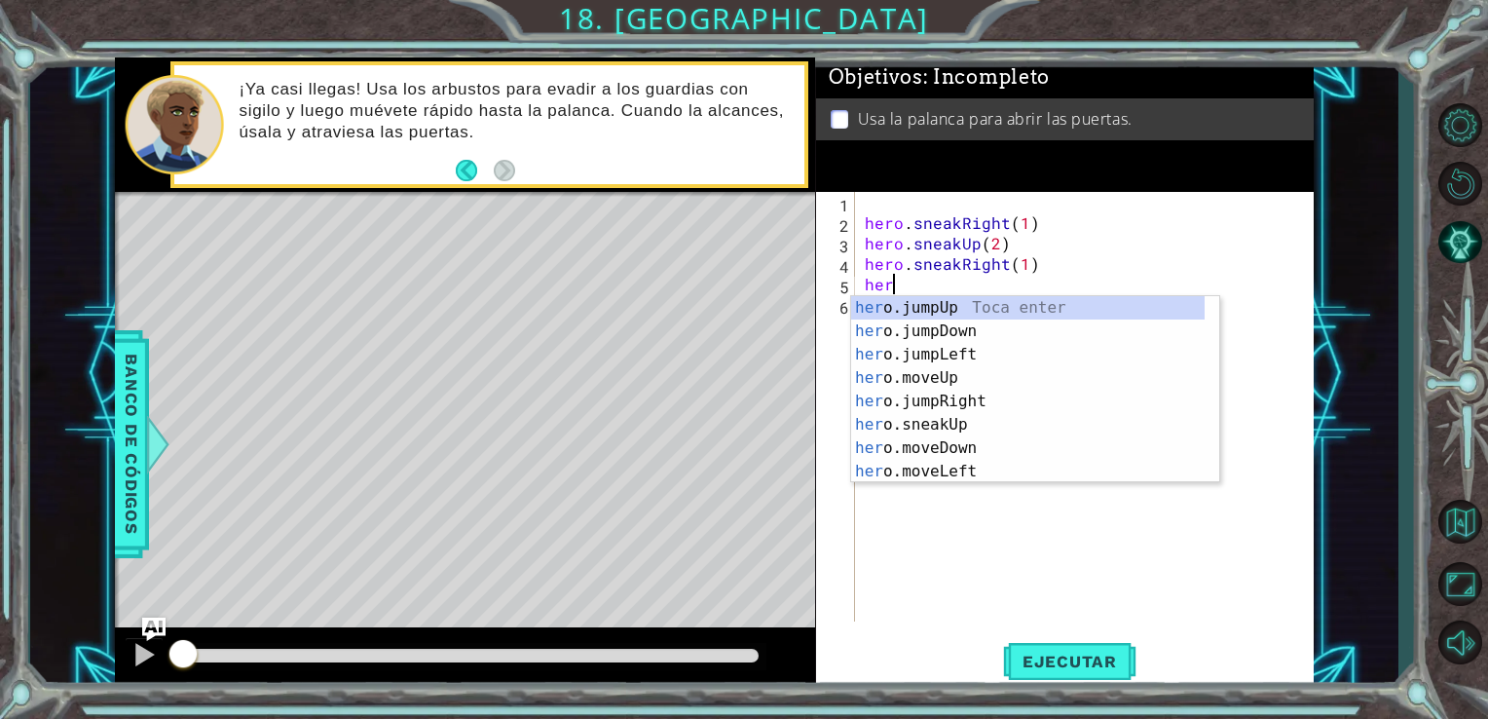
scroll to position [0, 0]
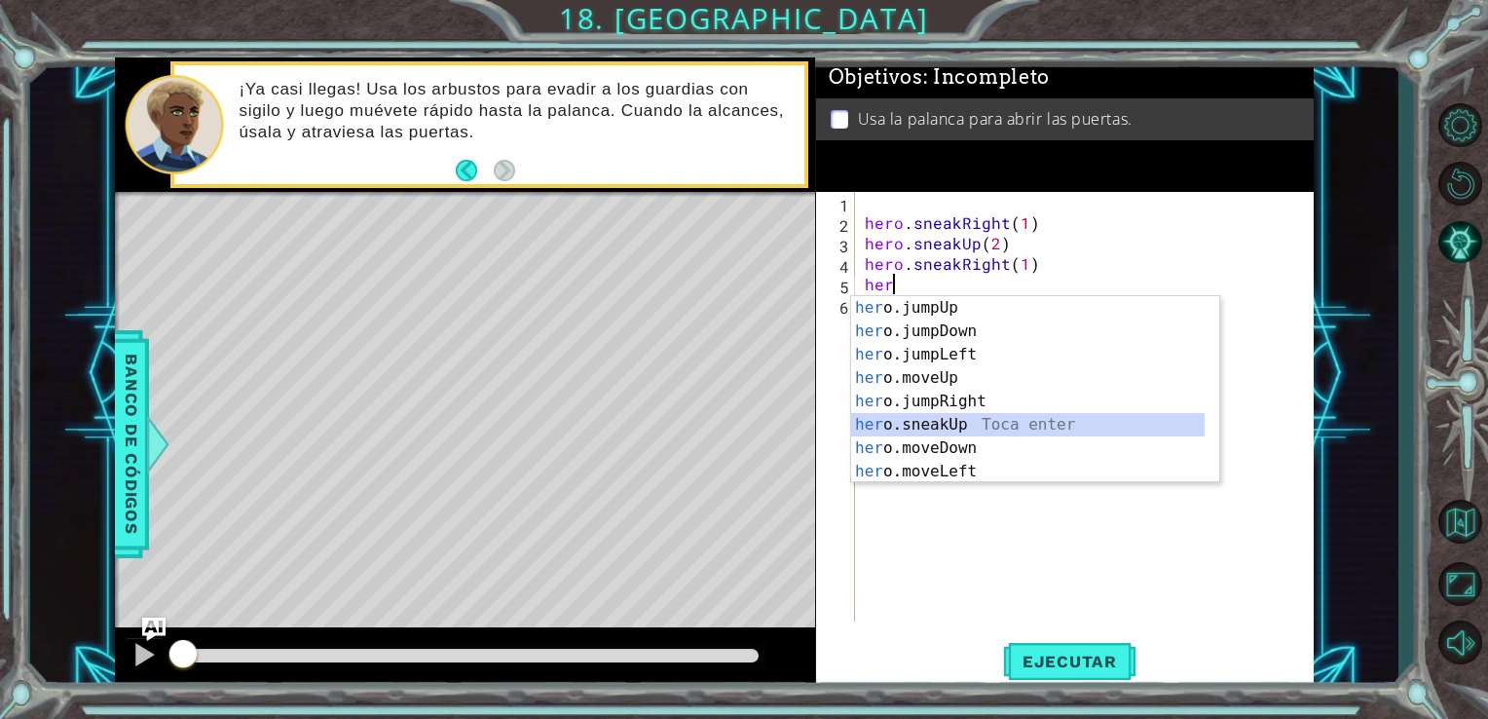
click at [1002, 417] on div "her o.jumpUp Toca enter her o.jumpDown Toca enter her o.jumpLeft Toca enter her…" at bounding box center [1028, 413] width 354 height 234
type textarea "hero.sneakUp(1)"
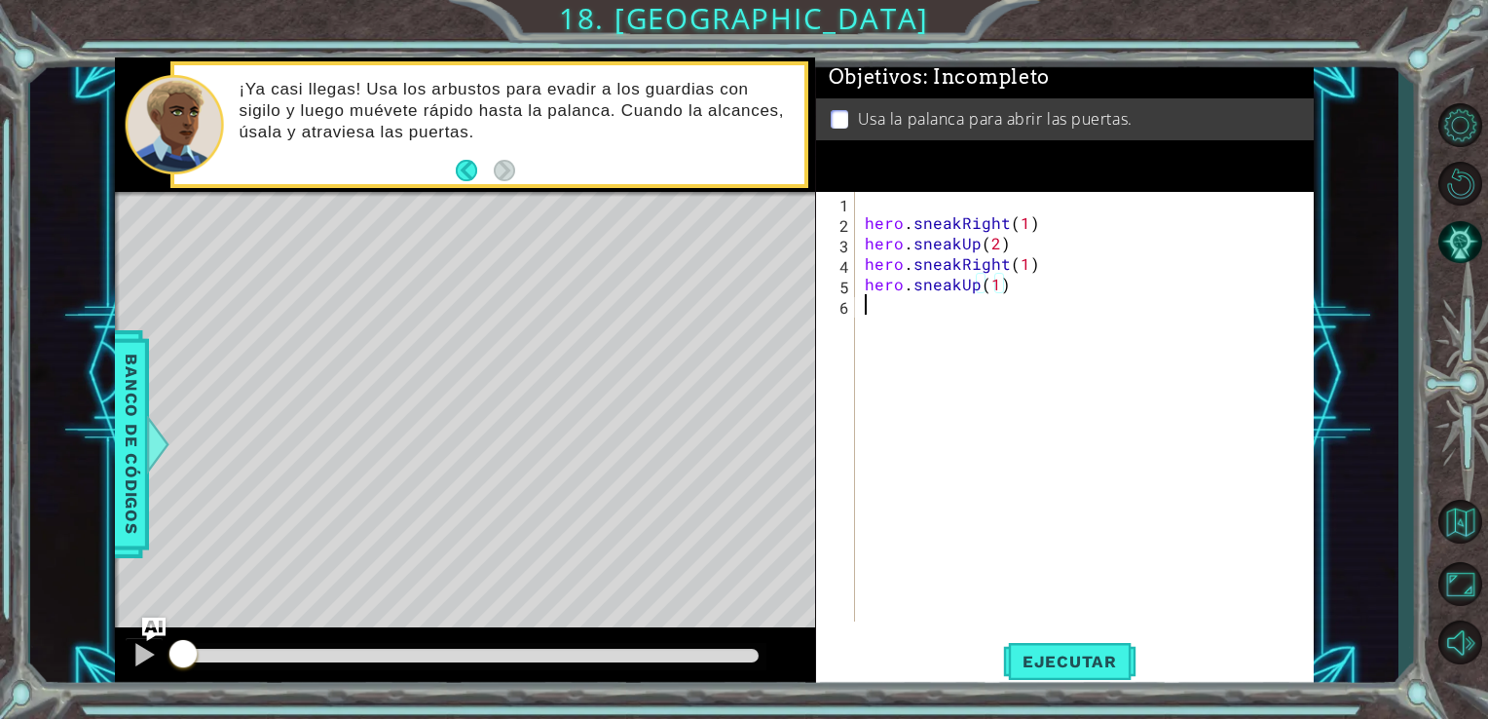
click at [868, 318] on div "hero . sneakRight ( 1 ) hero . sneakUp ( 2 ) hero . sneakRight ( 1 ) hero . sne…" at bounding box center [1090, 427] width 459 height 470
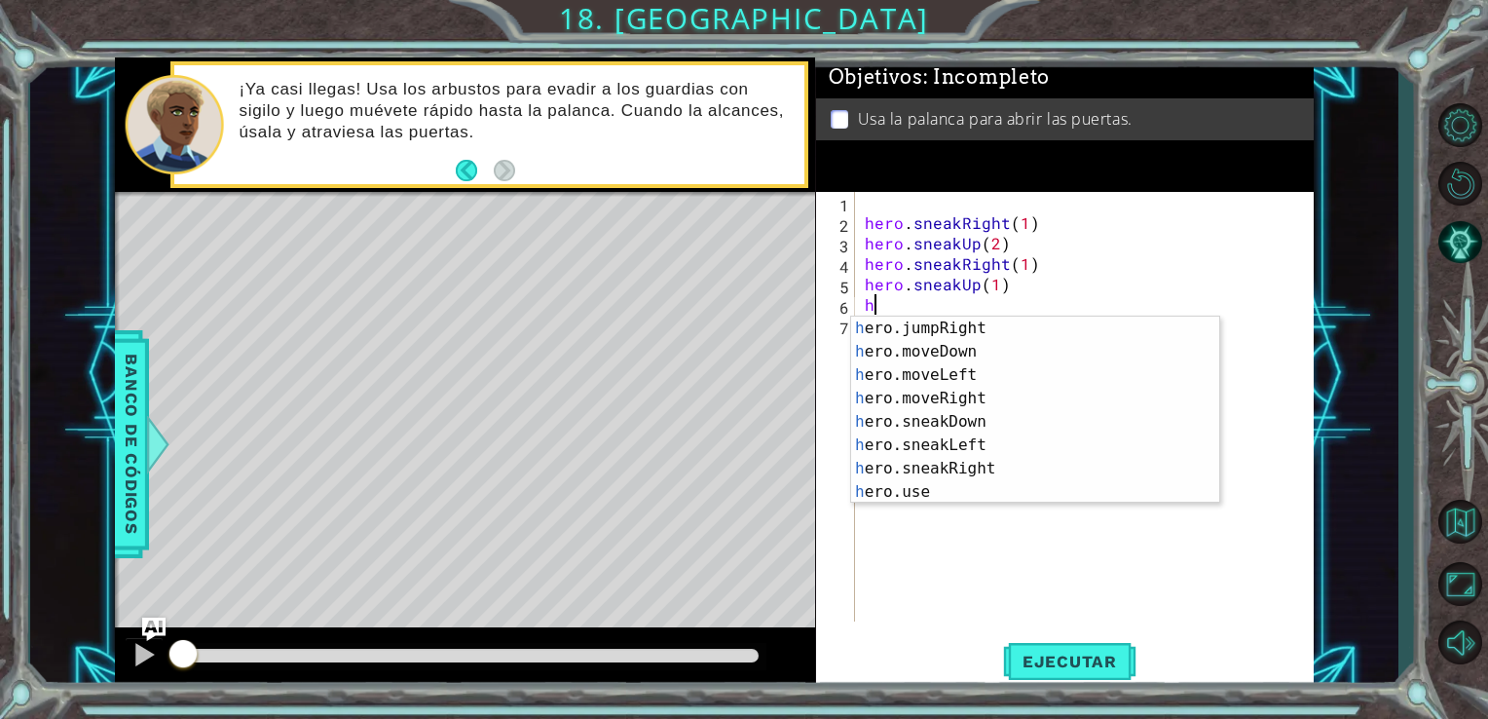
scroll to position [117, 0]
click at [1034, 395] on div "h ero.jumpRight Toca enter h ero.moveDown Toca enter h ero.moveLeft Toca enter …" at bounding box center [1028, 434] width 354 height 234
type textarea "hero.moveRight(1)"
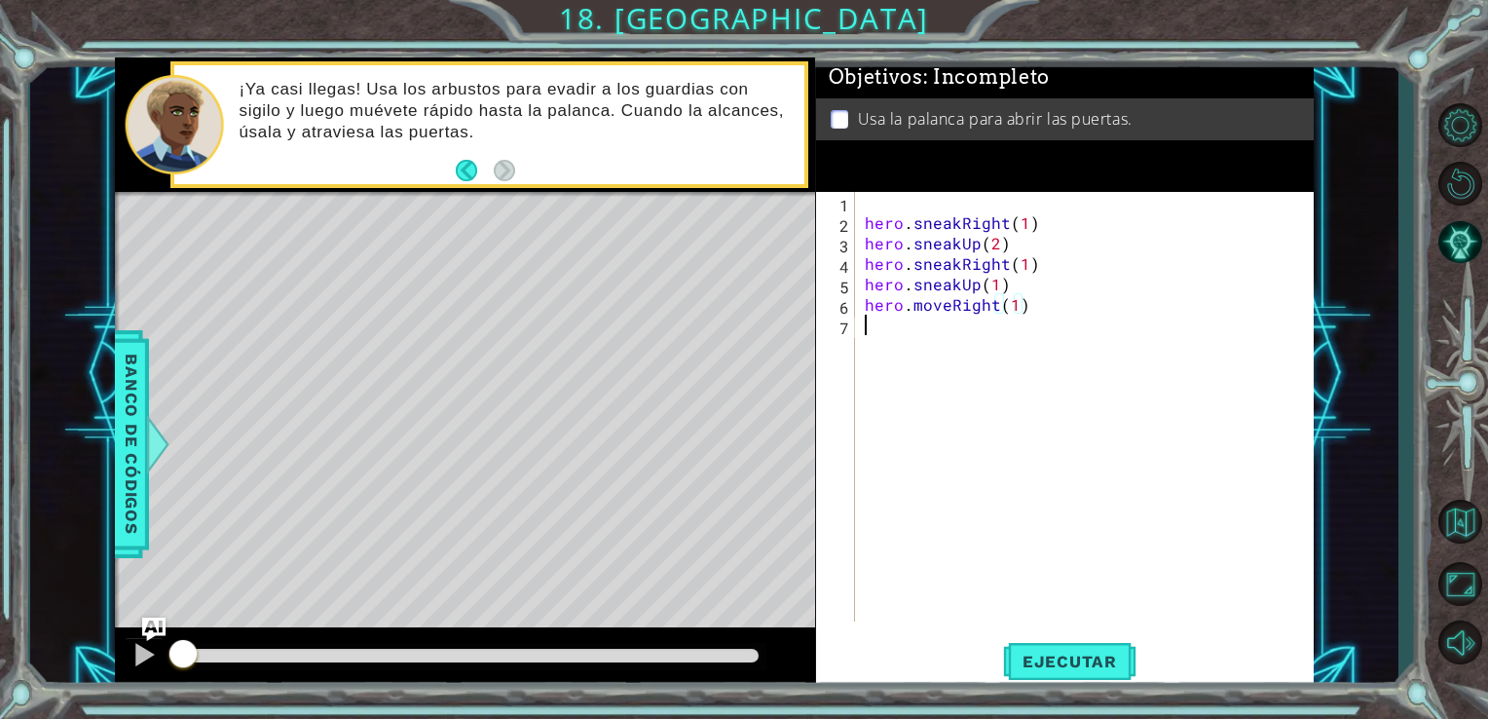
click at [899, 334] on div "hero . sneakRight ( 1 ) hero . sneakUp ( 2 ) hero . sneakRight ( 1 ) hero . sne…" at bounding box center [1090, 427] width 459 height 470
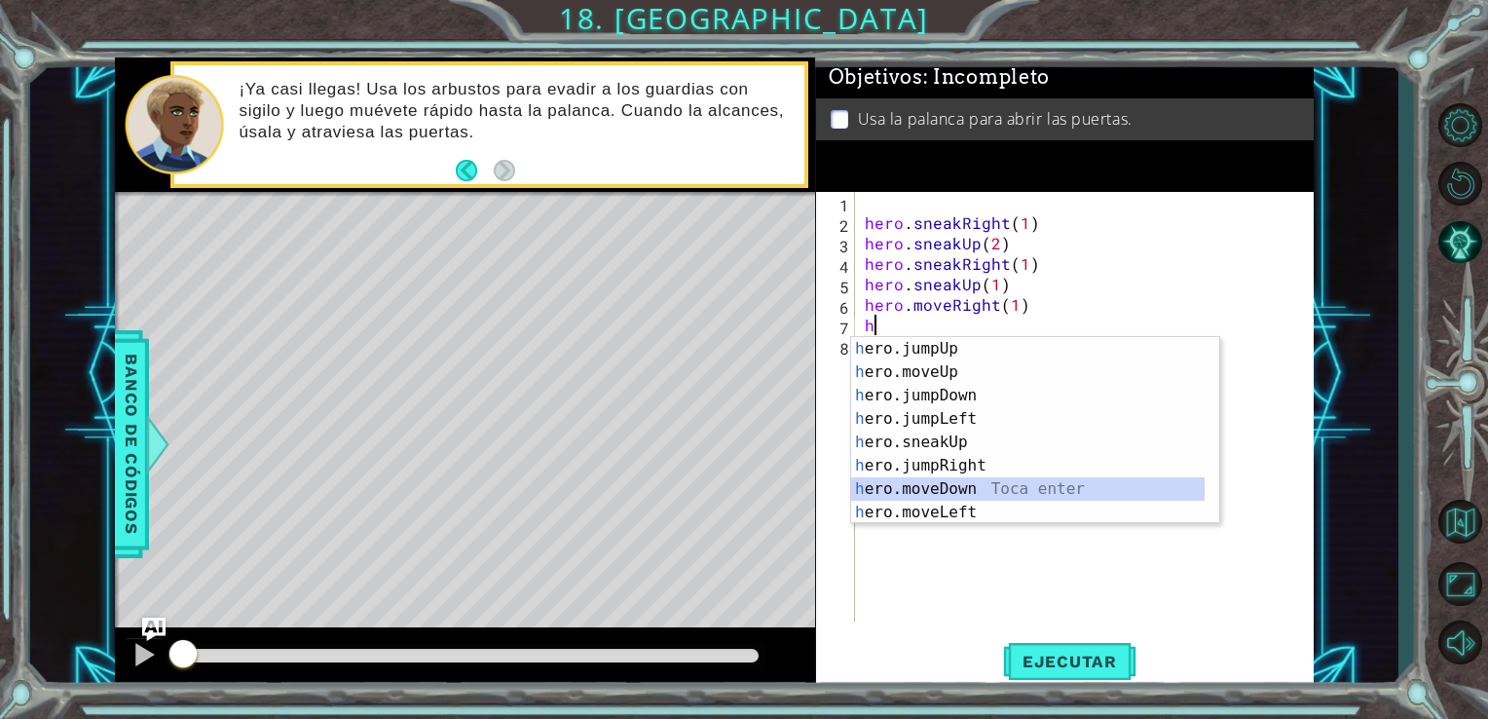
click at [1052, 488] on div "h ero.jumpUp Toca enter h ero.moveUp Toca enter h ero.jumpDown Toca enter h ero…" at bounding box center [1028, 454] width 354 height 234
type textarea "hero.moveDown(1)"
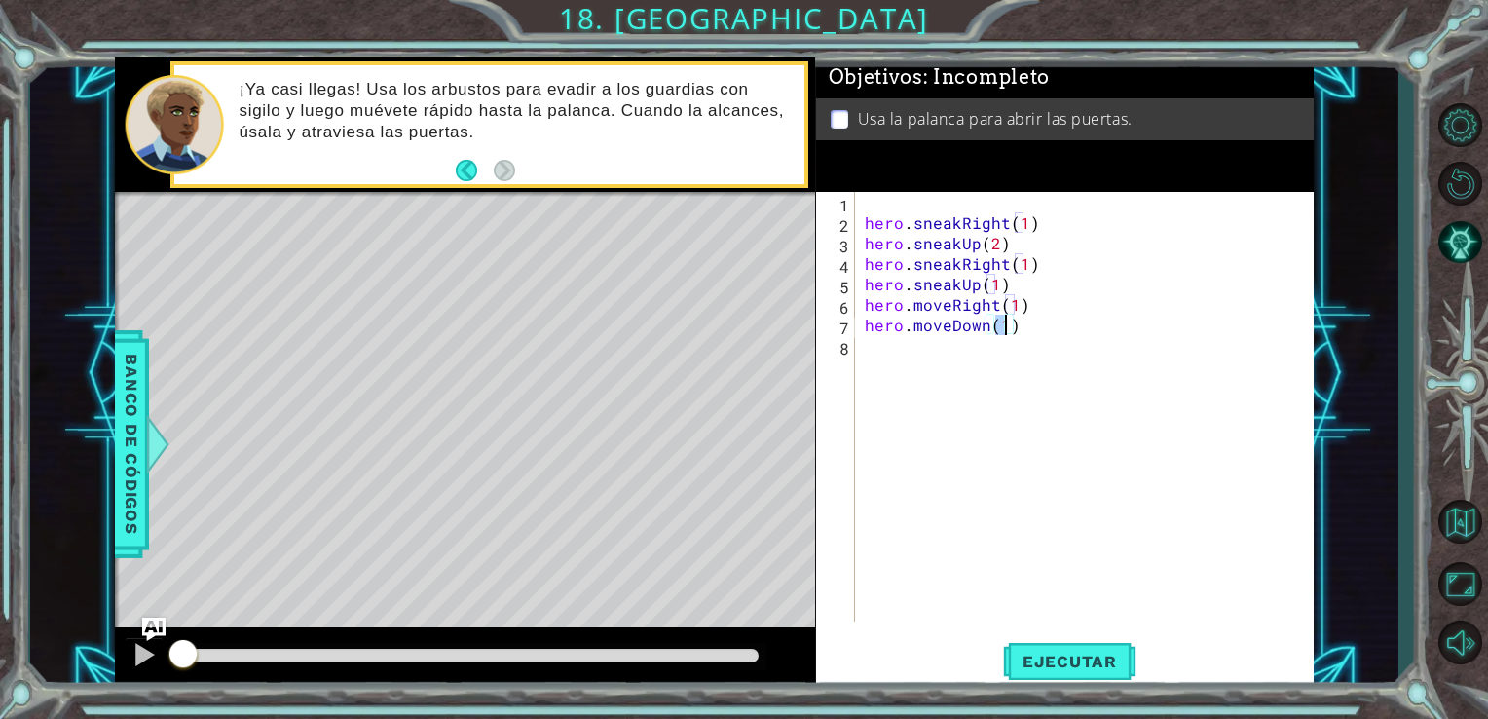
click at [908, 364] on div "hero . sneakRight ( 1 ) hero . sneakUp ( 2 ) hero . sneakRight ( 1 ) hero . sne…" at bounding box center [1090, 427] width 459 height 470
type textarea "h"
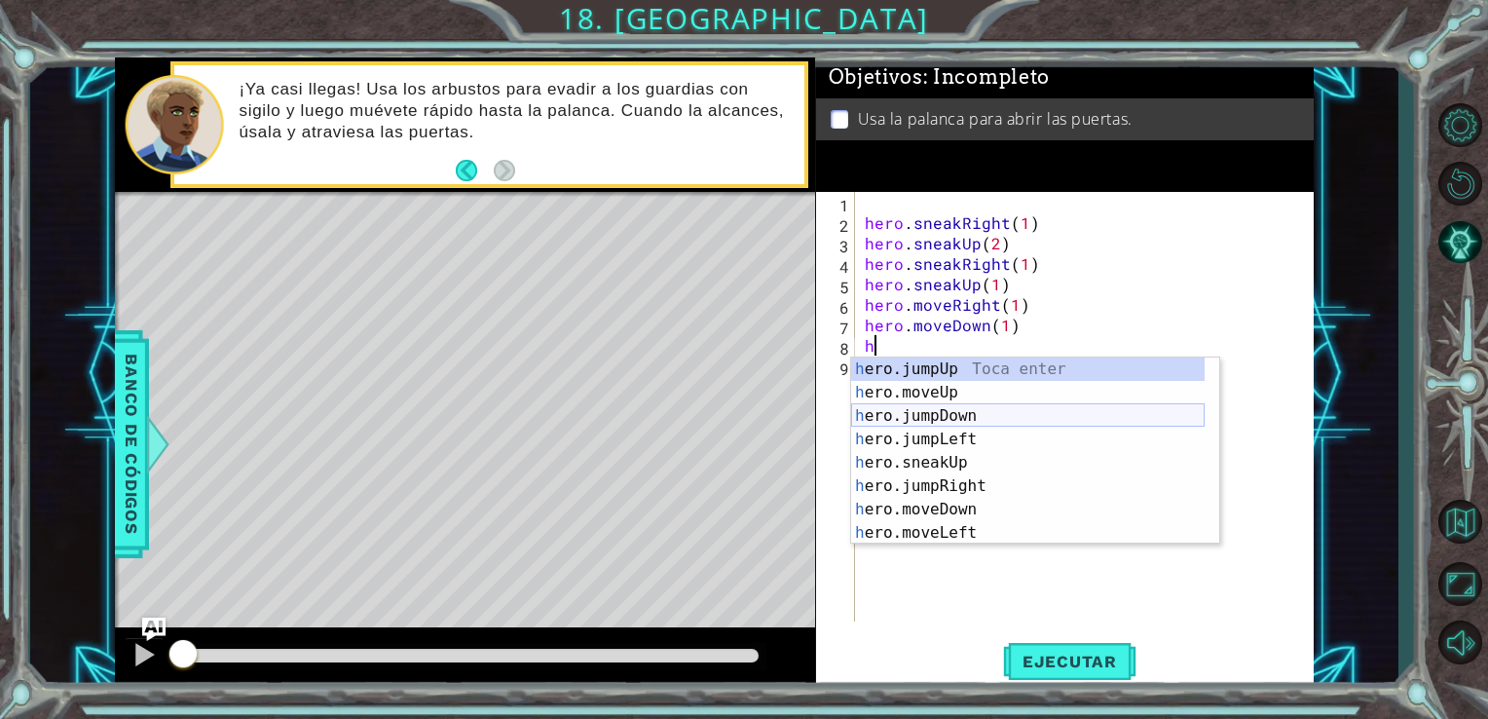
click at [955, 422] on div "h ero.jumpUp Toca enter h ero.moveUp Toca enter h ero.jumpDown Toca enter h ero…" at bounding box center [1028, 474] width 354 height 234
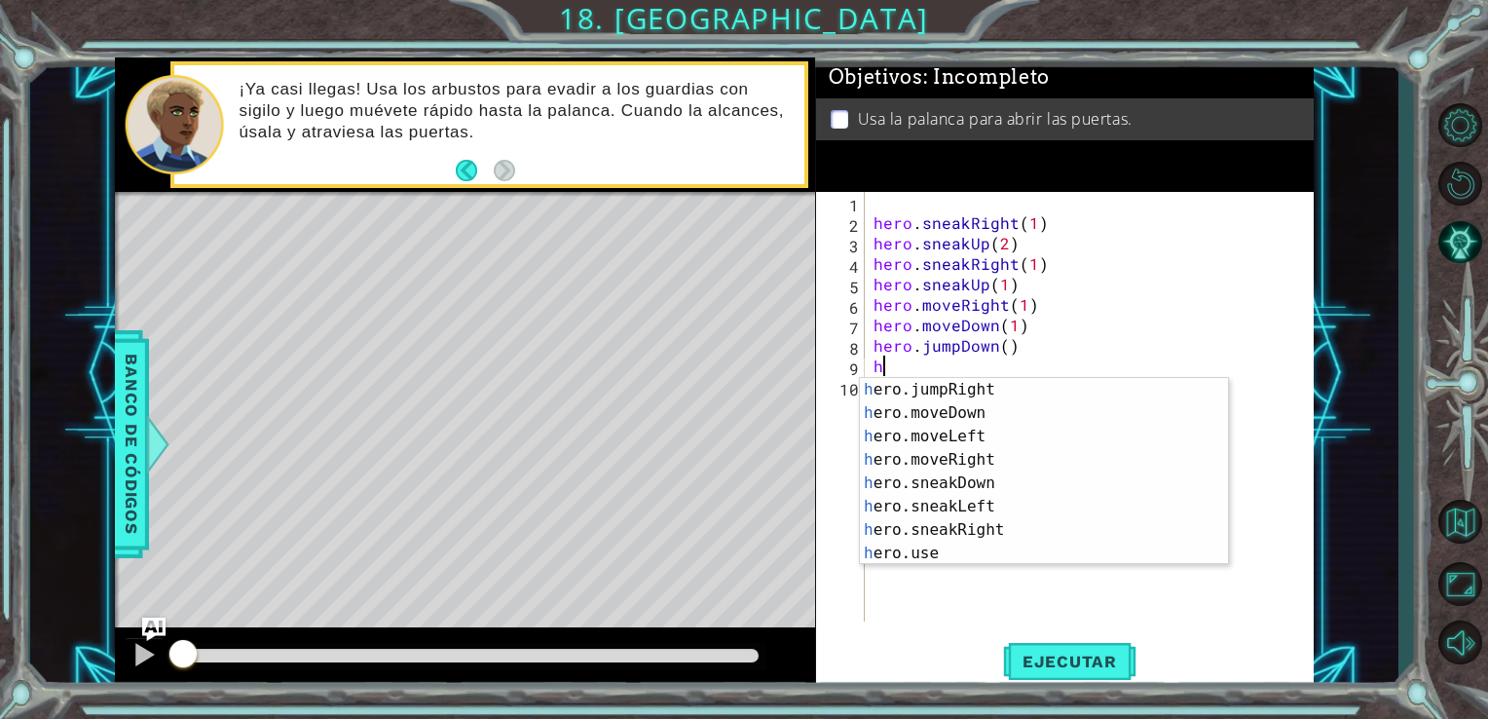
scroll to position [117, 0]
click at [982, 457] on div "h ero.jumpRight Toca enter h ero.moveDown Toca enter h ero.moveLeft Toca enter …" at bounding box center [1037, 495] width 354 height 234
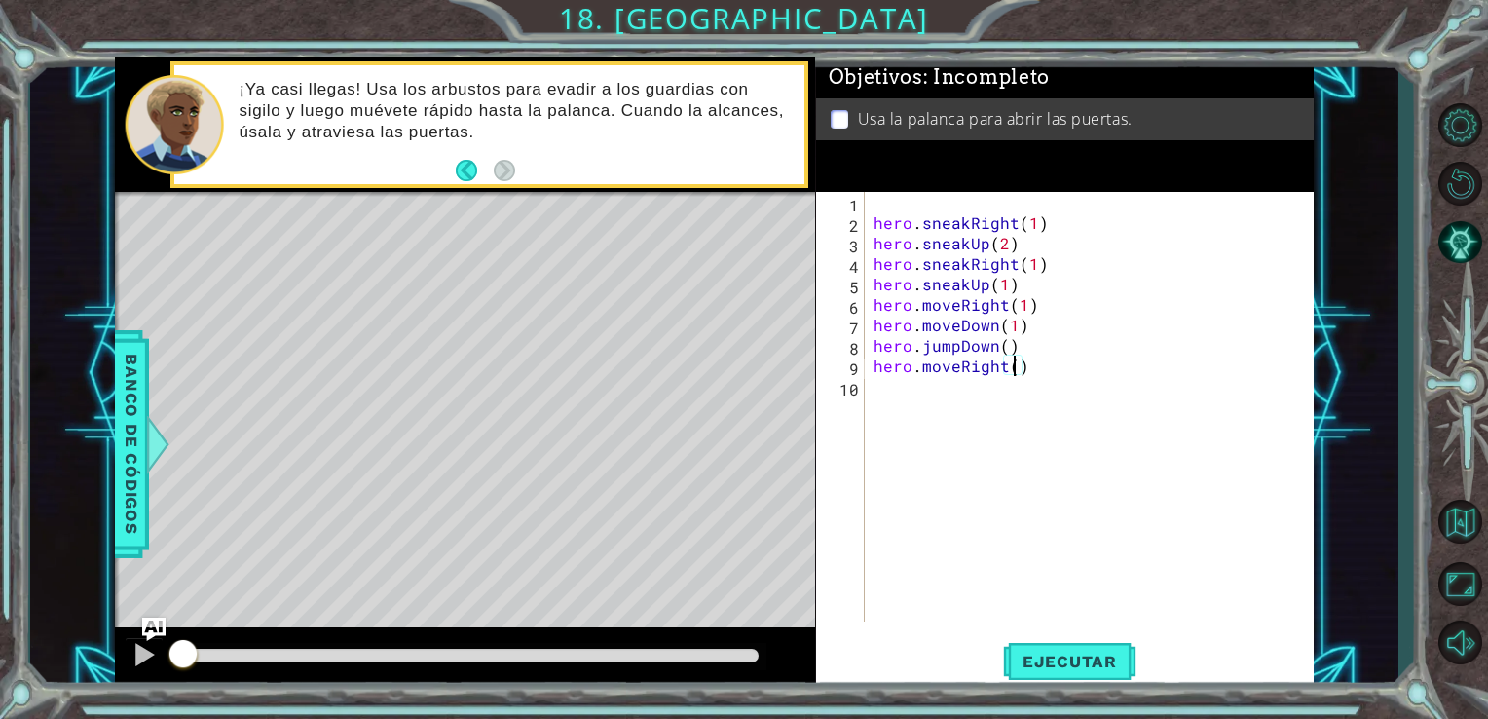
type textarea "hero.moveRight(2)"
click at [898, 395] on div "hero . sneakRight ( 1 ) hero . sneakUp ( 2 ) hero . sneakRight ( 1 ) hero . sne…" at bounding box center [1095, 427] width 450 height 470
type textarea "h"
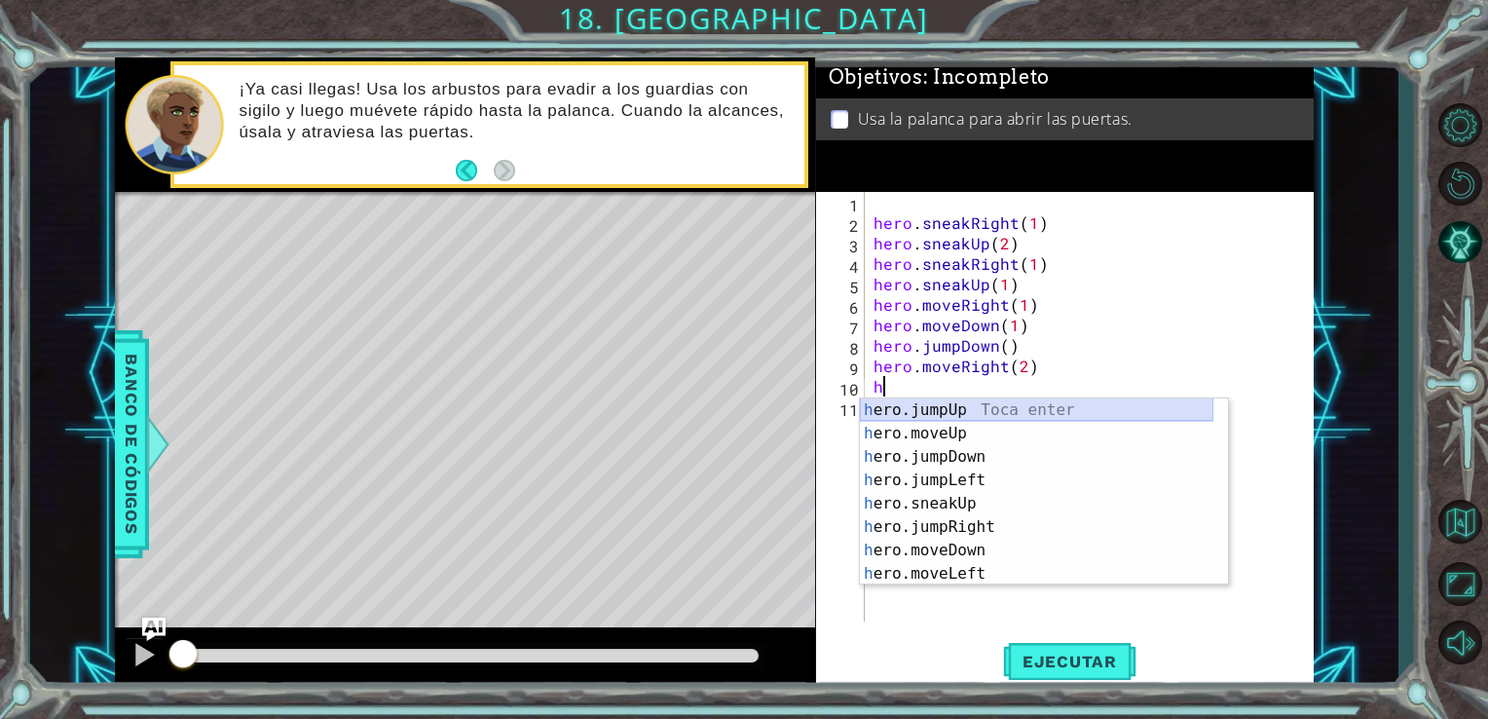
click at [988, 403] on div "h ero.jumpUp Toca enter h ero.moveUp Toca enter h ero.jumpDown Toca enter h ero…" at bounding box center [1037, 515] width 354 height 234
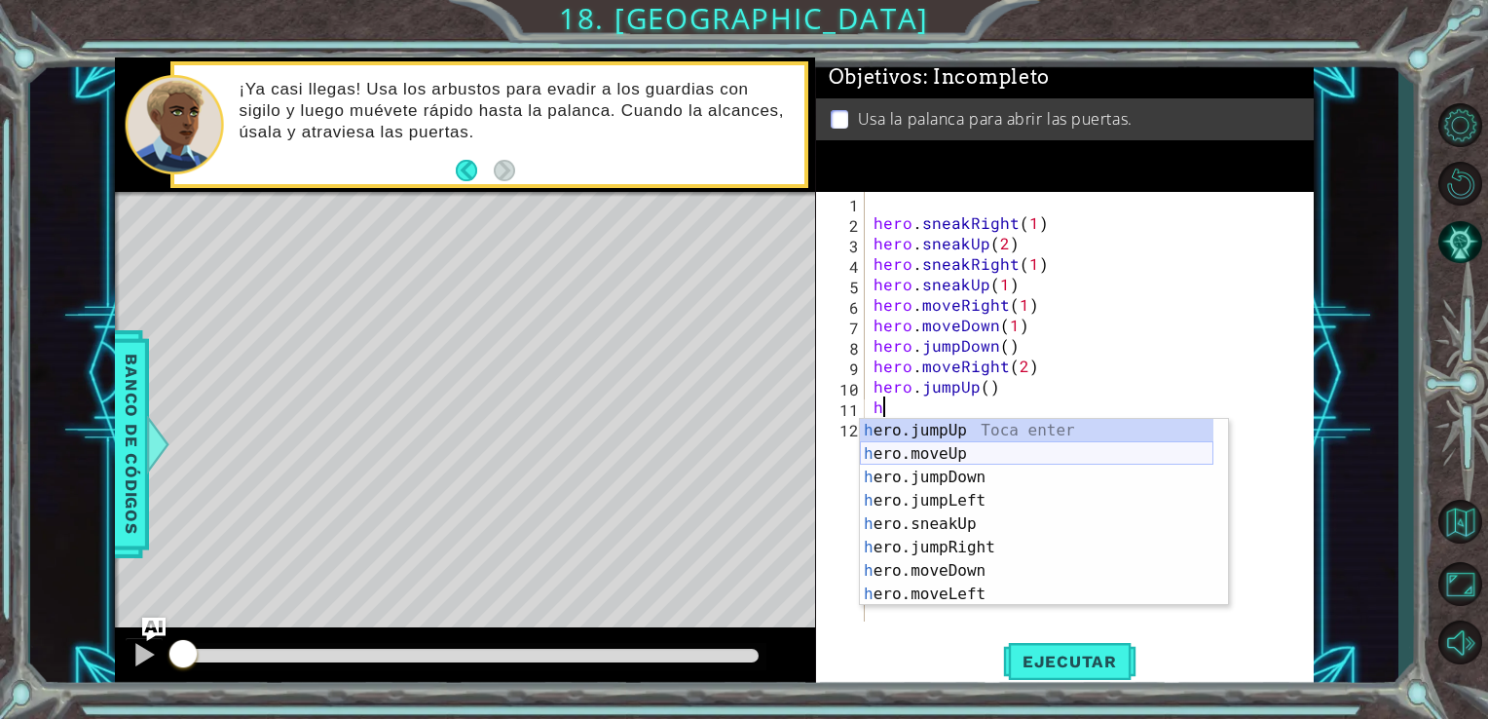
click at [939, 451] on div "h ero.jumpUp Toca enter h ero.moveUp Toca enter h ero.jumpDown Toca enter h ero…" at bounding box center [1037, 536] width 354 height 234
type textarea "hero.moveUp(1)"
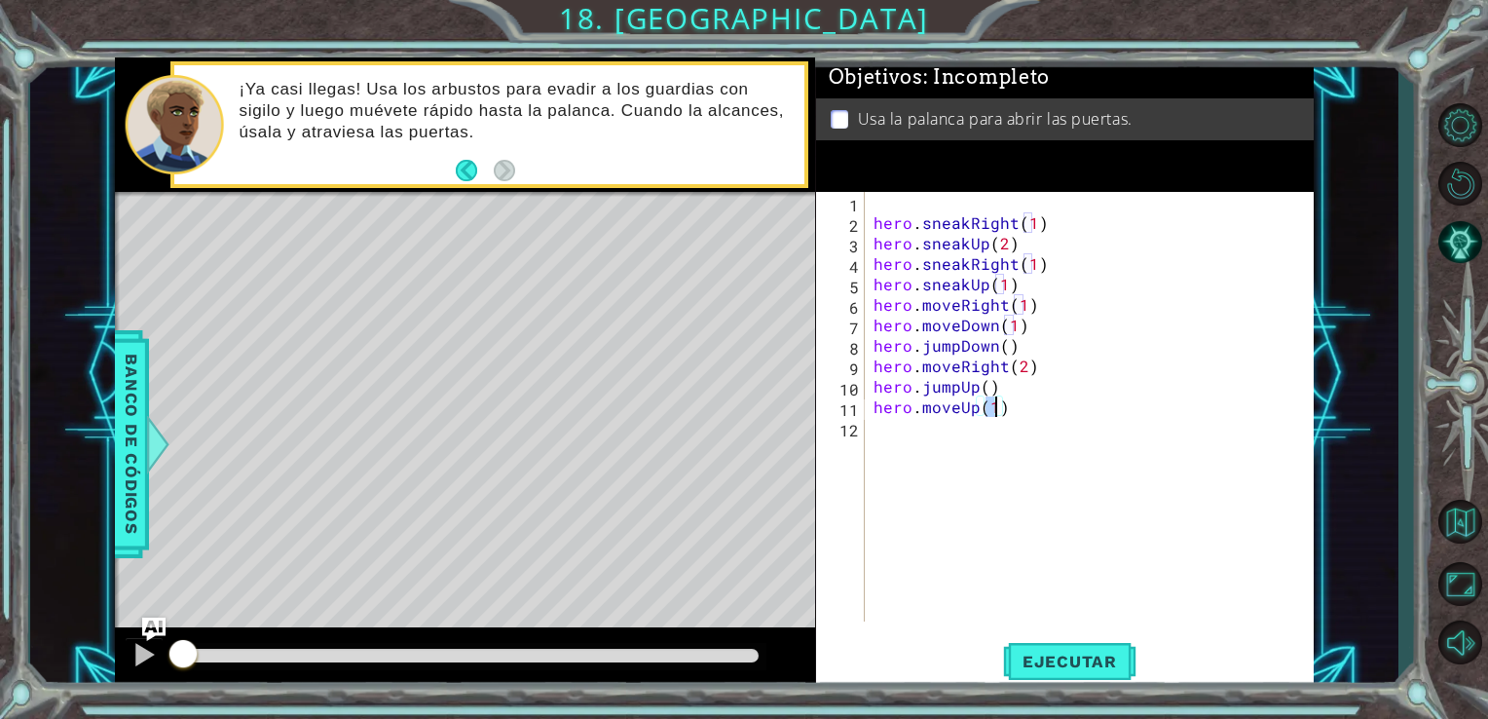
click at [907, 423] on div "hero . sneakRight ( 1 ) hero . sneakUp ( 2 ) hero . sneakRight ( 1 ) hero . sne…" at bounding box center [1095, 427] width 450 height 470
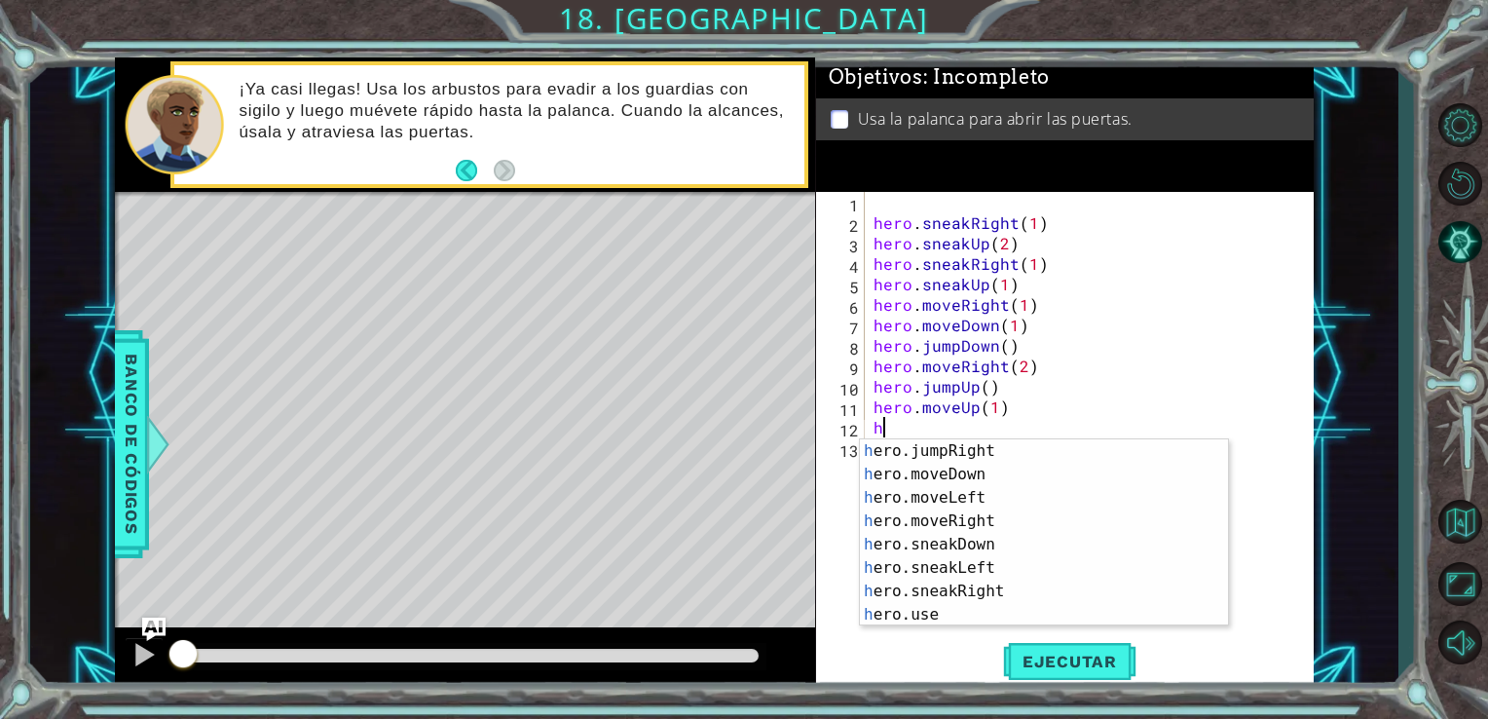
scroll to position [117, 0]
click at [950, 619] on div "h ero.jumpRight Toca enter h ero.moveDown Toca enter h ero.moveLeft Toca enter …" at bounding box center [1037, 556] width 354 height 234
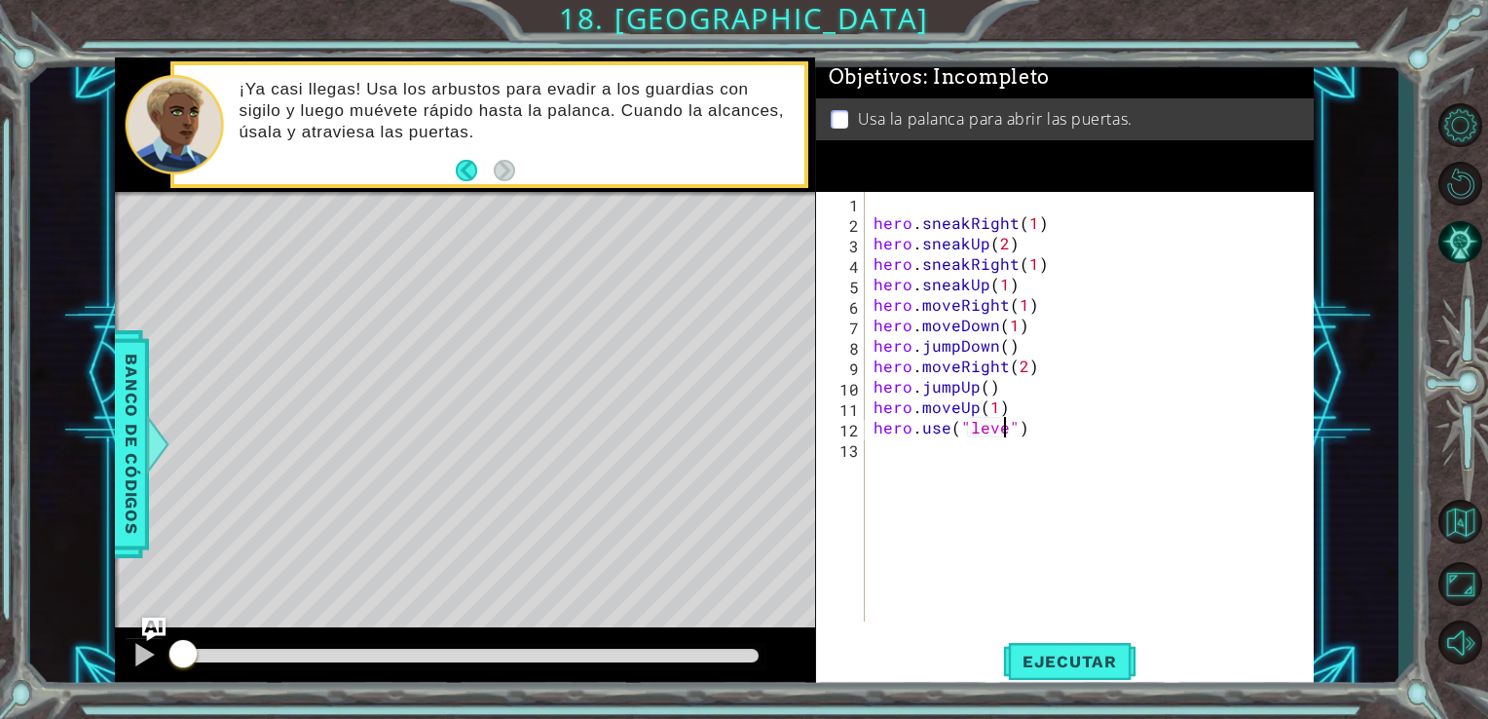
scroll to position [0, 8]
click at [1067, 634] on div "hero.use("lever") 1 2 3 4 5 6 7 8 9 10 11 12 13 hero . sneakRight ( 1 ) hero . …" at bounding box center [1065, 441] width 499 height 498
click at [1067, 688] on div "hero.use("lever") 1 2 3 4 5 6 7 8 9 10 11 12 13 hero . sneakRight ( 1 ) hero . …" at bounding box center [1065, 441] width 499 height 498
click at [1068, 674] on button "Ejecutar" at bounding box center [1069, 661] width 133 height 50
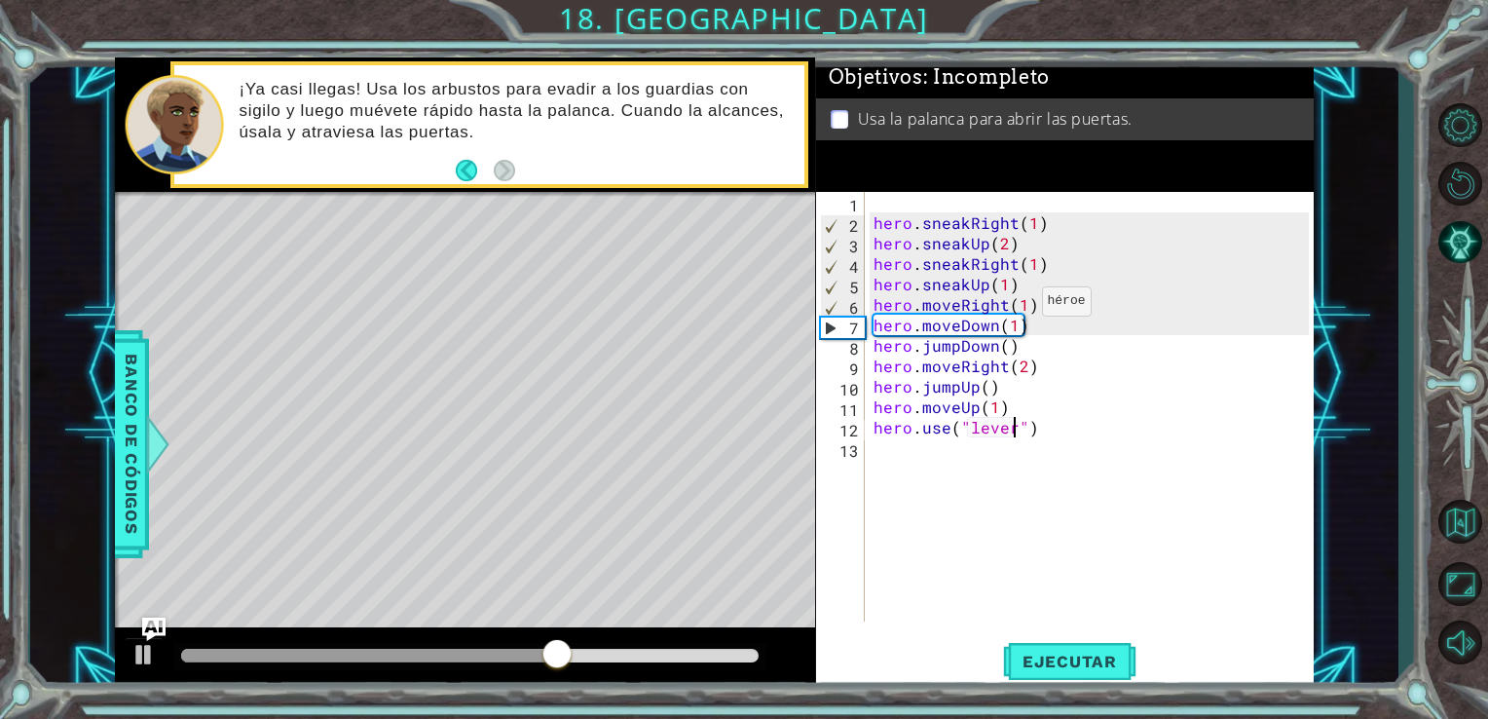
click at [1017, 306] on div "hero . sneakRight ( 1 ) hero . sneakUp ( 2 ) hero . sneakRight ( 1 ) hero . sne…" at bounding box center [1095, 427] width 450 height 470
click at [1022, 304] on div "hero . sneakRight ( 1 ) hero . sneakUp ( 2 ) hero . sneakRight ( 1 ) hero . sne…" at bounding box center [1095, 427] width 450 height 470
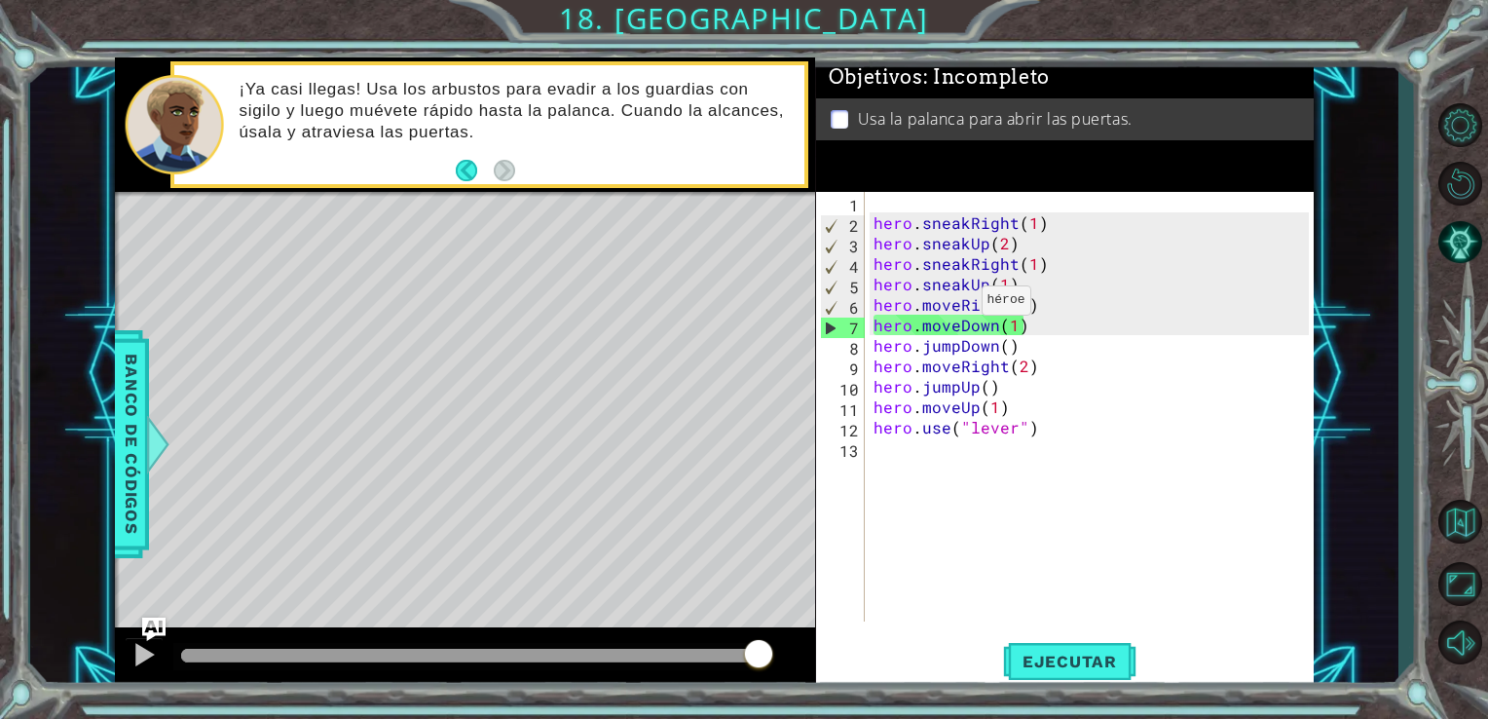
click at [958, 305] on div "hero . sneakRight ( 1 ) hero . sneakUp ( 2 ) hero . sneakRight ( 1 ) hero . sne…" at bounding box center [1095, 427] width 450 height 470
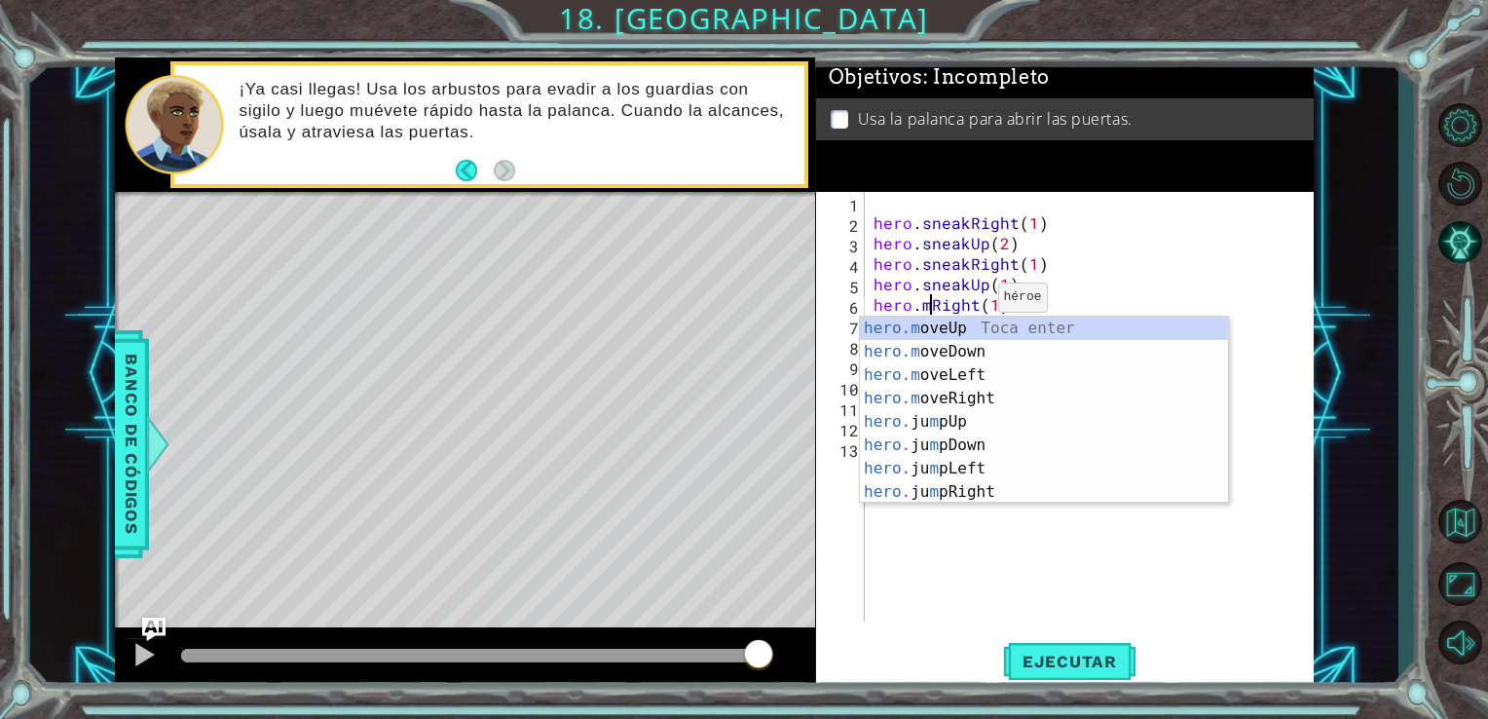
scroll to position [0, 0]
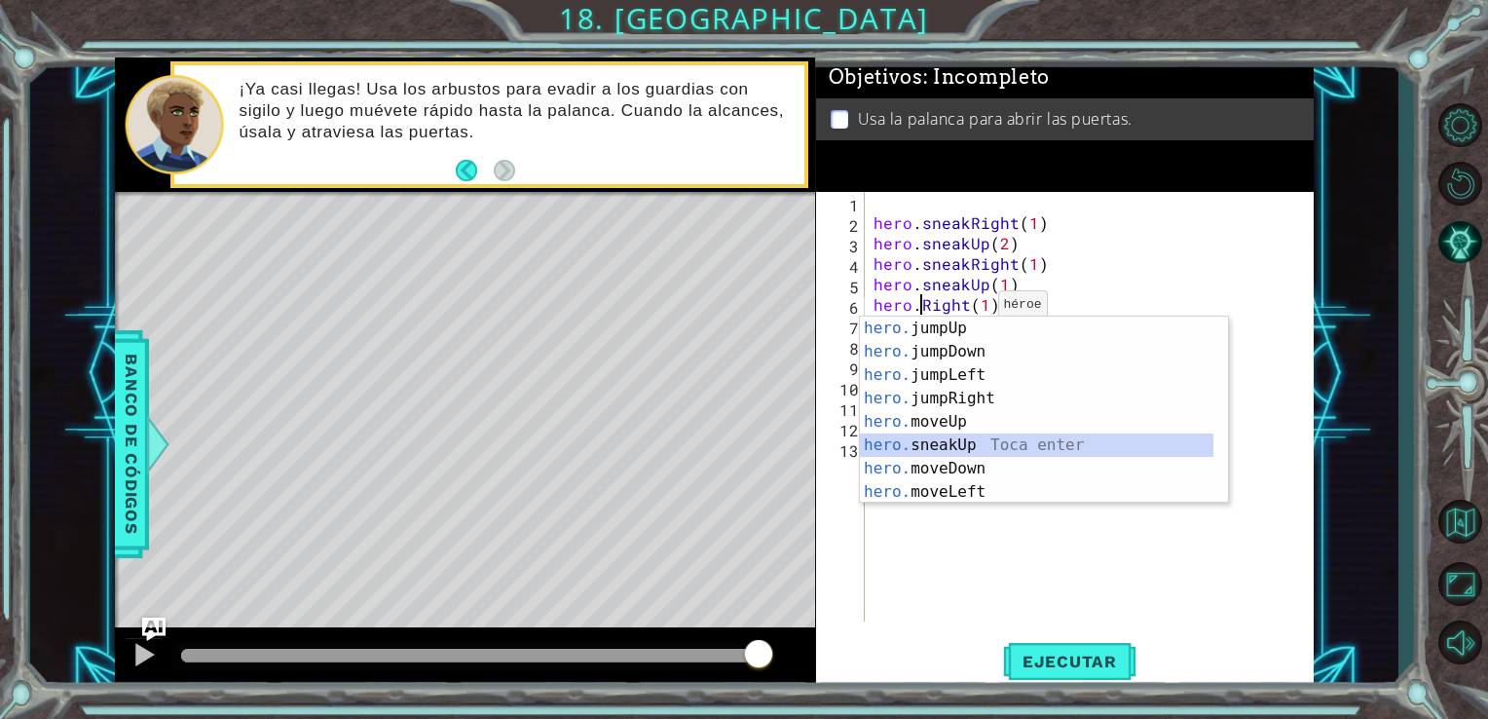
click at [951, 438] on div "hero. jumpUp Toca enter hero. jumpDown Toca enter hero. jumpLeft Toca enter her…" at bounding box center [1037, 434] width 354 height 234
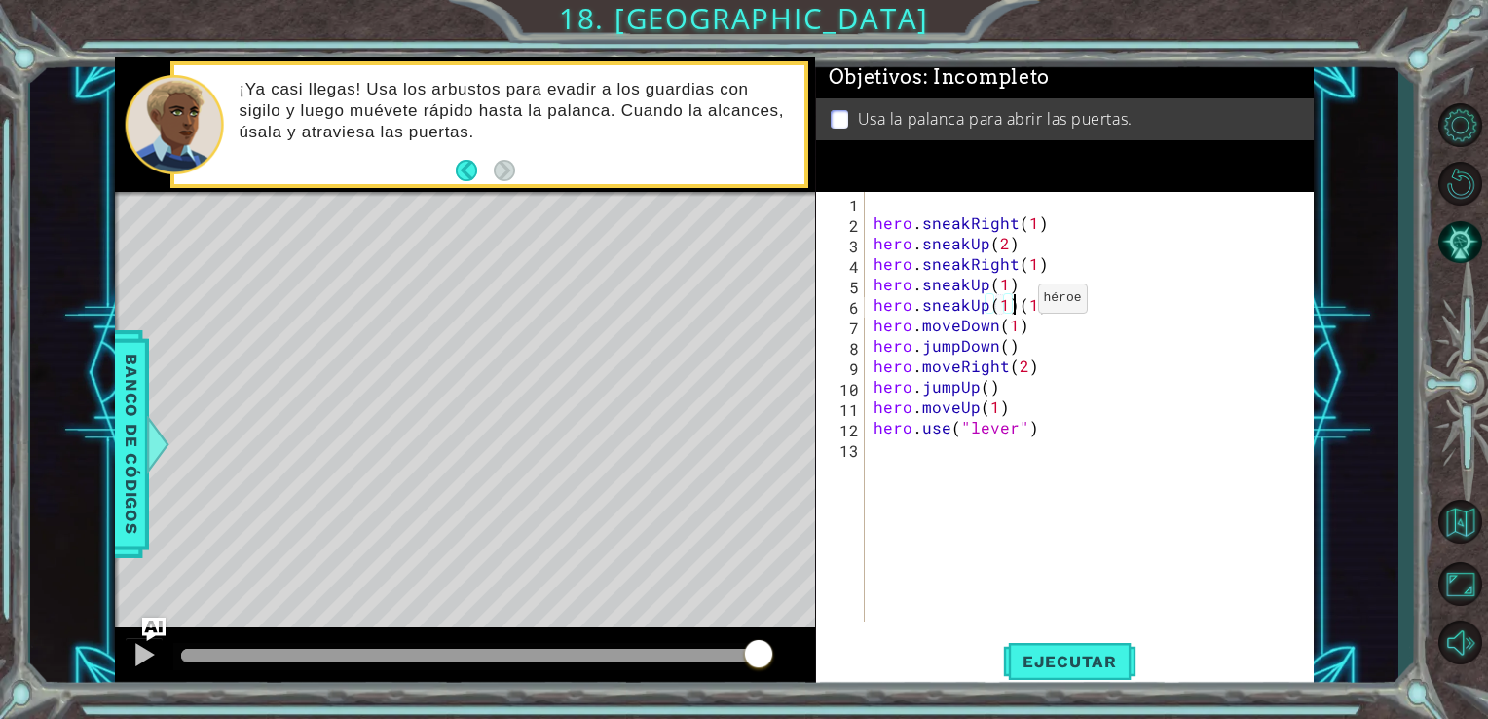
click at [1013, 303] on div "hero . sneakRight ( 1 ) hero . sneakUp ( 2 ) hero . sneakRight ( 1 ) hero . sne…" at bounding box center [1095, 427] width 450 height 470
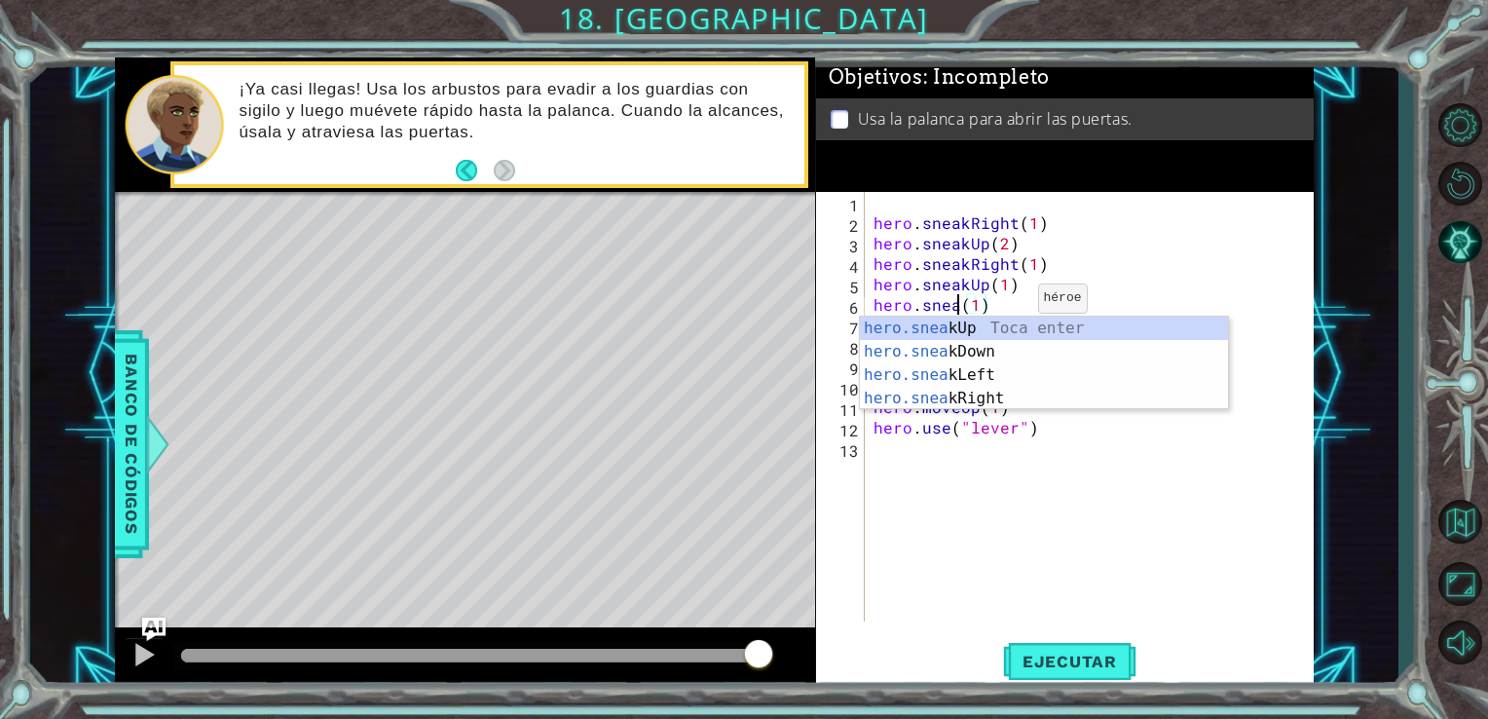
scroll to position [0, 5]
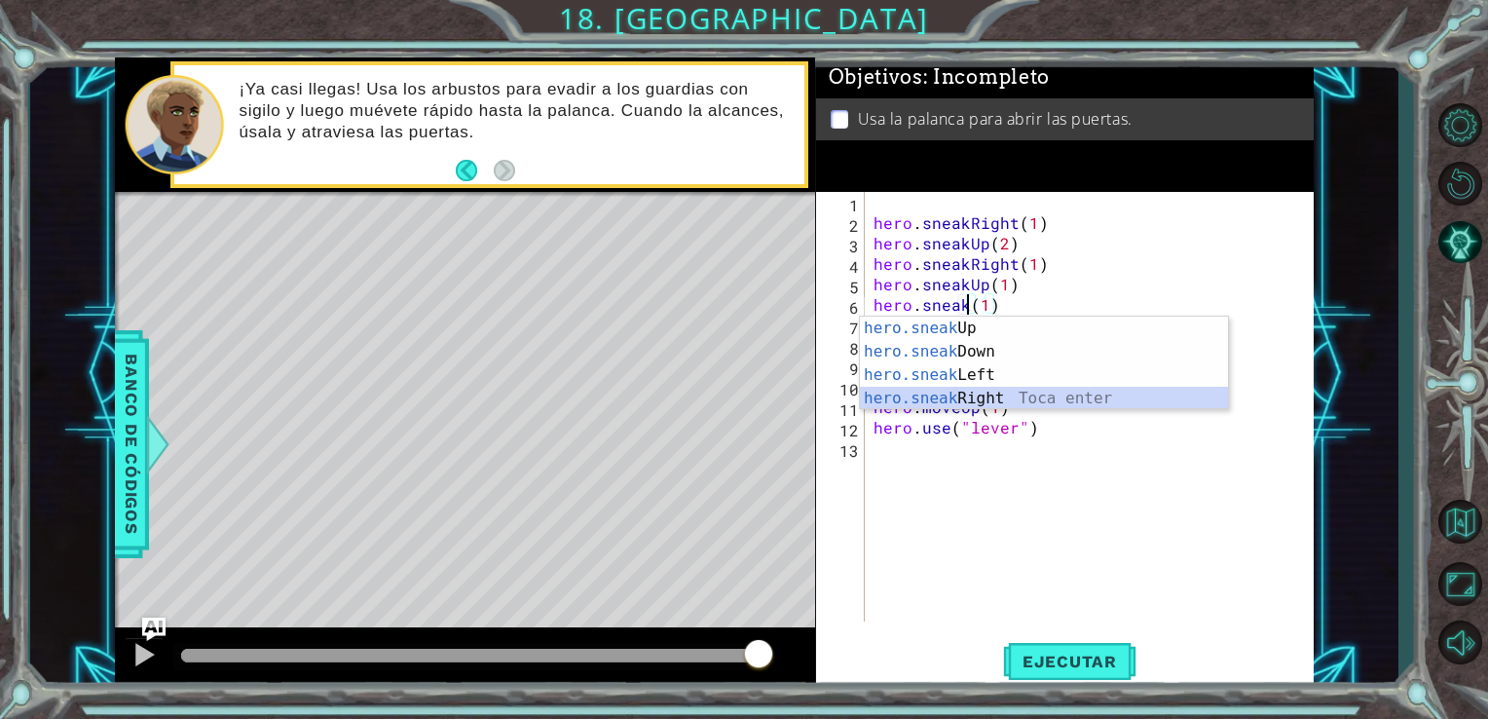
click at [1016, 395] on div "hero.sneak Up Toca enter hero.sneak Down Toca enter hero.sneak Left Toca enter …" at bounding box center [1044, 387] width 368 height 140
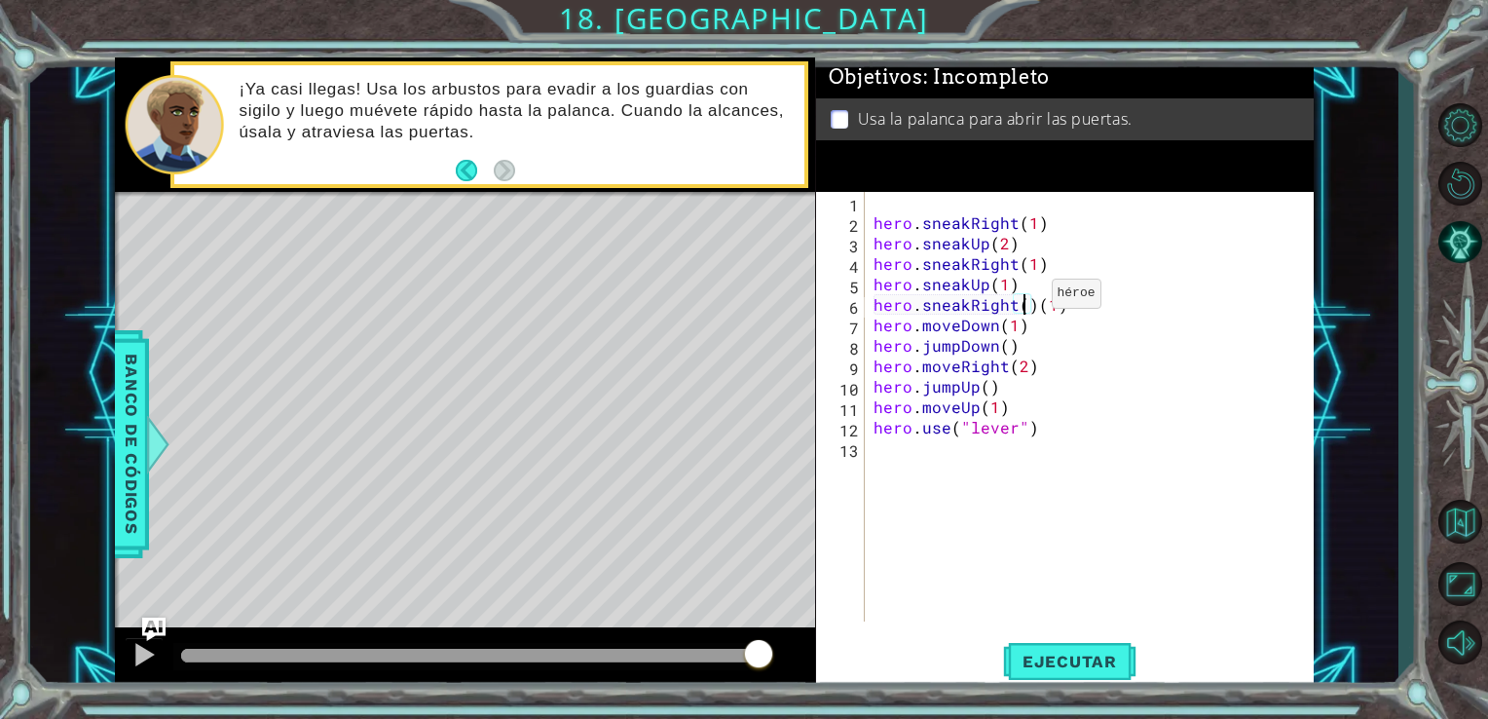
click at [1028, 298] on div "hero . sneakRight ( 1 ) hero . sneakUp ( 2 ) hero . sneakRight ( 1 ) hero . sne…" at bounding box center [1095, 427] width 450 height 470
click at [1035, 302] on div "hero . sneakRight ( 1 ) hero . sneakUp ( 2 ) hero . sneakRight ( 1 ) hero . sne…" at bounding box center [1095, 427] width 450 height 470
type textarea "hero.sneakRight(1)"
click at [1057, 303] on div "hero . sneakRight ( 1 ) hero . sneakUp ( 2 ) hero . sneakRight ( 1 ) hero . sne…" at bounding box center [1095, 427] width 450 height 470
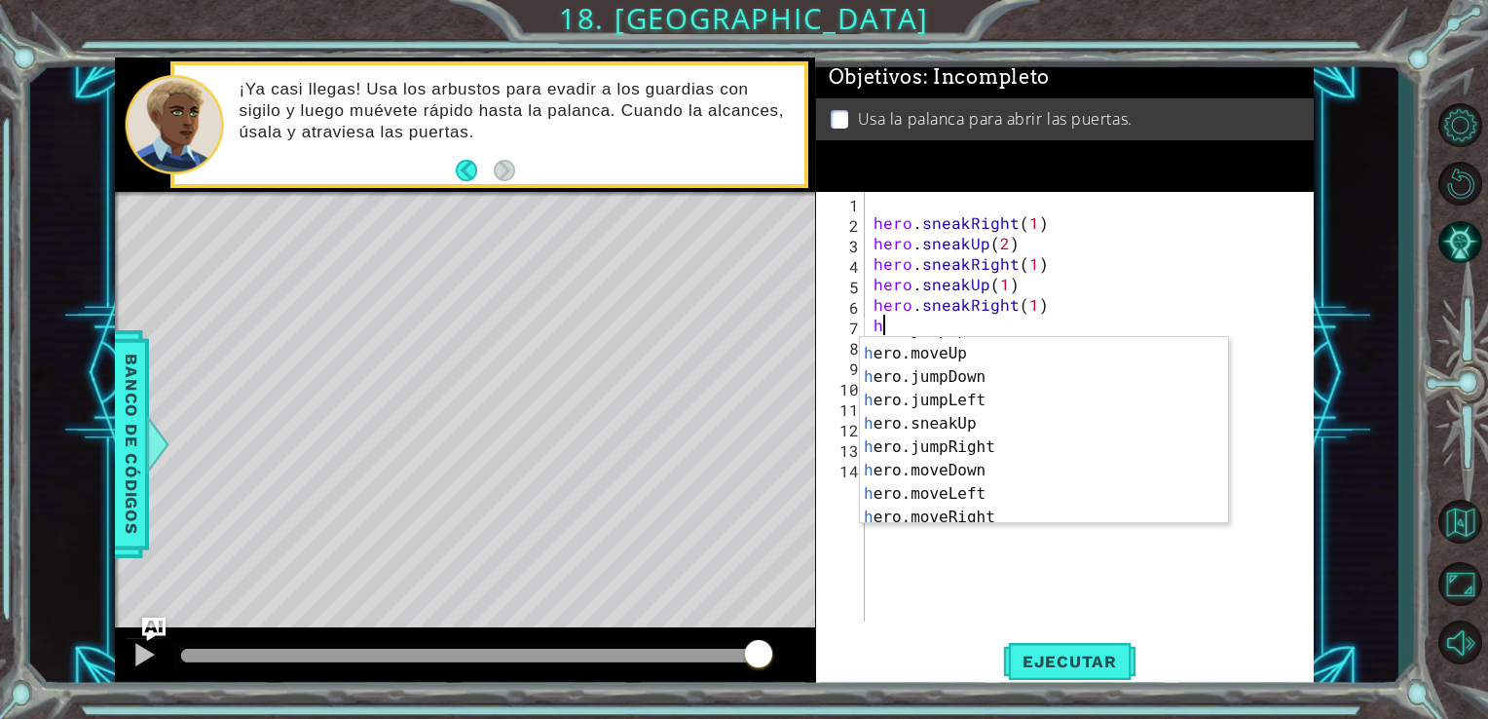
scroll to position [140, 0]
click at [1003, 413] on div "h ero.jumpRight Toca enter h ero.moveDown Toca enter h ero.moveLeft Toca enter …" at bounding box center [1037, 454] width 354 height 234
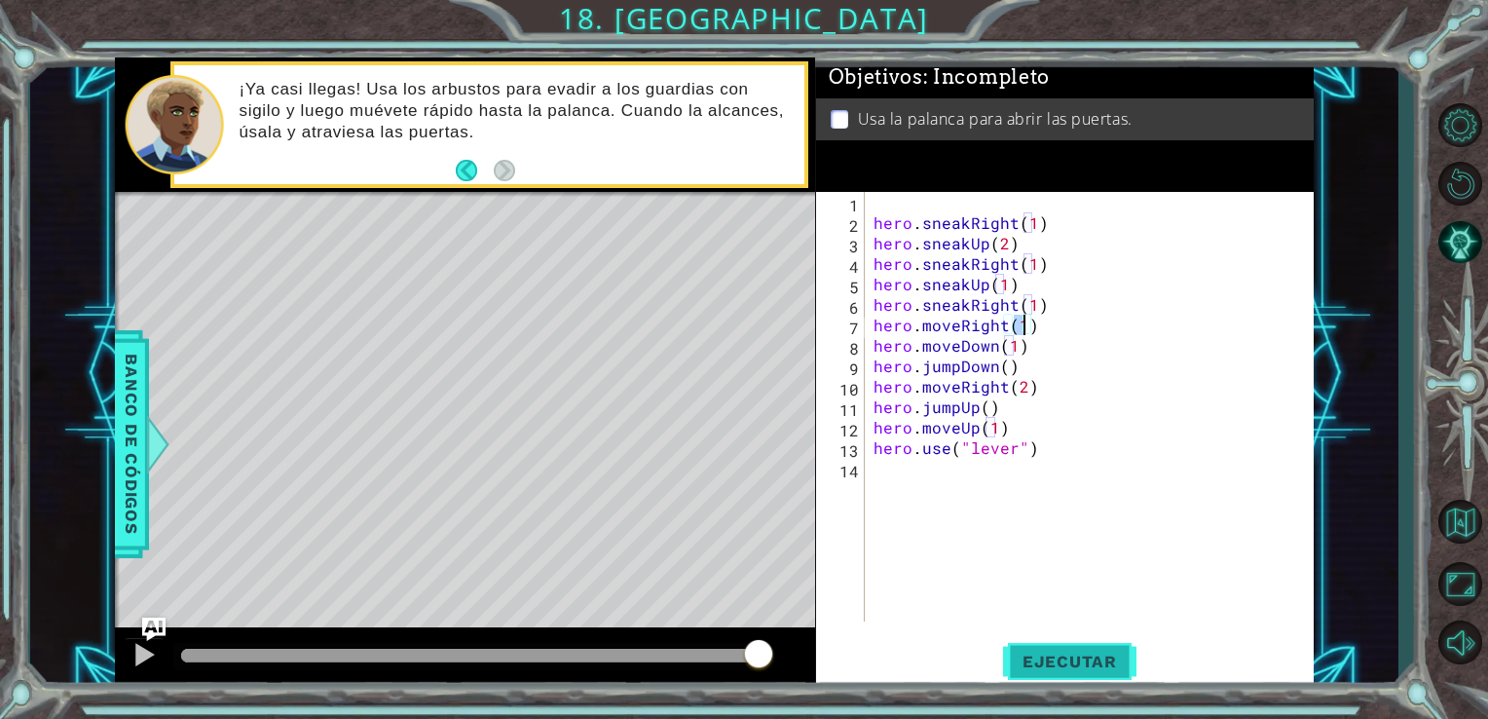
type textarea "hero.moveRight(1)"
click at [1034, 653] on span "Ejecutar" at bounding box center [1069, 661] width 133 height 19
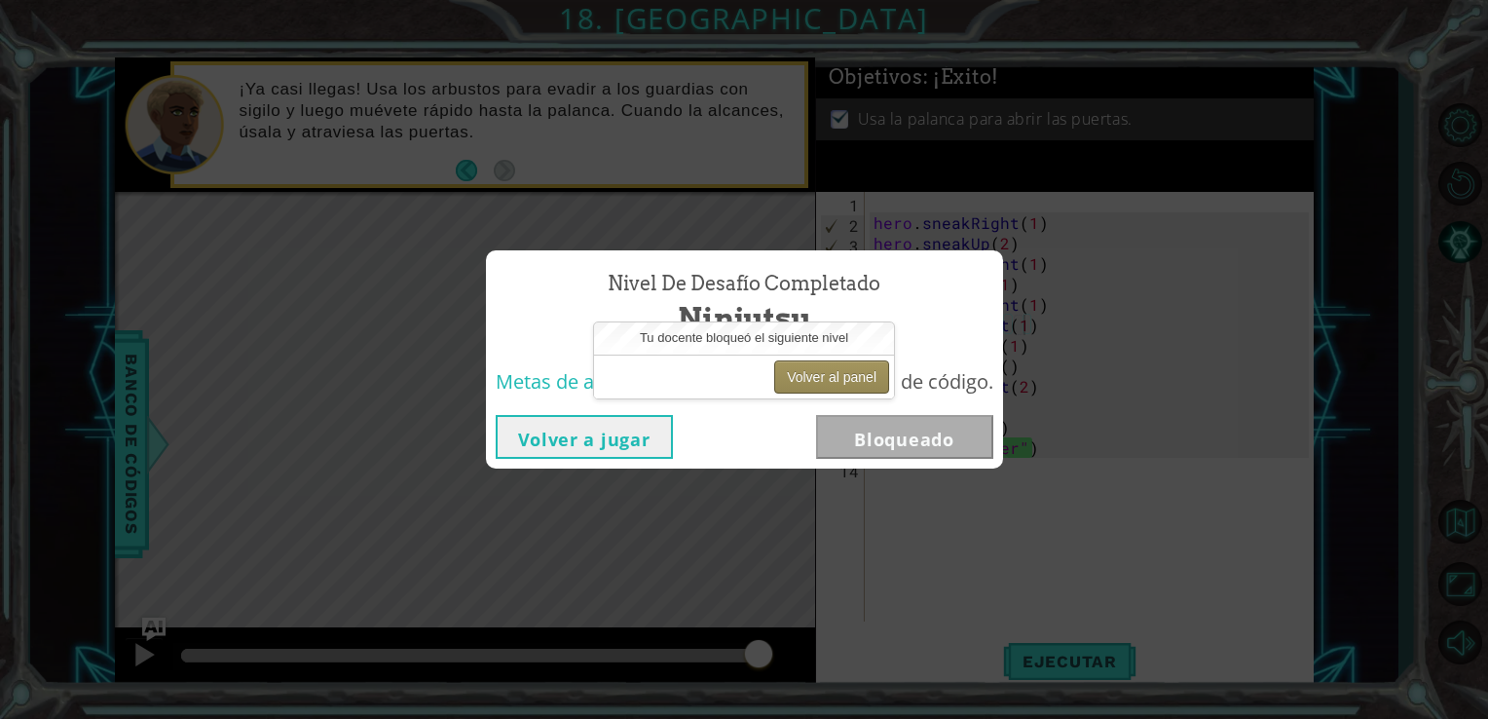
click at [843, 376] on button "Volver al panel" at bounding box center [831, 376] width 115 height 33
drag, startPoint x: 843, startPoint y: 376, endPoint x: 816, endPoint y: 370, distance: 26.9
click at [816, 370] on button "Volver al panel" at bounding box center [831, 376] width 115 height 33
drag, startPoint x: 816, startPoint y: 370, endPoint x: 771, endPoint y: 385, distance: 47.1
click at [771, 385] on div "Volver al panel" at bounding box center [744, 377] width 300 height 44
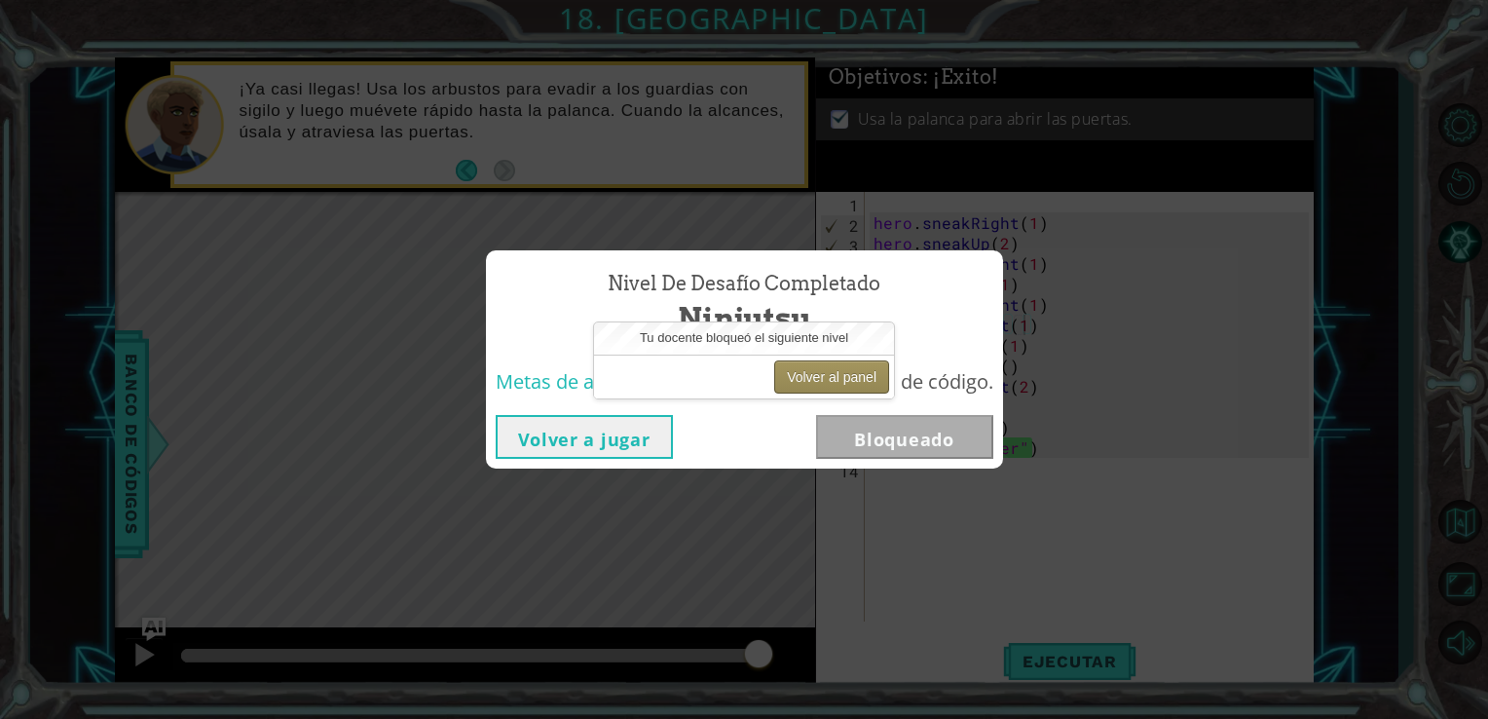
click at [816, 366] on button "Volver al panel" at bounding box center [831, 376] width 115 height 33
drag, startPoint x: 816, startPoint y: 366, endPoint x: 795, endPoint y: 378, distance: 24.4
click at [795, 378] on button "Volver al panel" at bounding box center [831, 376] width 115 height 33
drag, startPoint x: 795, startPoint y: 378, endPoint x: 825, endPoint y: 380, distance: 30.3
click at [825, 380] on button "Volver al panel" at bounding box center [831, 376] width 115 height 33
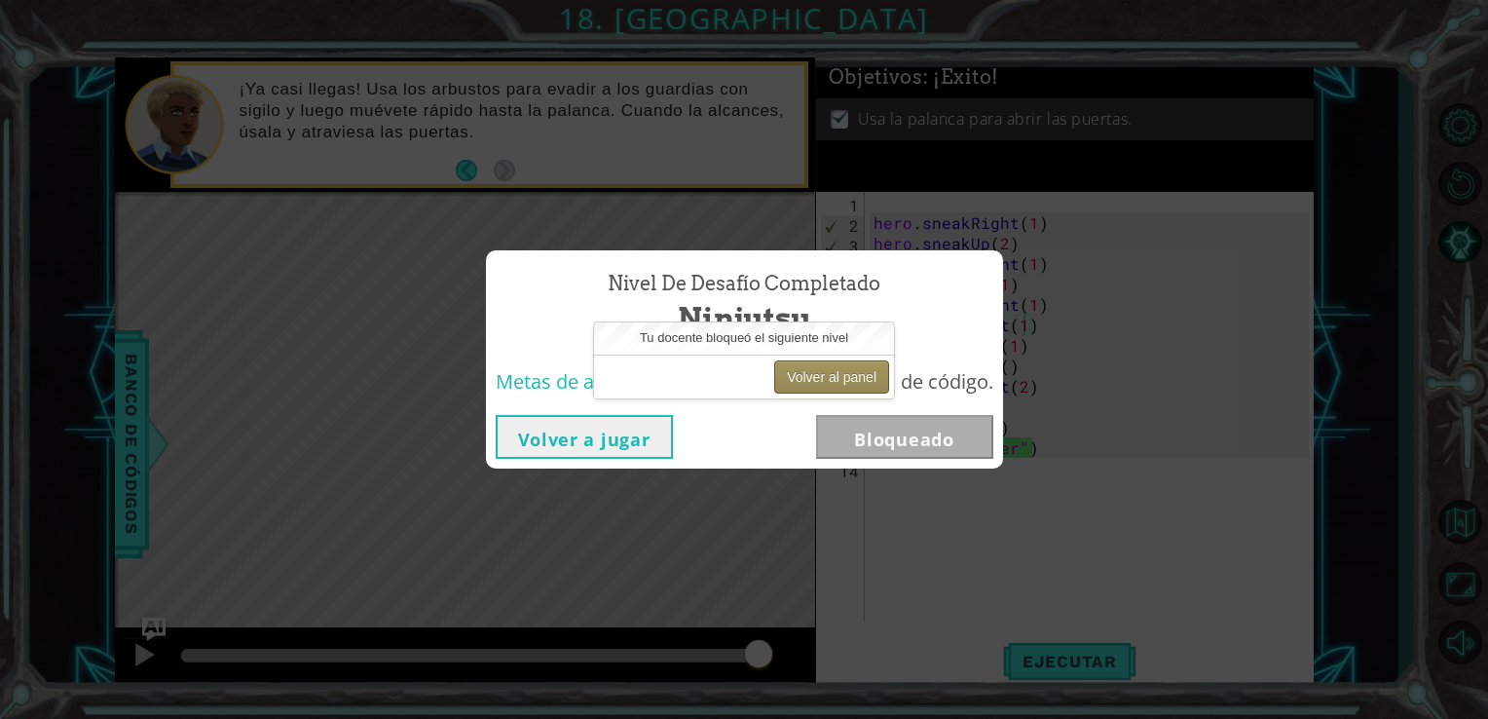
click at [825, 380] on button "Volver al panel" at bounding box center [831, 376] width 115 height 33
